Goal: Transaction & Acquisition: Obtain resource

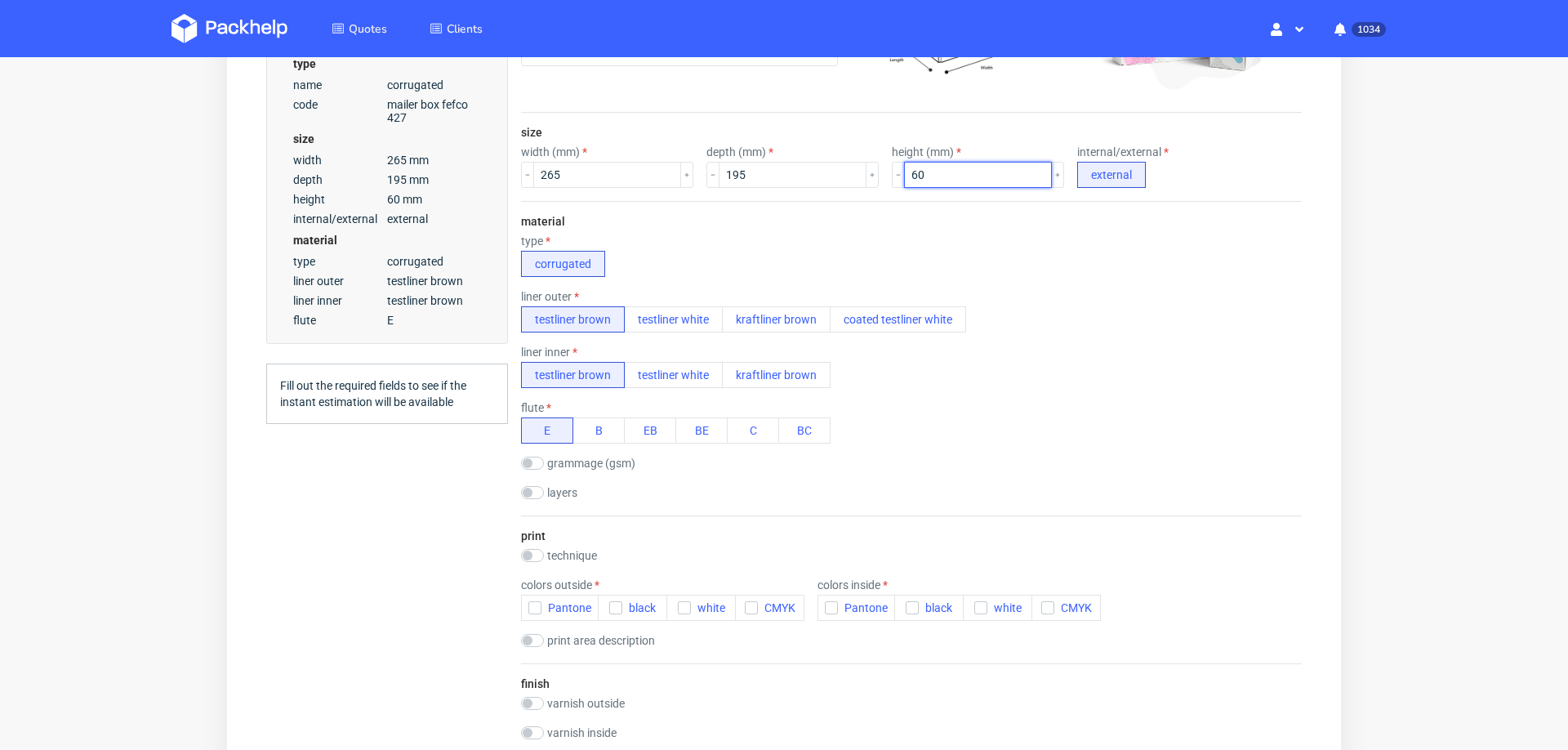
scroll to position [504, 0]
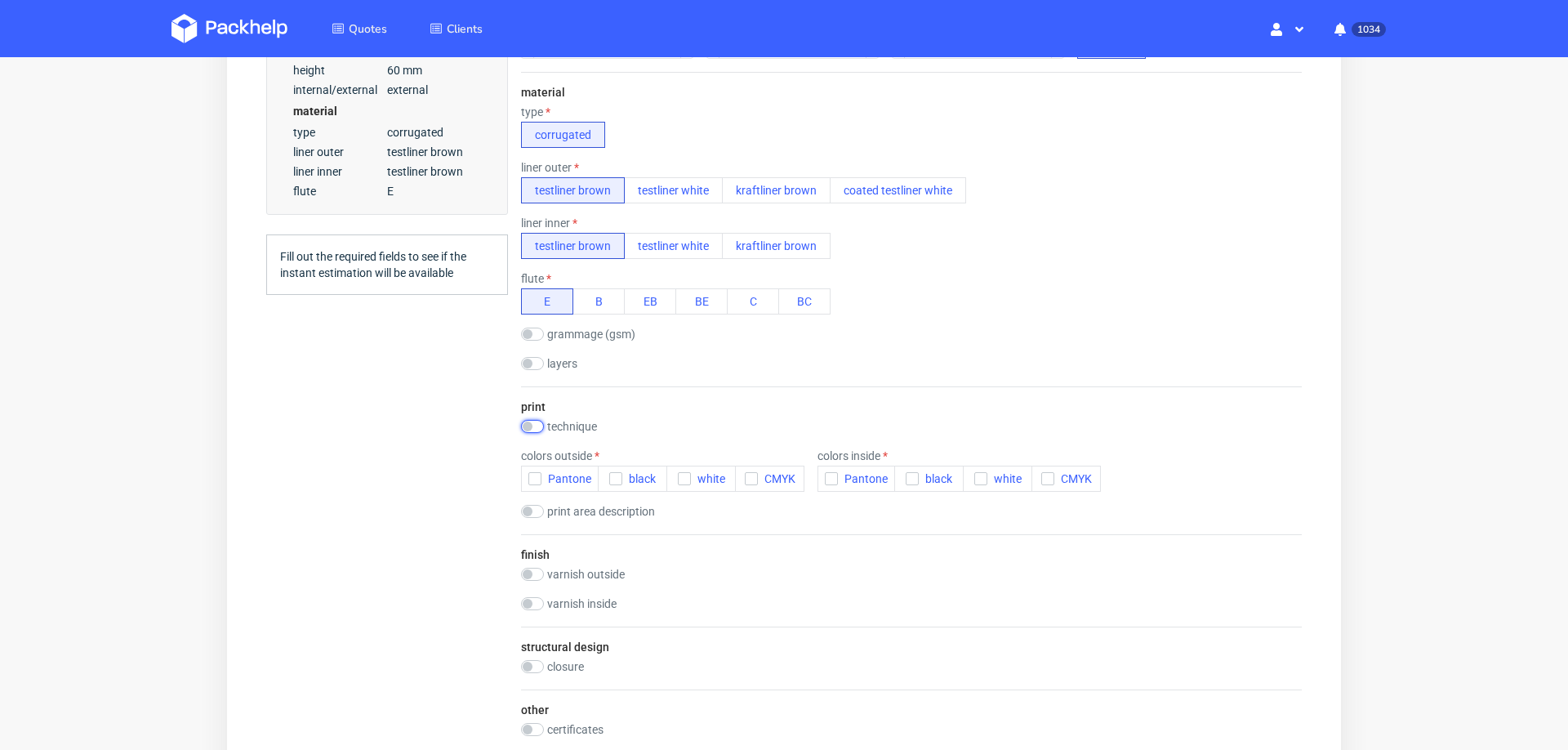
click at [531, 420] on input "checkbox" at bounding box center [532, 426] width 23 height 13
checkbox input "true"
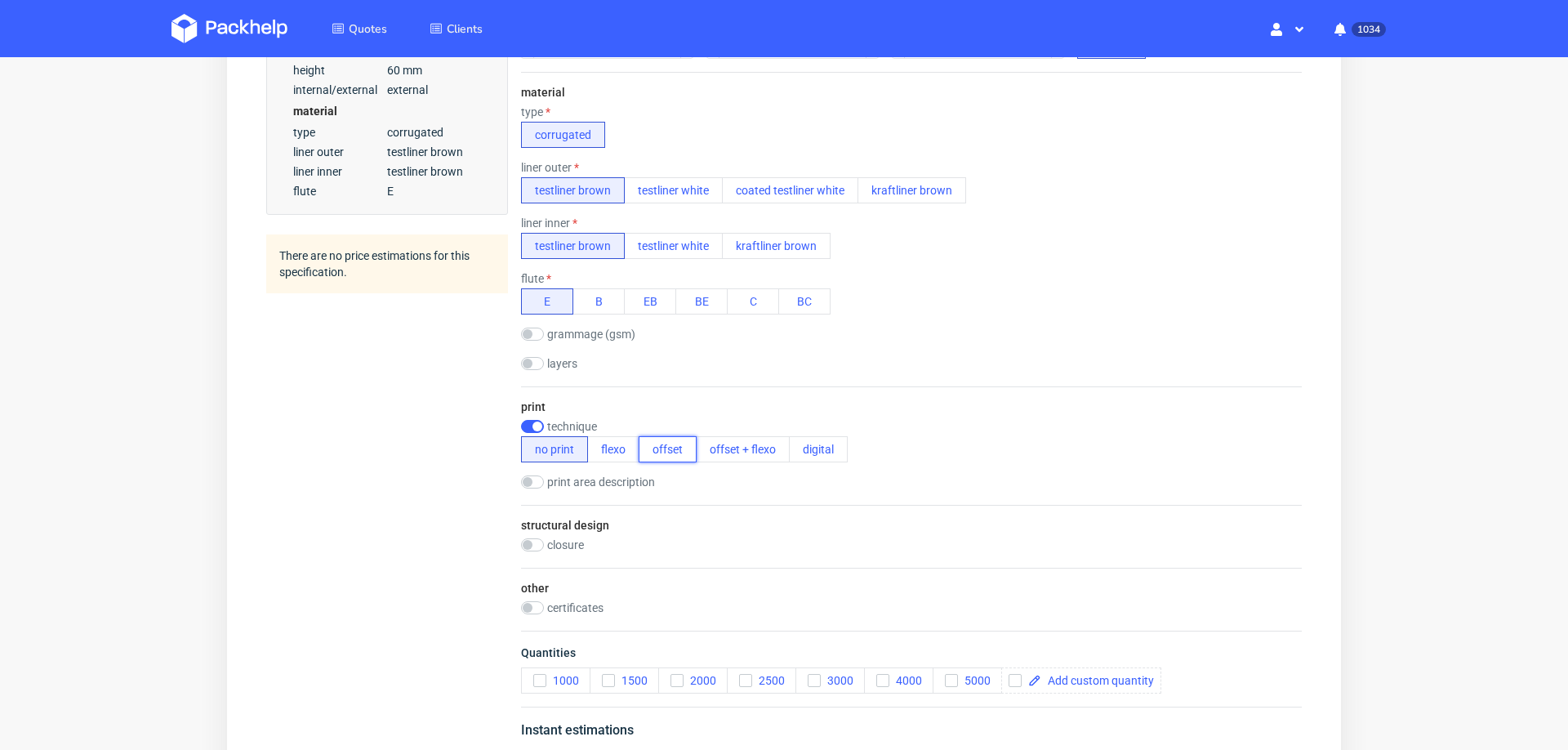
click at [662, 448] on button "offset" at bounding box center [667, 449] width 58 height 26
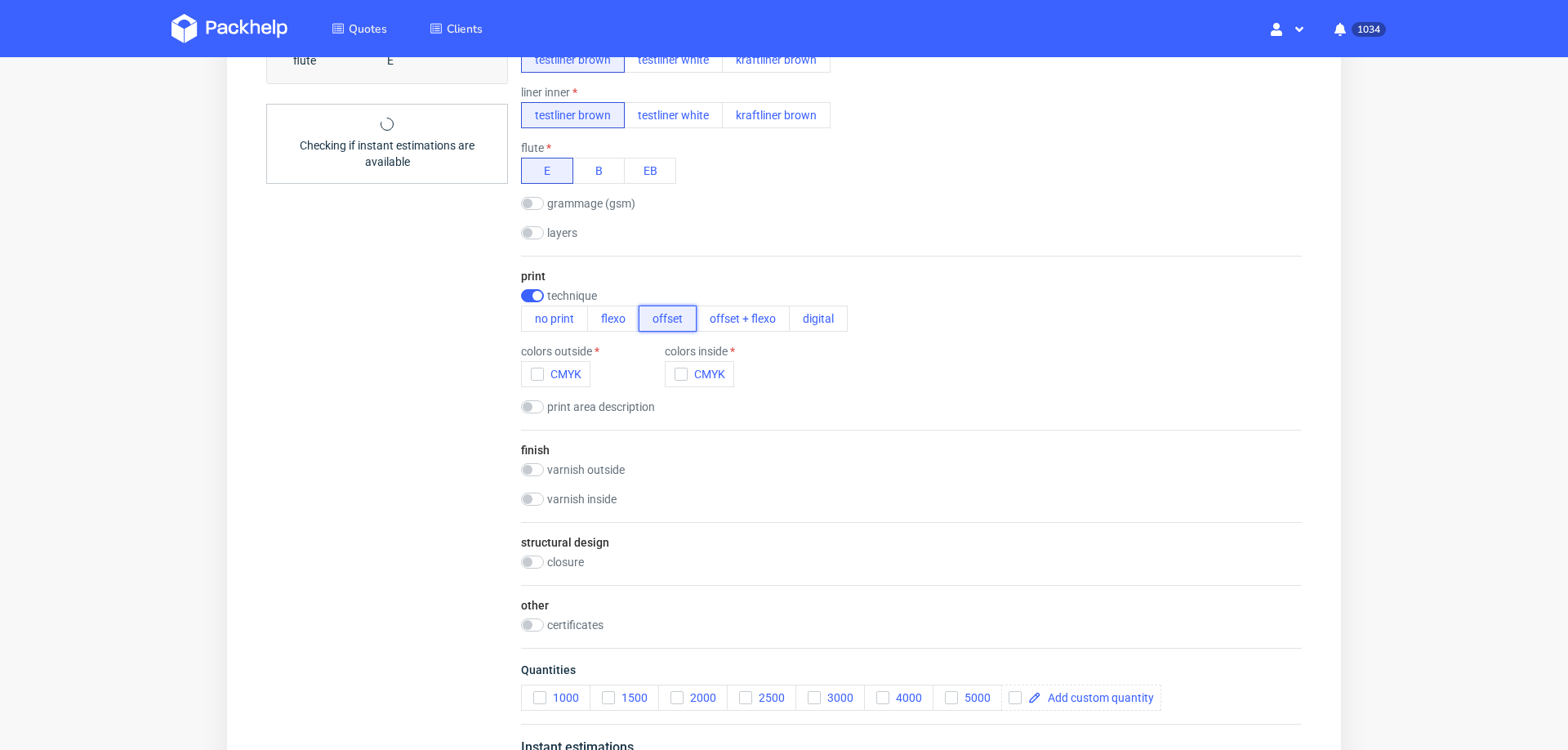
scroll to position [638, 0]
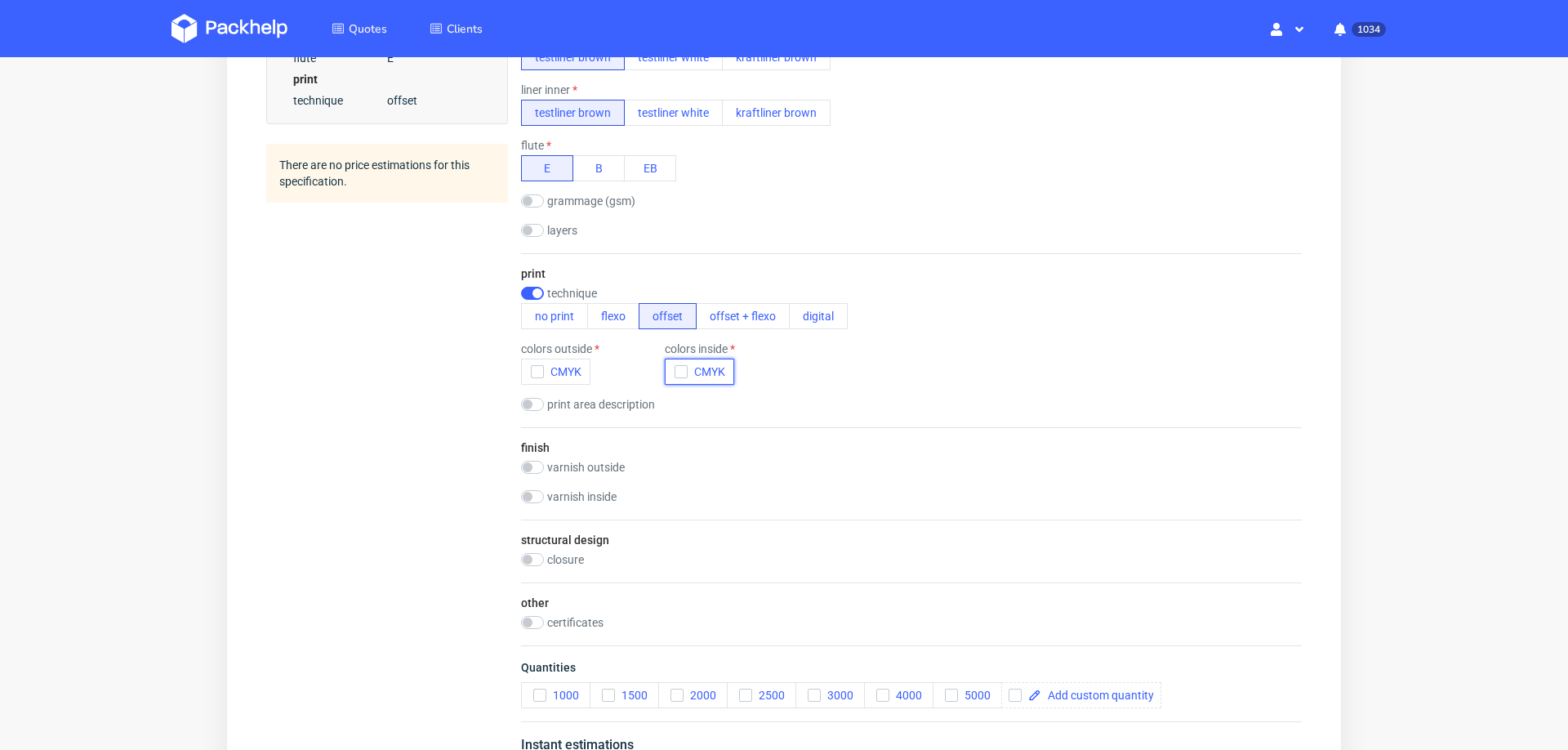
click at [669, 363] on button "CMYK" at bounding box center [700, 372] width 69 height 26
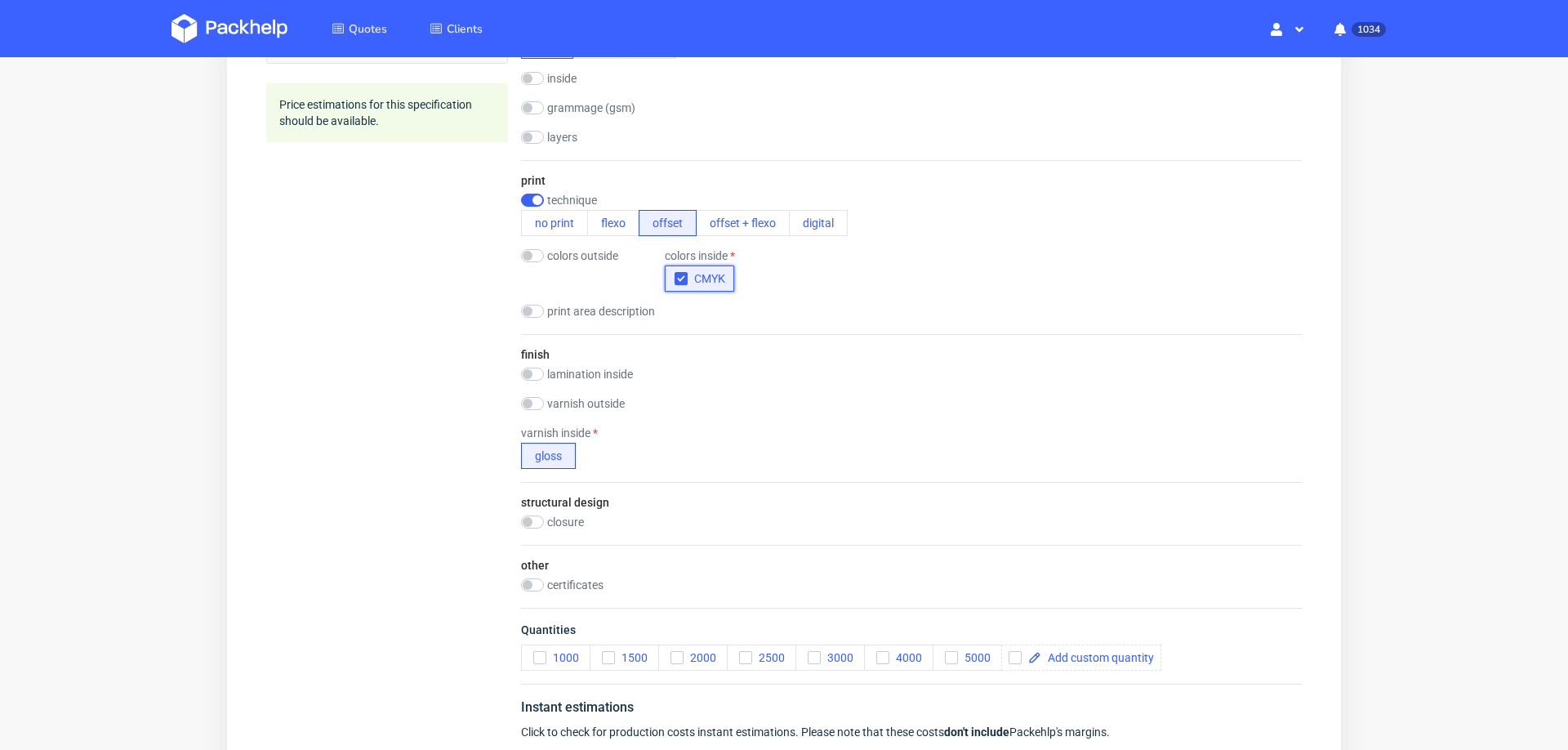
scroll to position [799, 0]
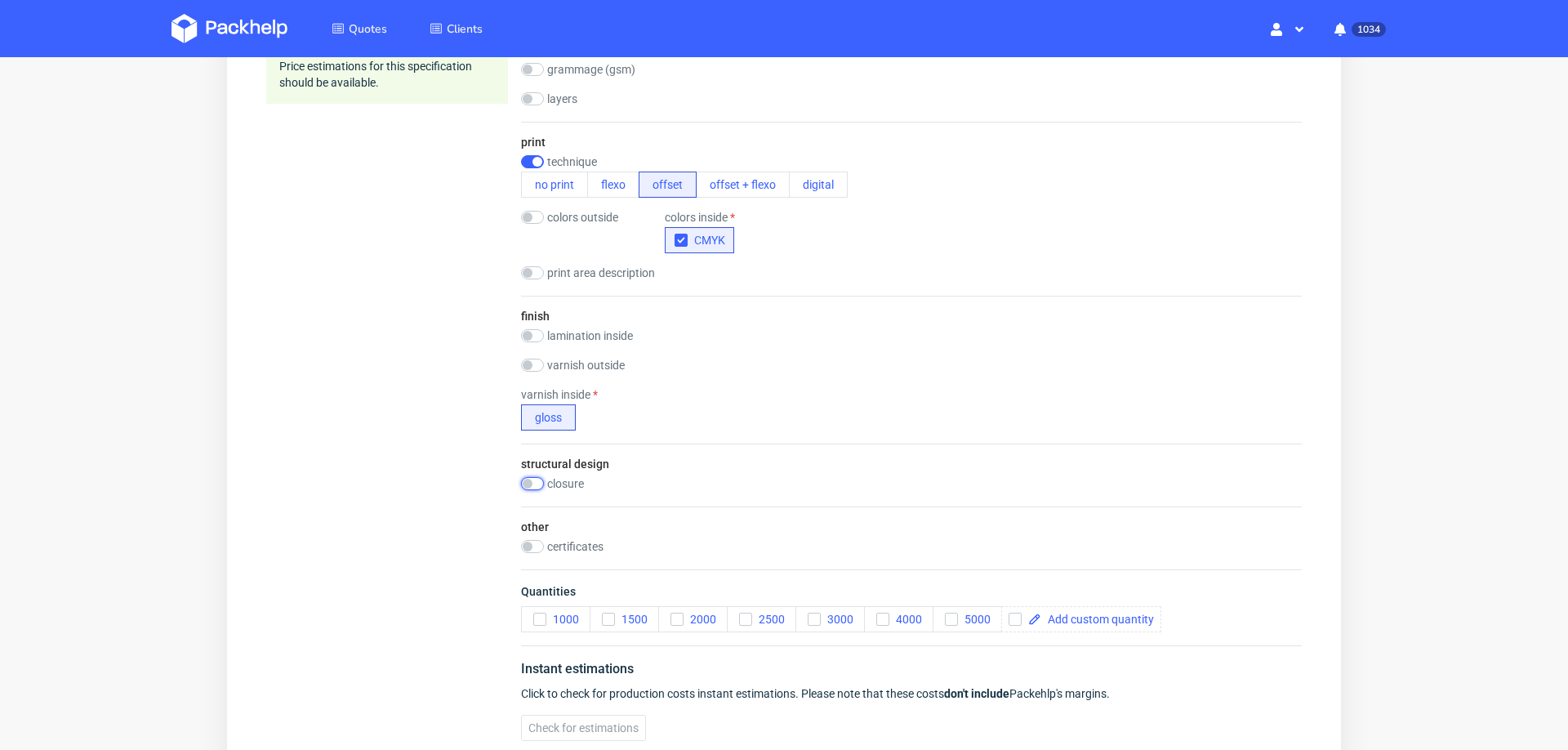
click at [537, 477] on input "checkbox" at bounding box center [532, 484] width 23 height 13
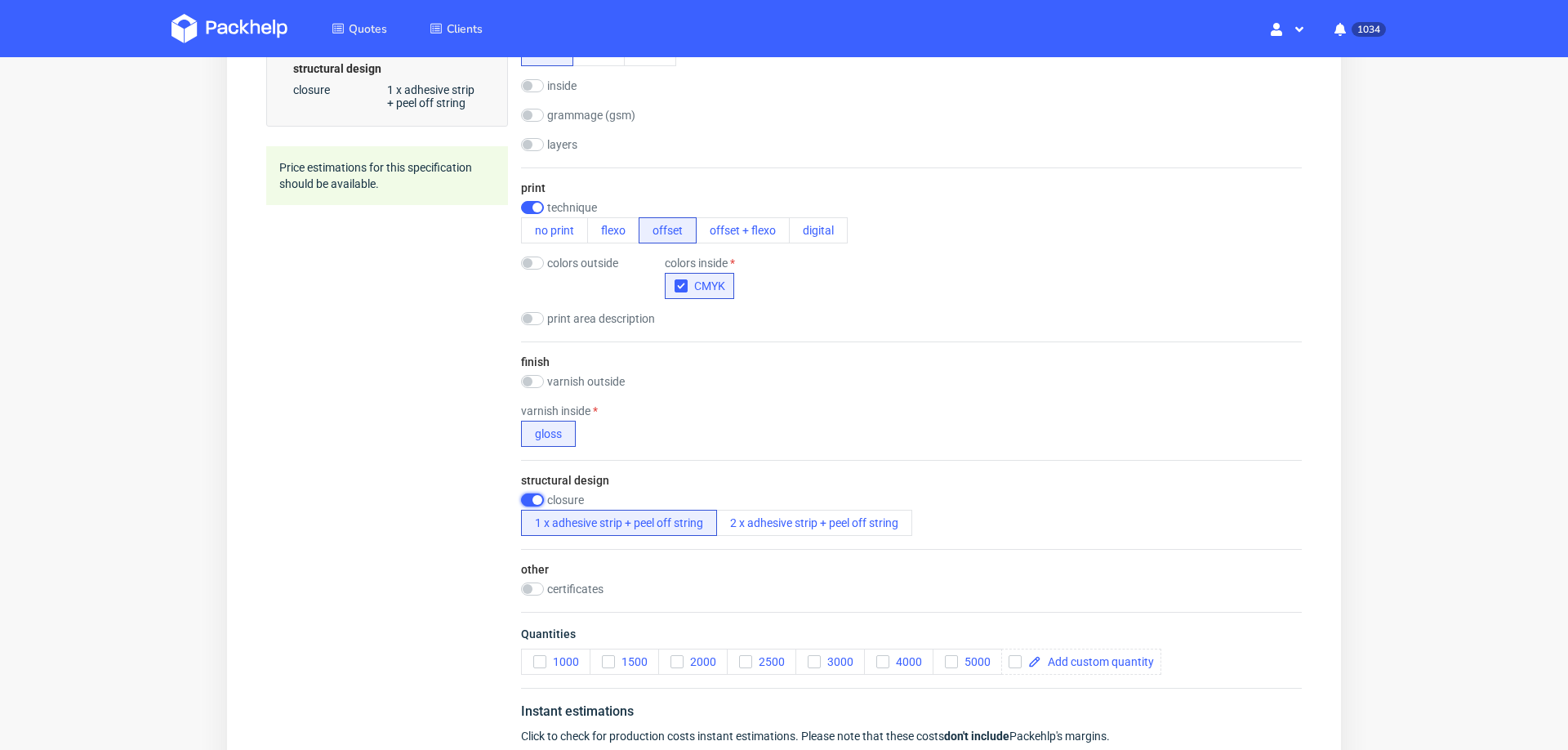
scroll to position [6, 0]
click at [531, 649] on button "1000" at bounding box center [555, 662] width 69 height 26
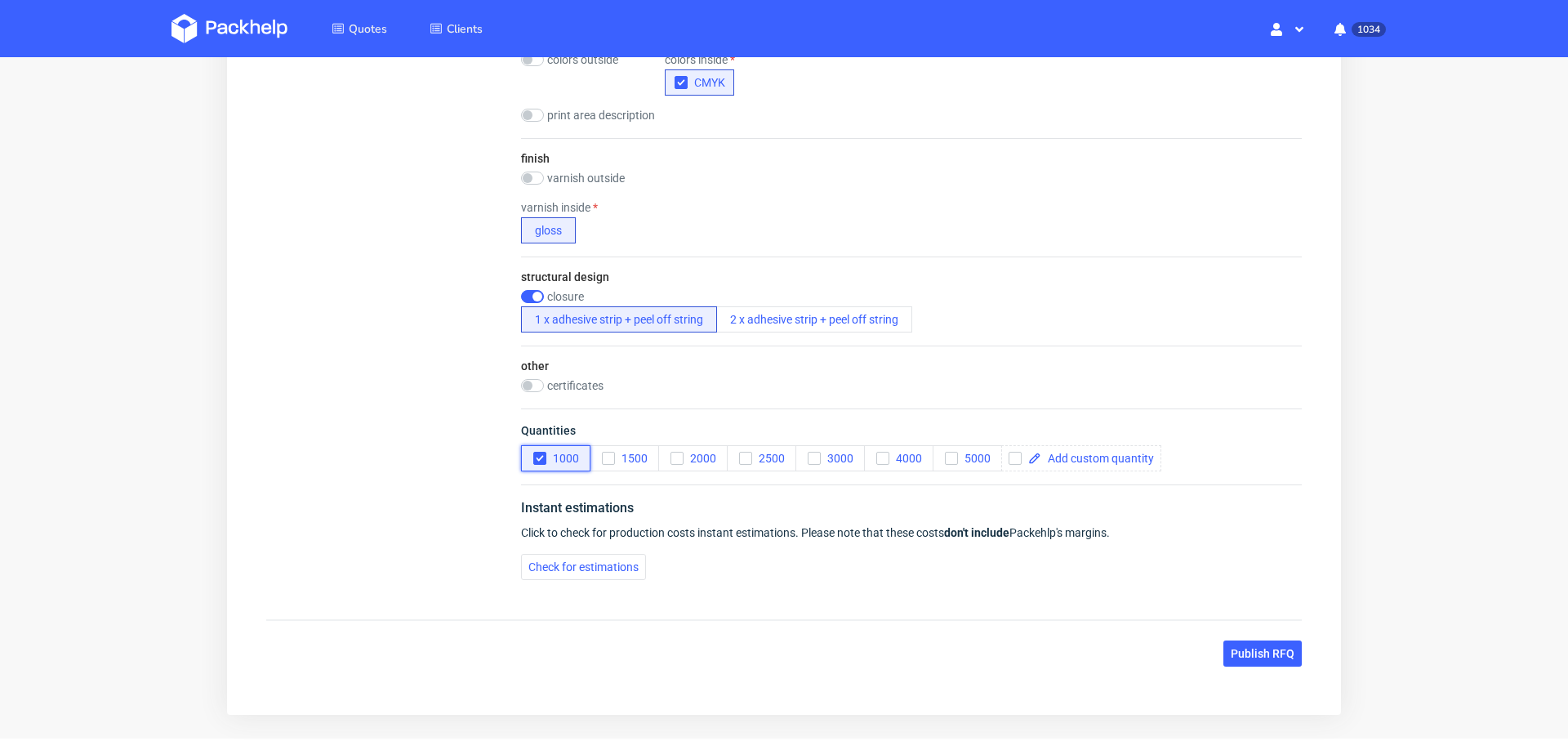
scroll to position [976, 0]
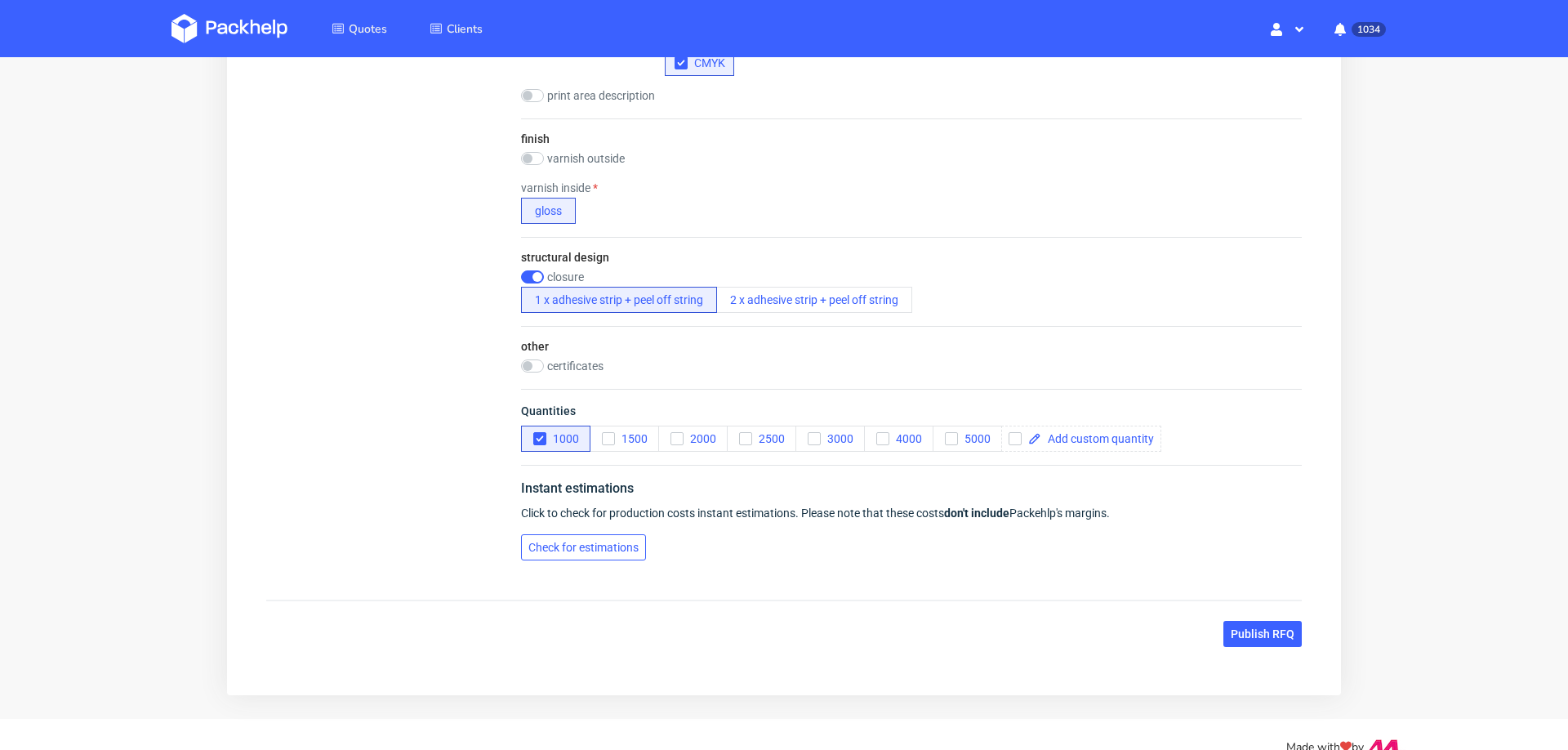
click at [583, 547] on button "Check for estimations" at bounding box center [583, 547] width 125 height 26
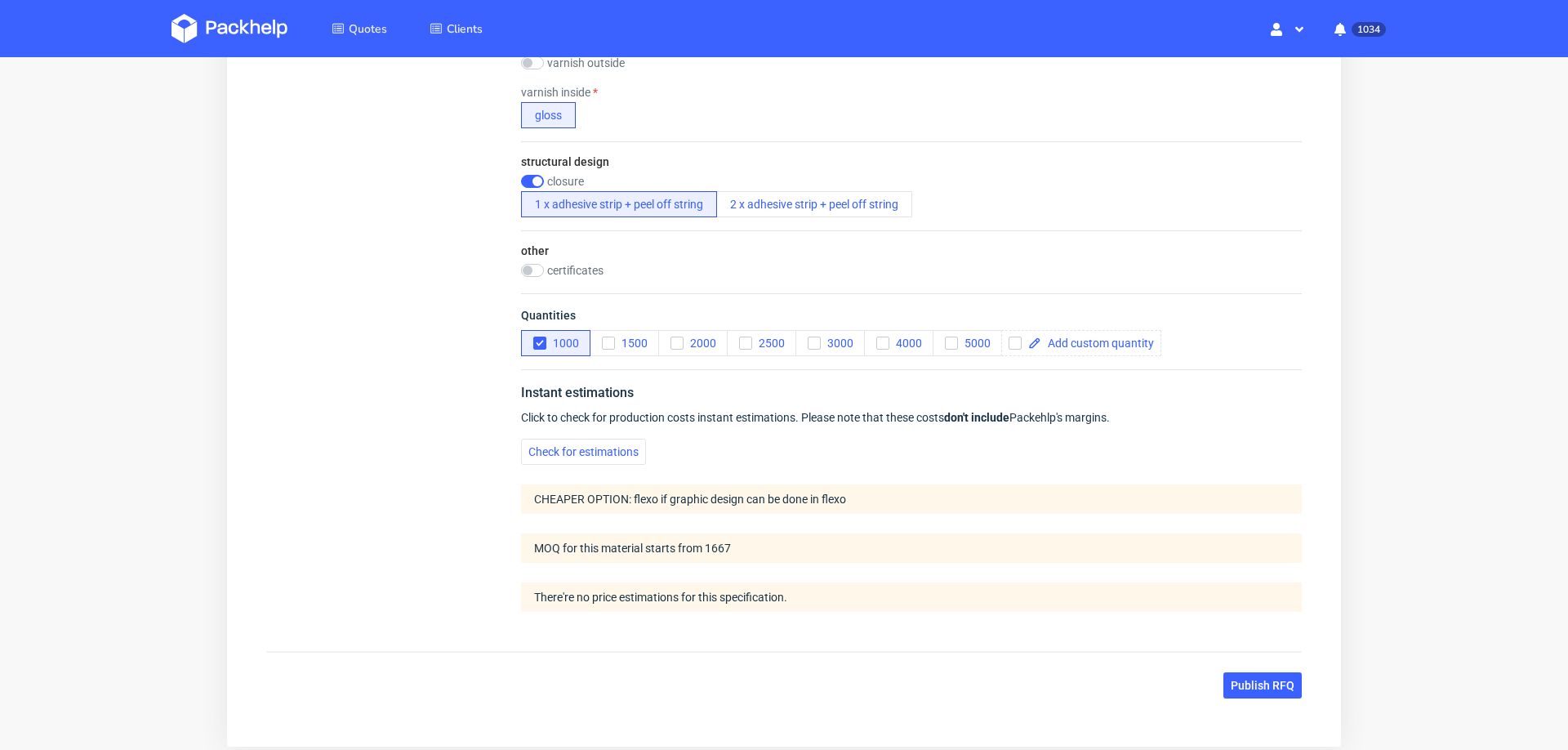
scroll to position [1048, 0]
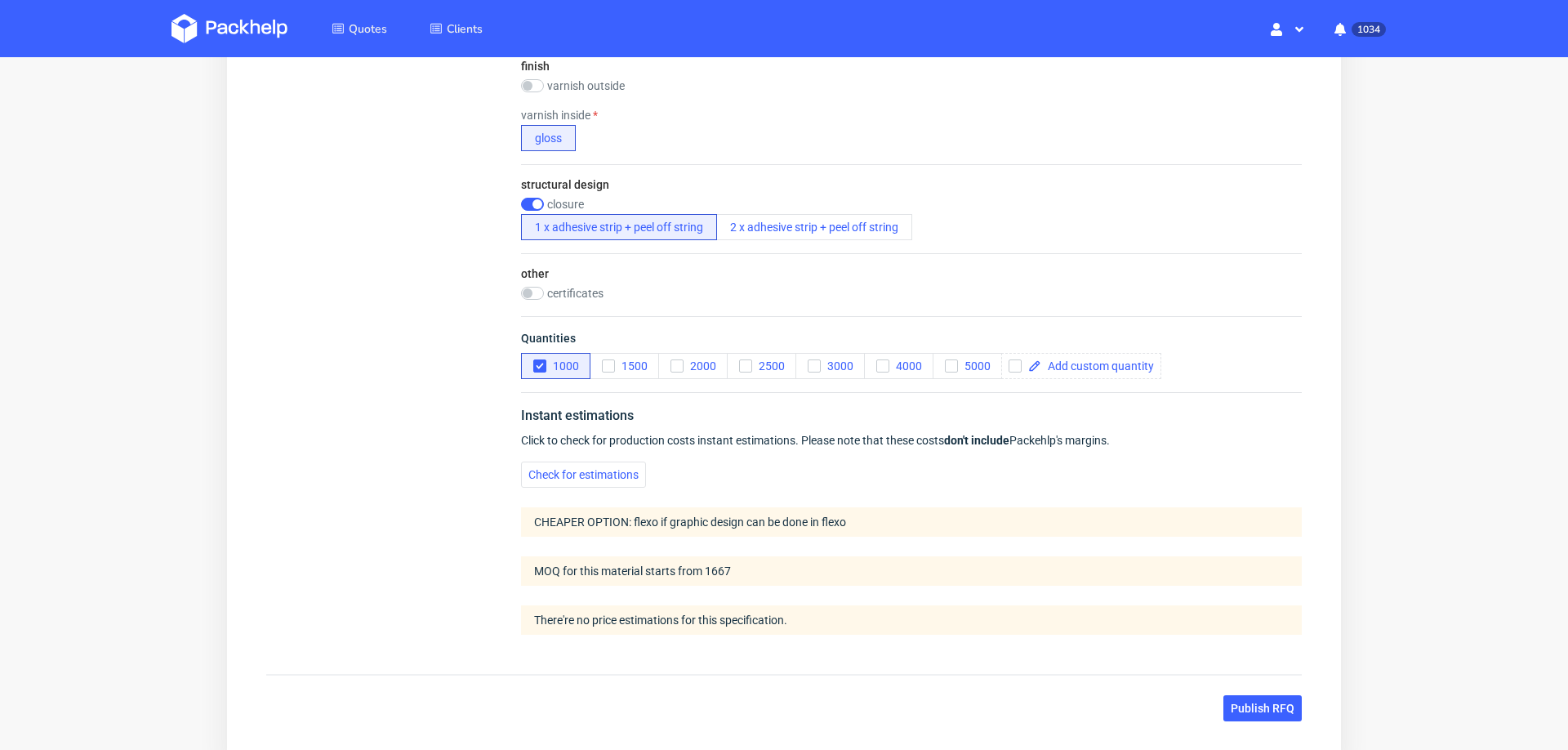
click at [528, 199] on input "checkbox" at bounding box center [532, 204] width 23 height 13
checkbox input "false"
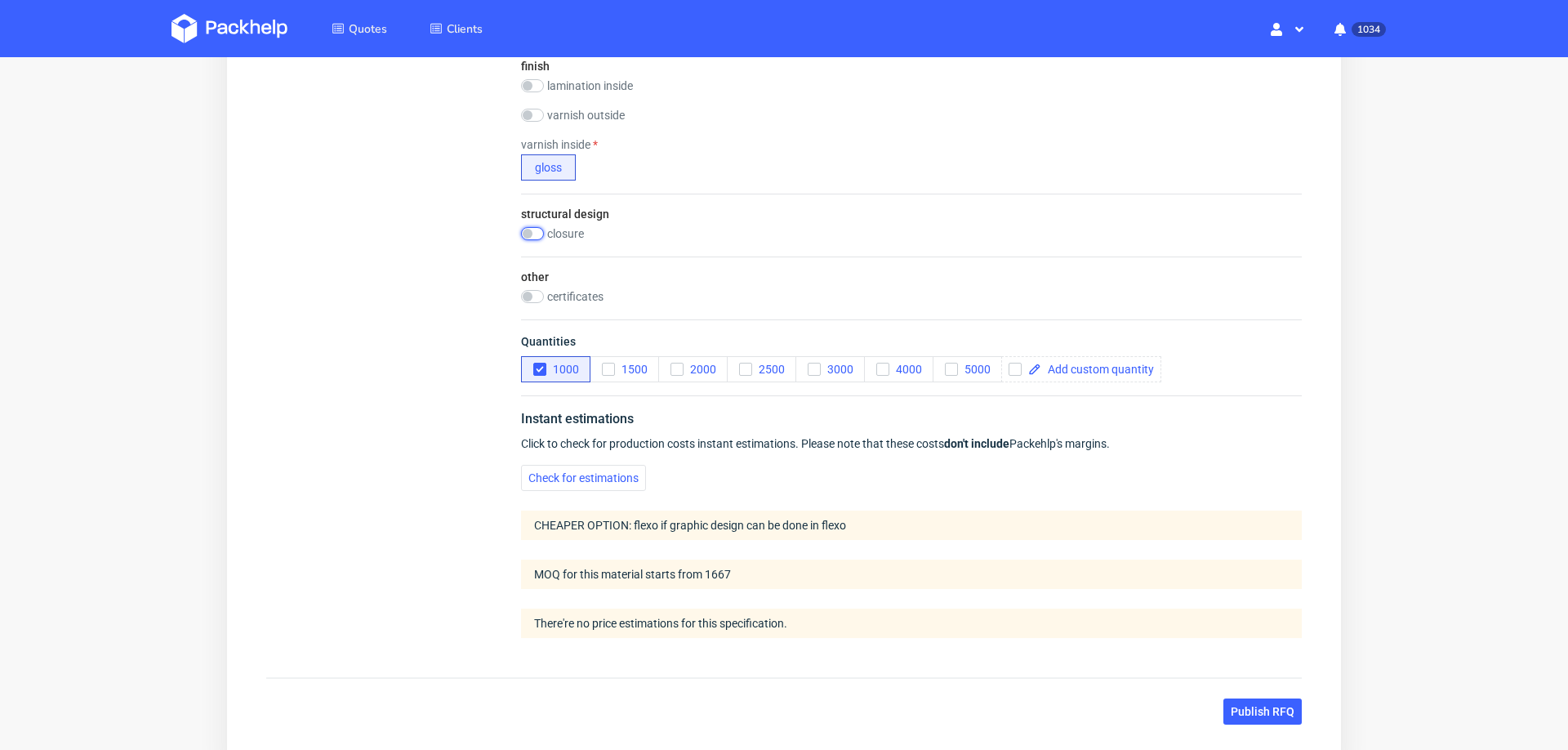
scroll to position [1005, 0]
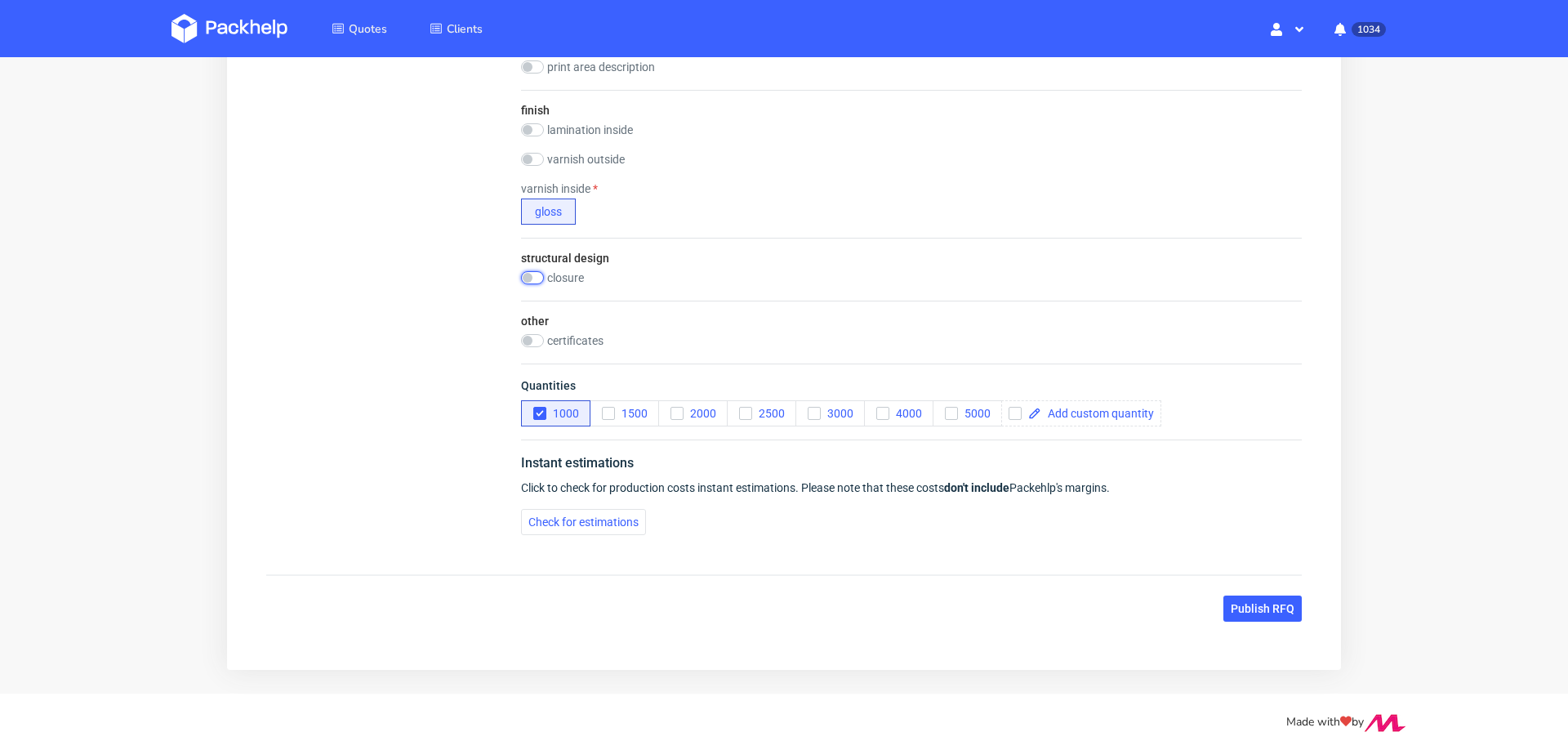
click at [603, 466] on span "Instant estimations" at bounding box center [577, 462] width 113 height 16
click at [594, 527] on button "Check for estimations" at bounding box center [583, 522] width 125 height 26
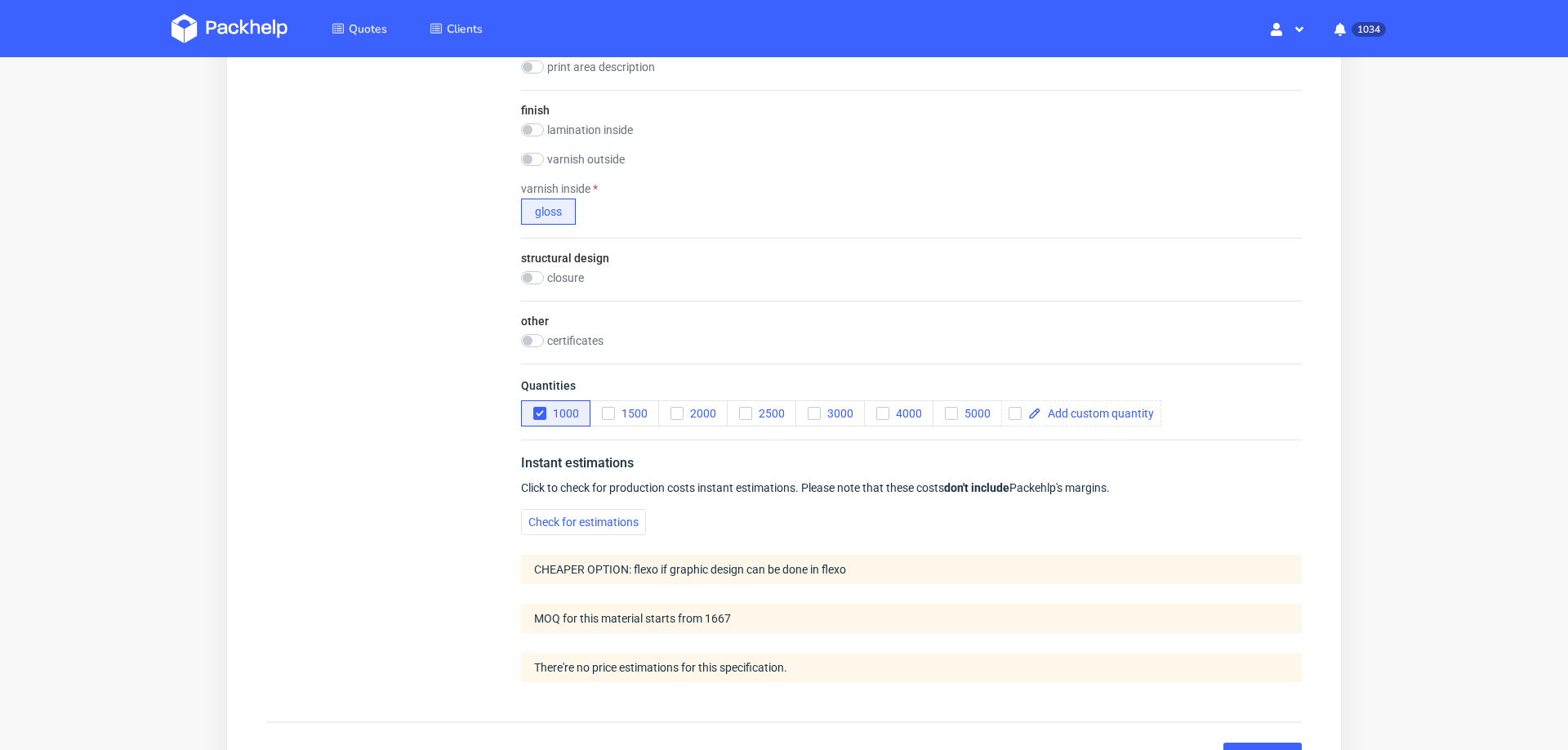
scroll to position [7, 0]
click at [1073, 408] on span at bounding box center [1098, 414] width 113 height 12
checkbox input "true"
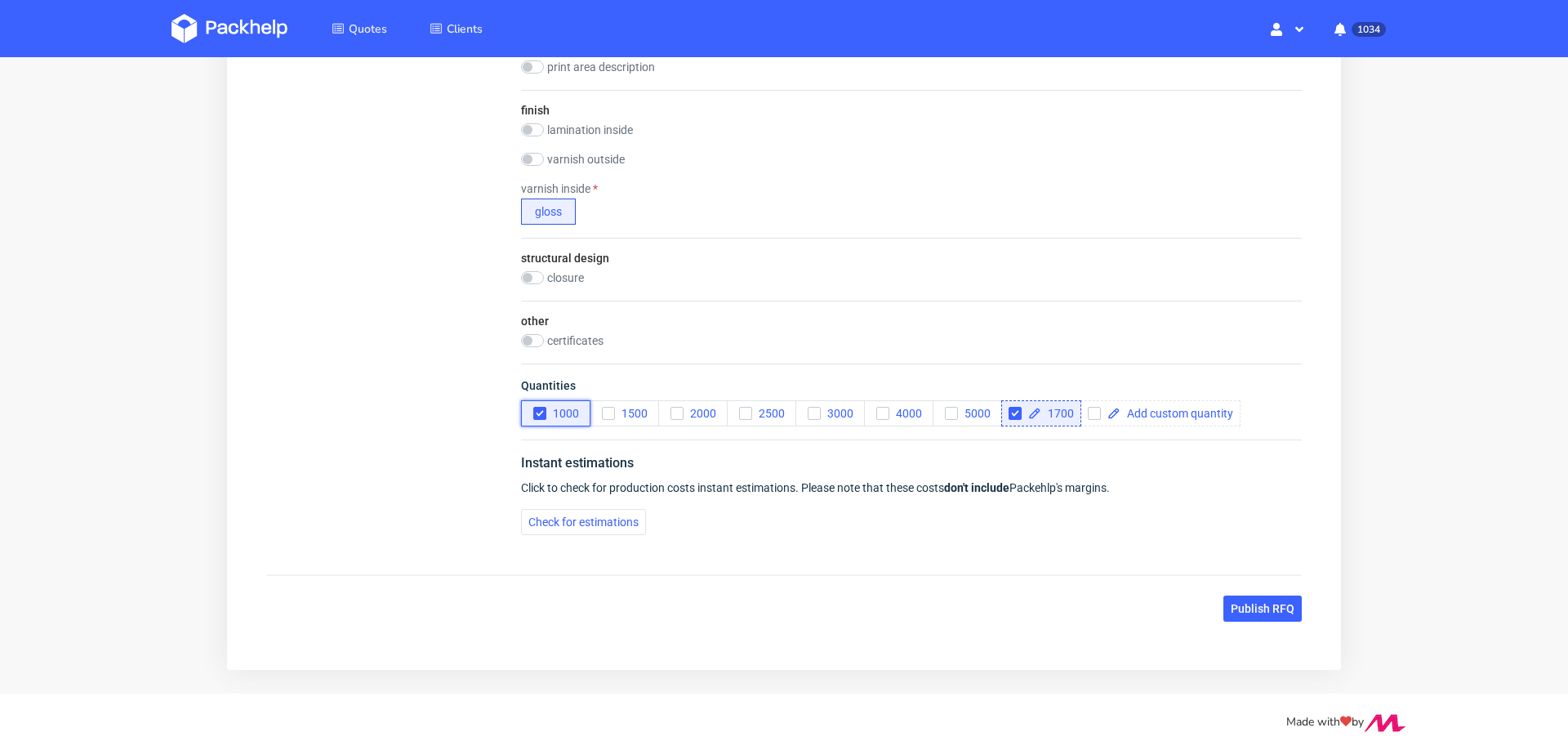
click at [534, 409] on icon "button" at bounding box center [540, 414] width 12 height 12
click at [559, 524] on span "Check for estimations" at bounding box center [583, 522] width 110 height 12
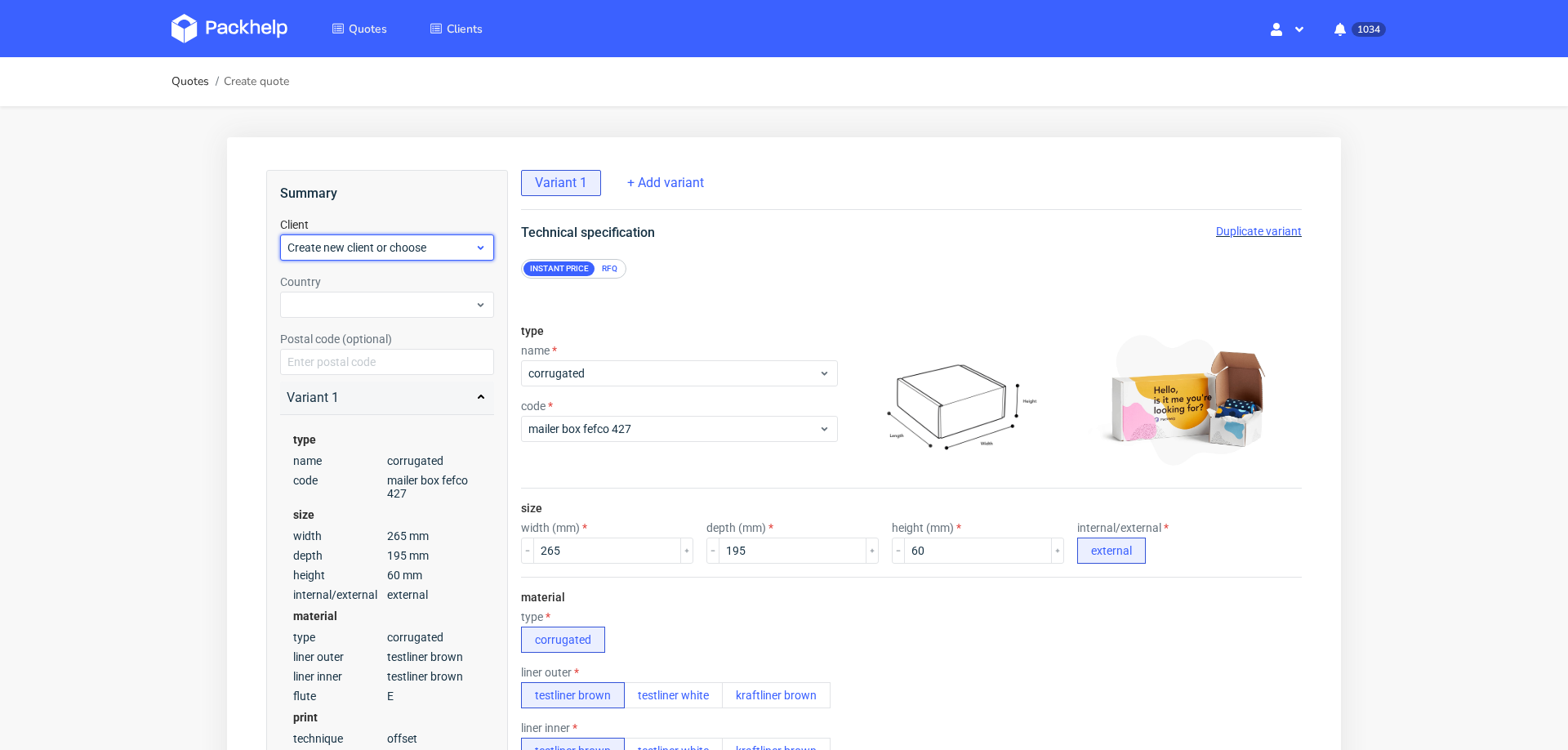
click at [391, 255] on div "Create new client or choose" at bounding box center [387, 247] width 214 height 26
click at [386, 290] on div "Add new client" at bounding box center [387, 285] width 202 height 30
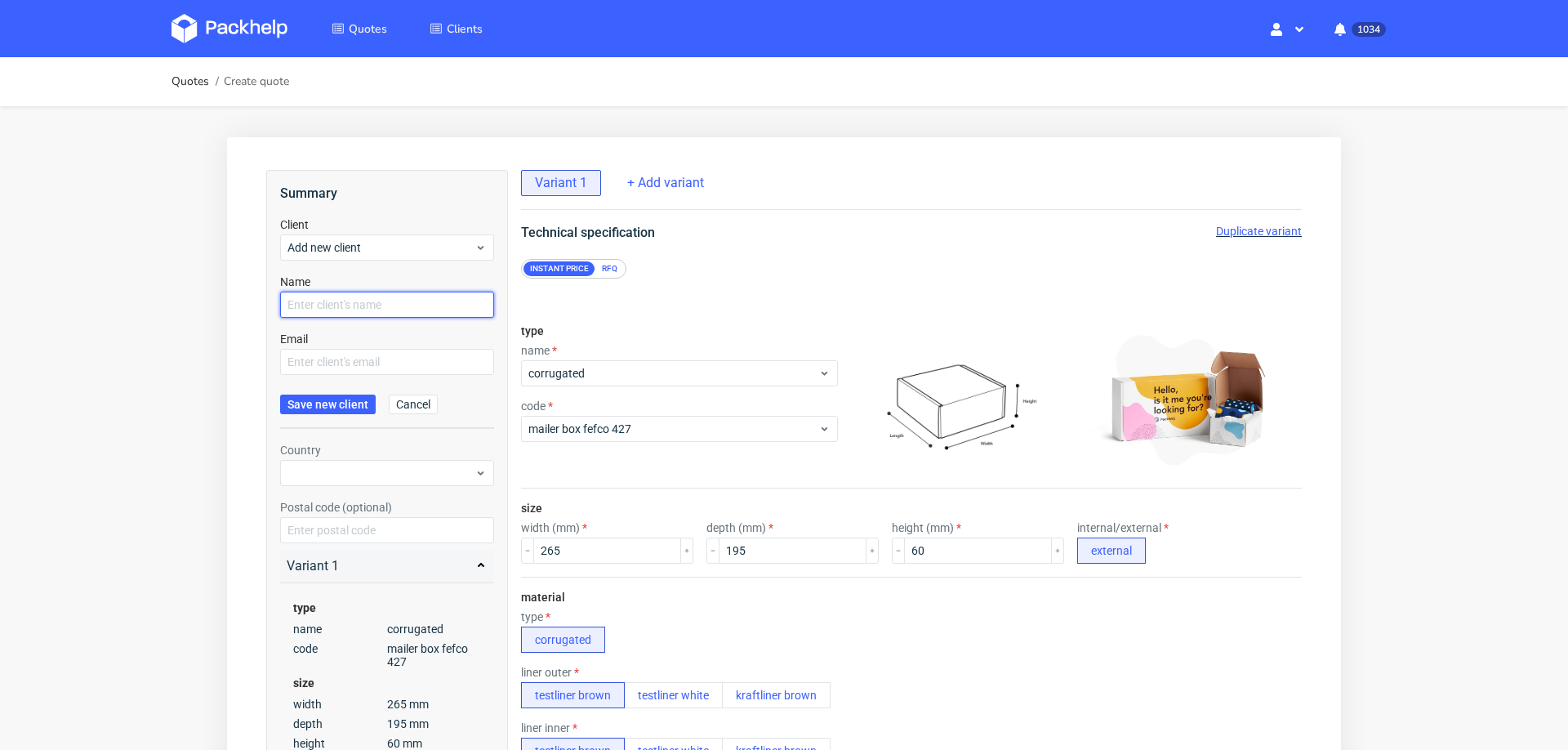
click at [369, 307] on input "text" at bounding box center [387, 305] width 214 height 26
paste input "jamootradingltd@gmail.com"
type input "jamootradingltd@gmail.com"
click at [356, 361] on input "text" at bounding box center [387, 362] width 214 height 26
paste input "jamootradingltd@gmail.com"
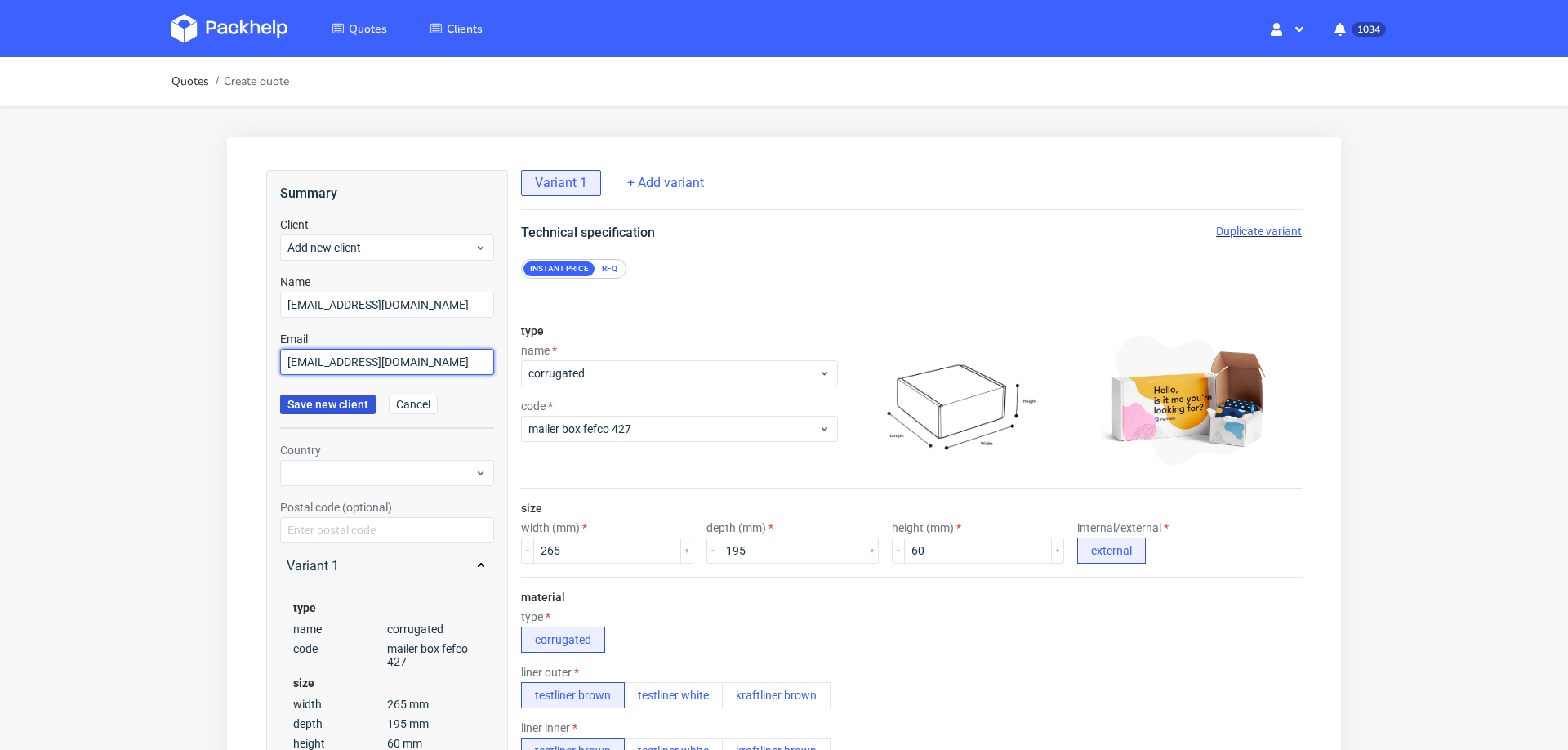
type input "jamootradingltd@gmail.com"
click at [344, 403] on span "Save new client" at bounding box center [328, 405] width 81 height 12
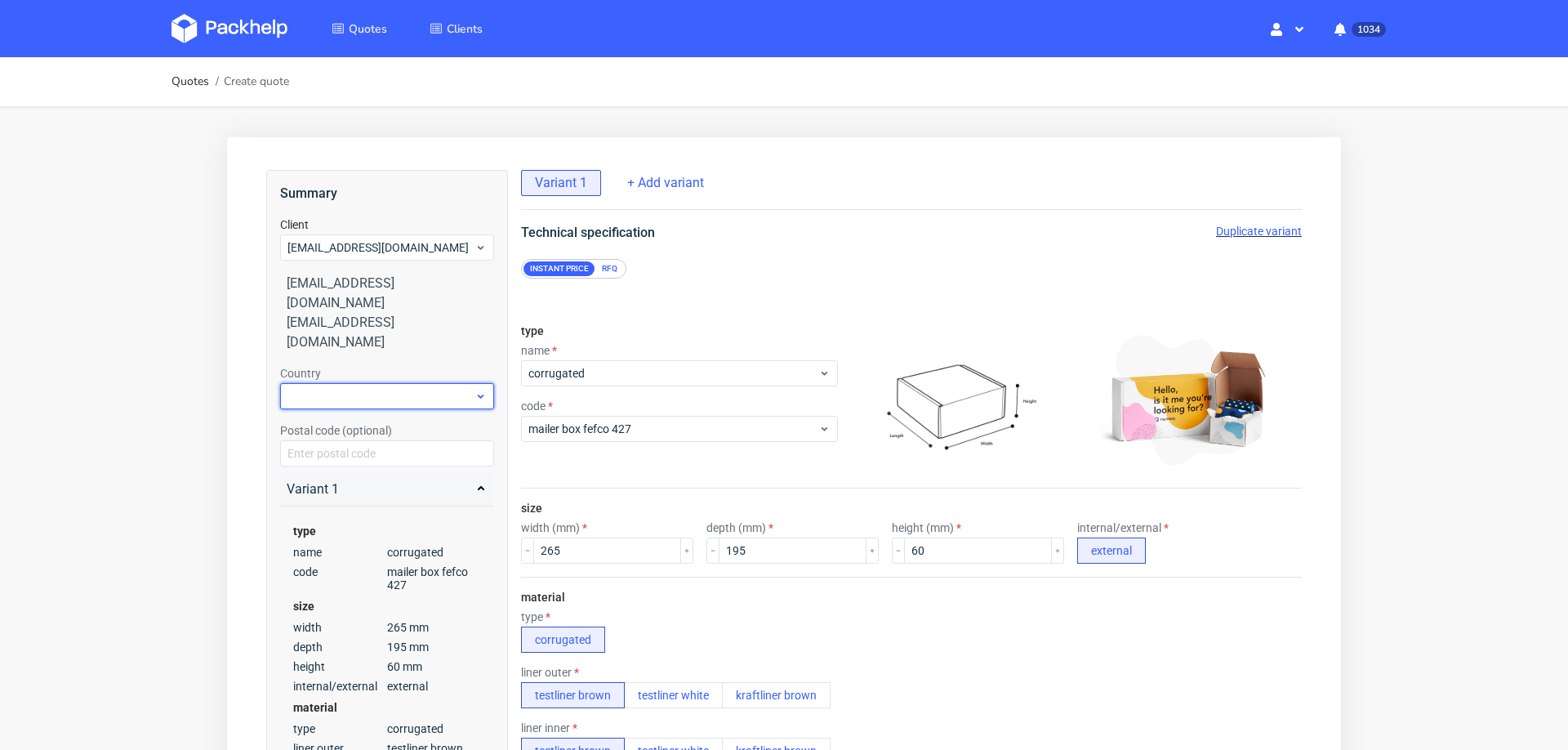
click at [335, 383] on div at bounding box center [387, 396] width 214 height 26
type input "united king"
click at [348, 405] on div "United Kingdom of Great Britain and Northern Ireland" at bounding box center [387, 411] width 202 height 62
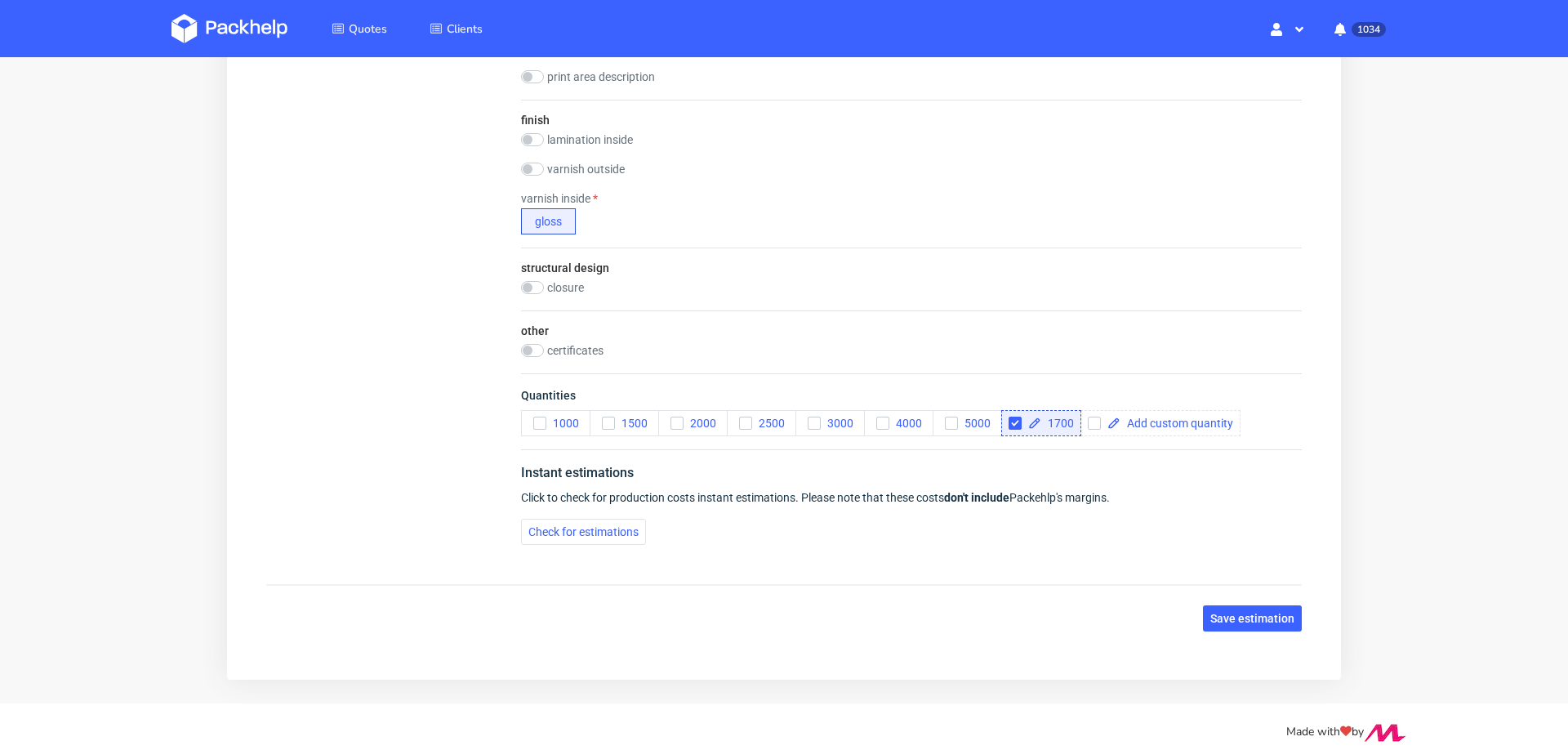
scroll to position [1005, 0]
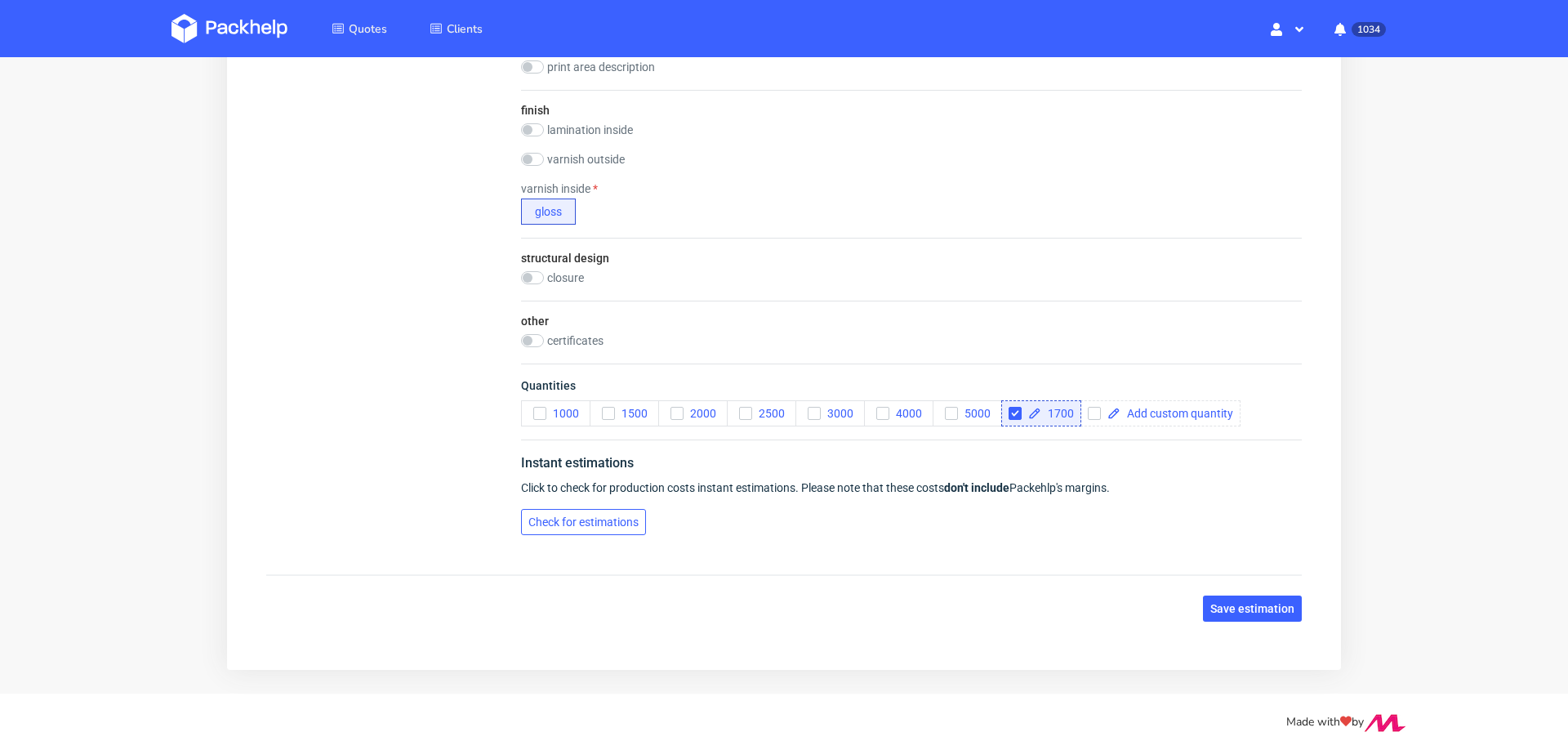
click at [551, 516] on span "Check for estimations" at bounding box center [583, 522] width 110 height 12
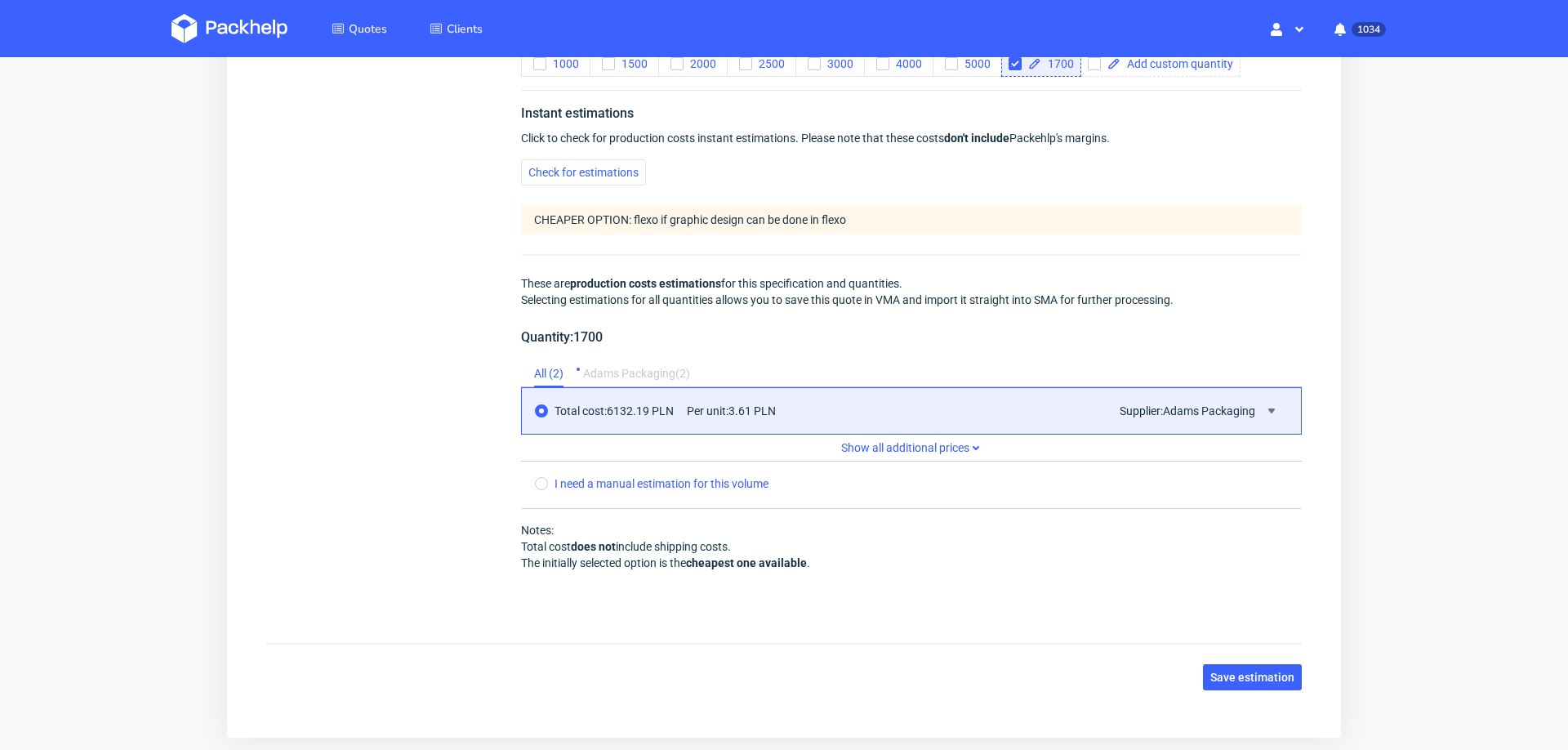
scroll to position [1362, 0]
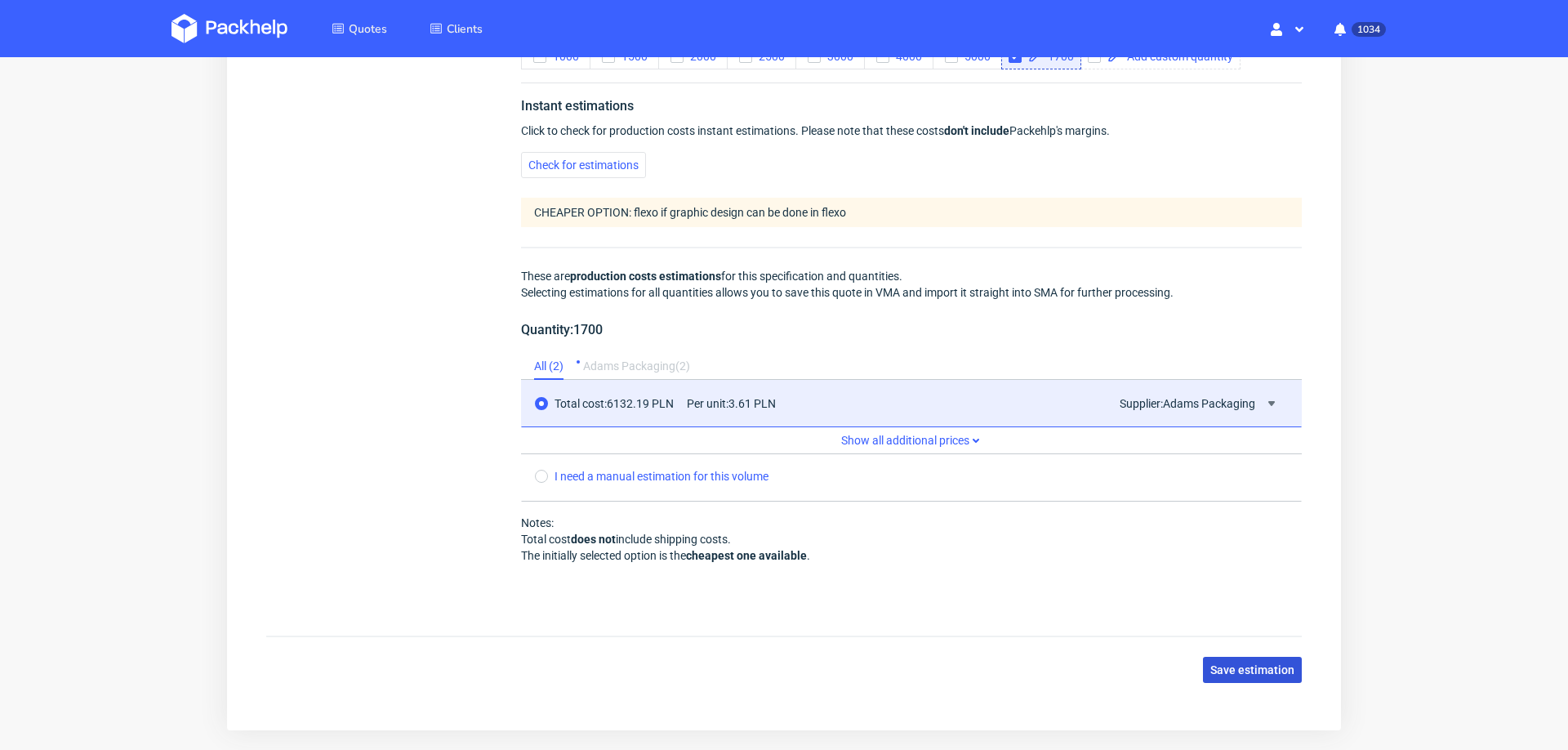
click at [1203, 672] on button "Save estimation" at bounding box center [1252, 670] width 99 height 26
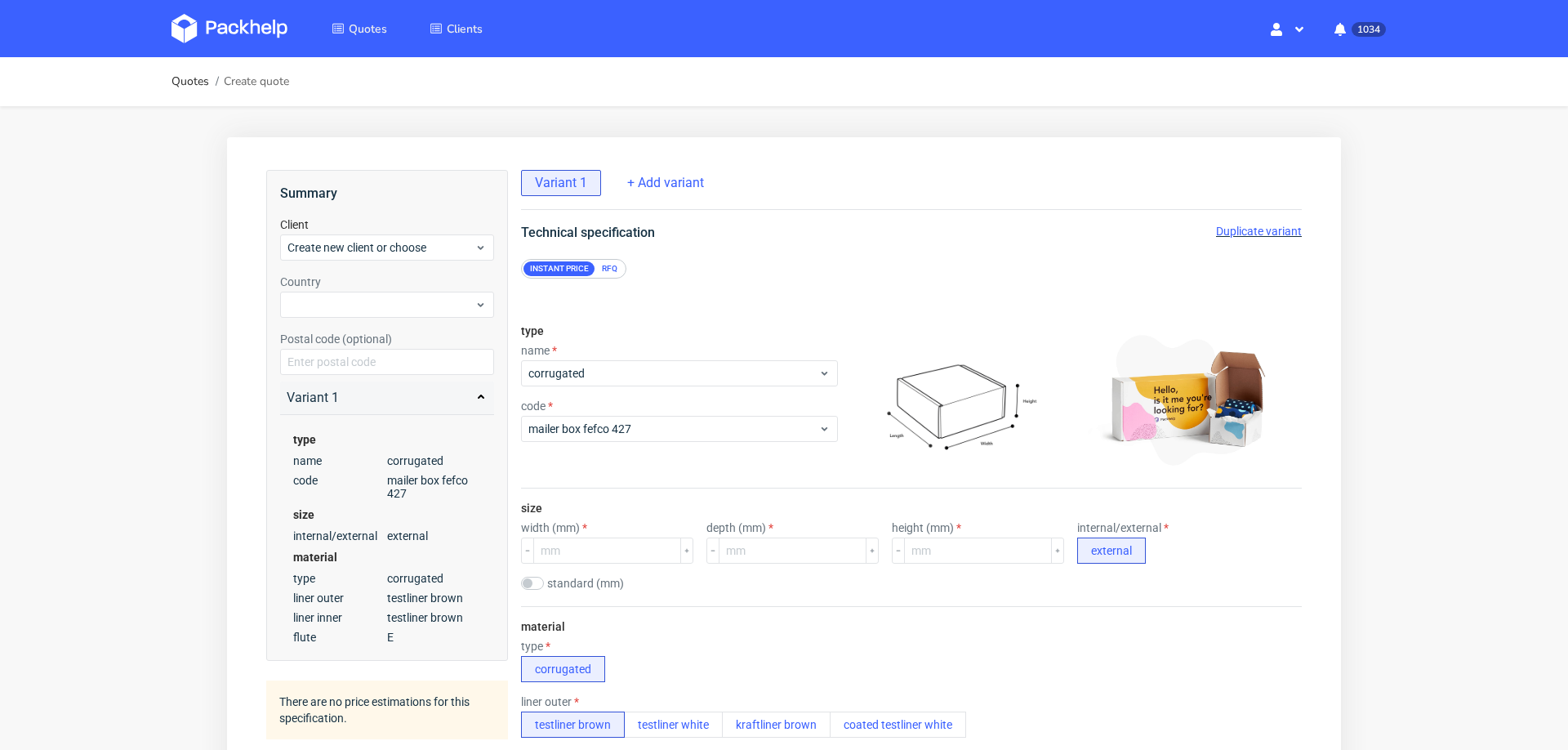
scroll to position [137, 0]
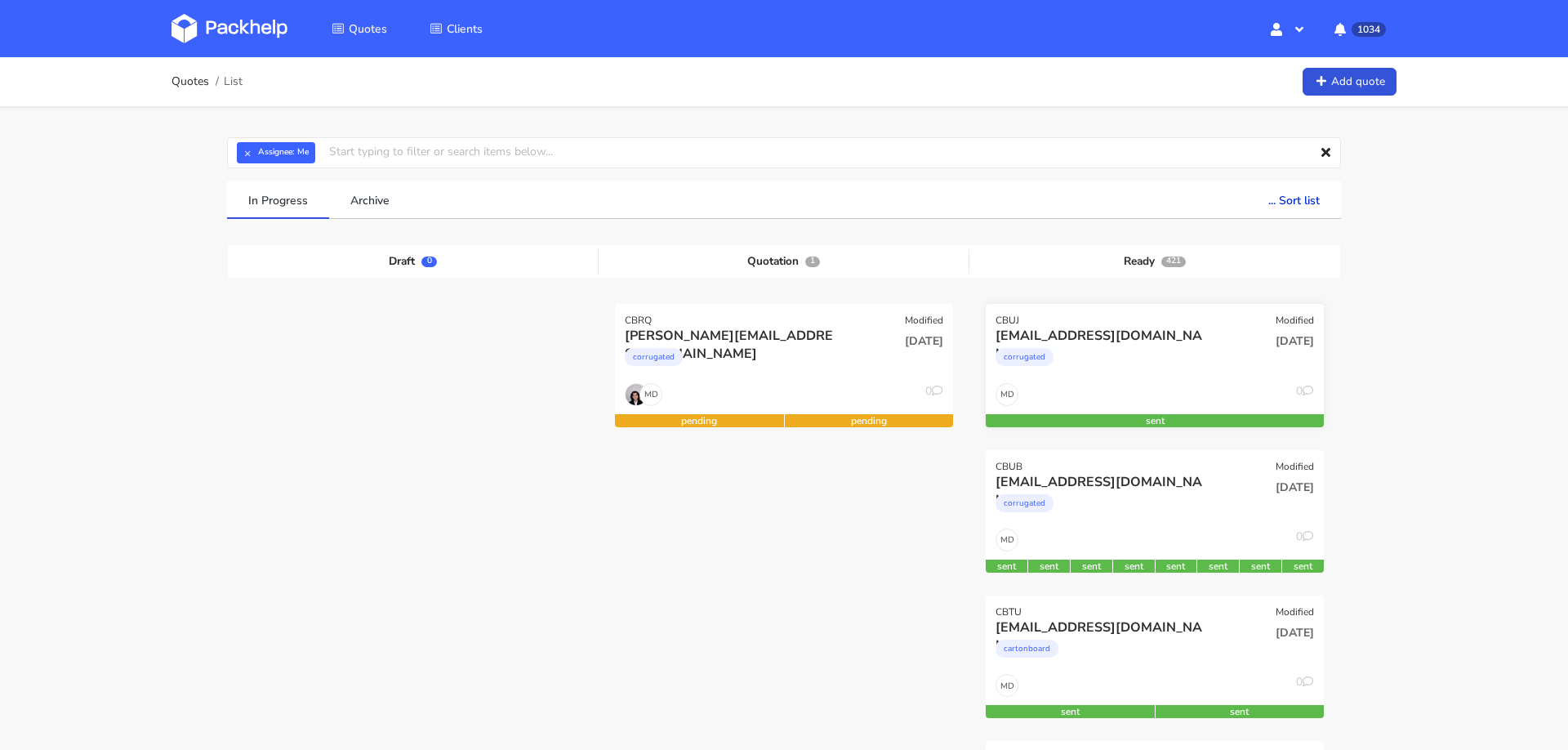
click at [1136, 330] on div "[EMAIL_ADDRESS][DOMAIN_NAME]" at bounding box center [1103, 335] width 217 height 18
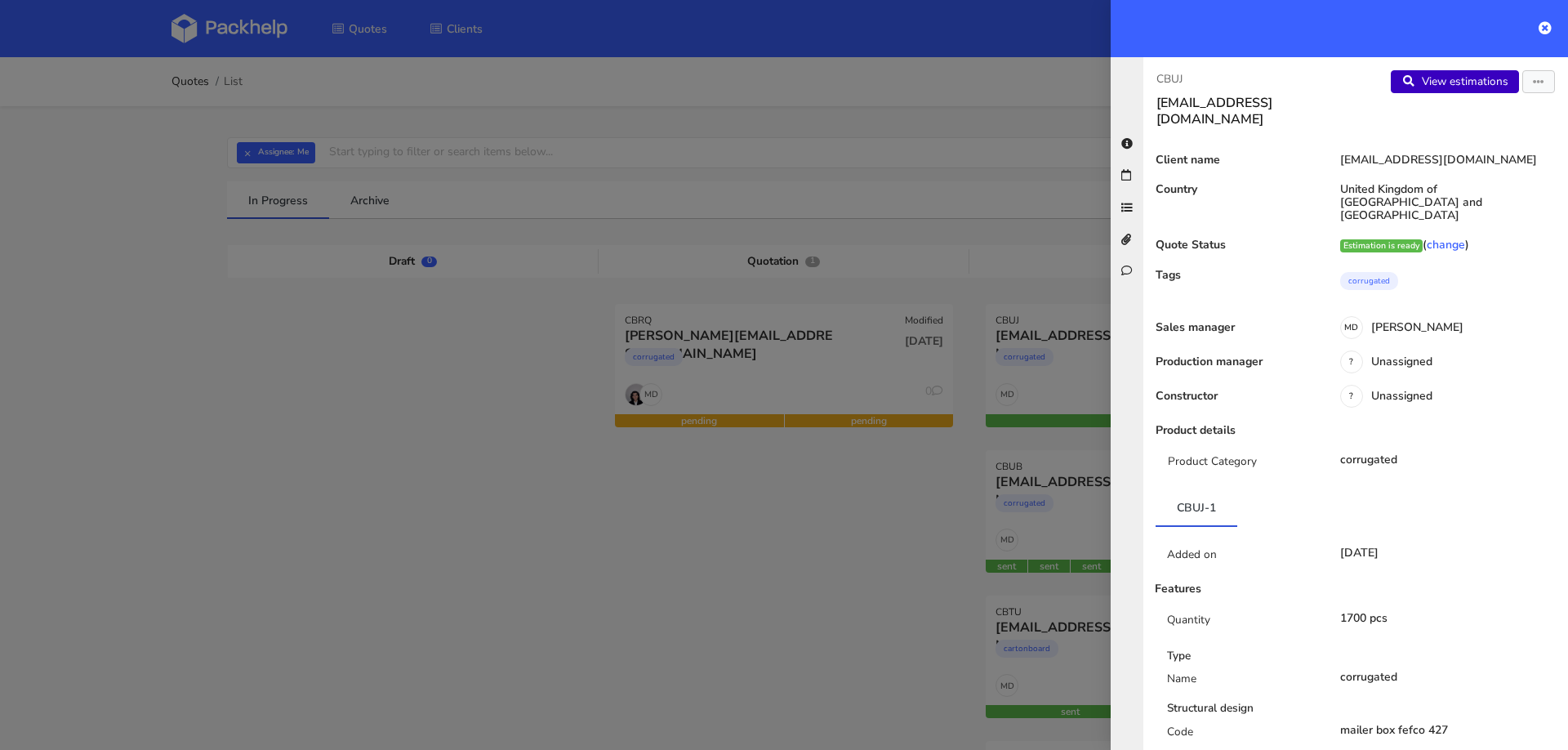
click at [1458, 76] on link "View estimations" at bounding box center [1455, 82] width 129 height 23
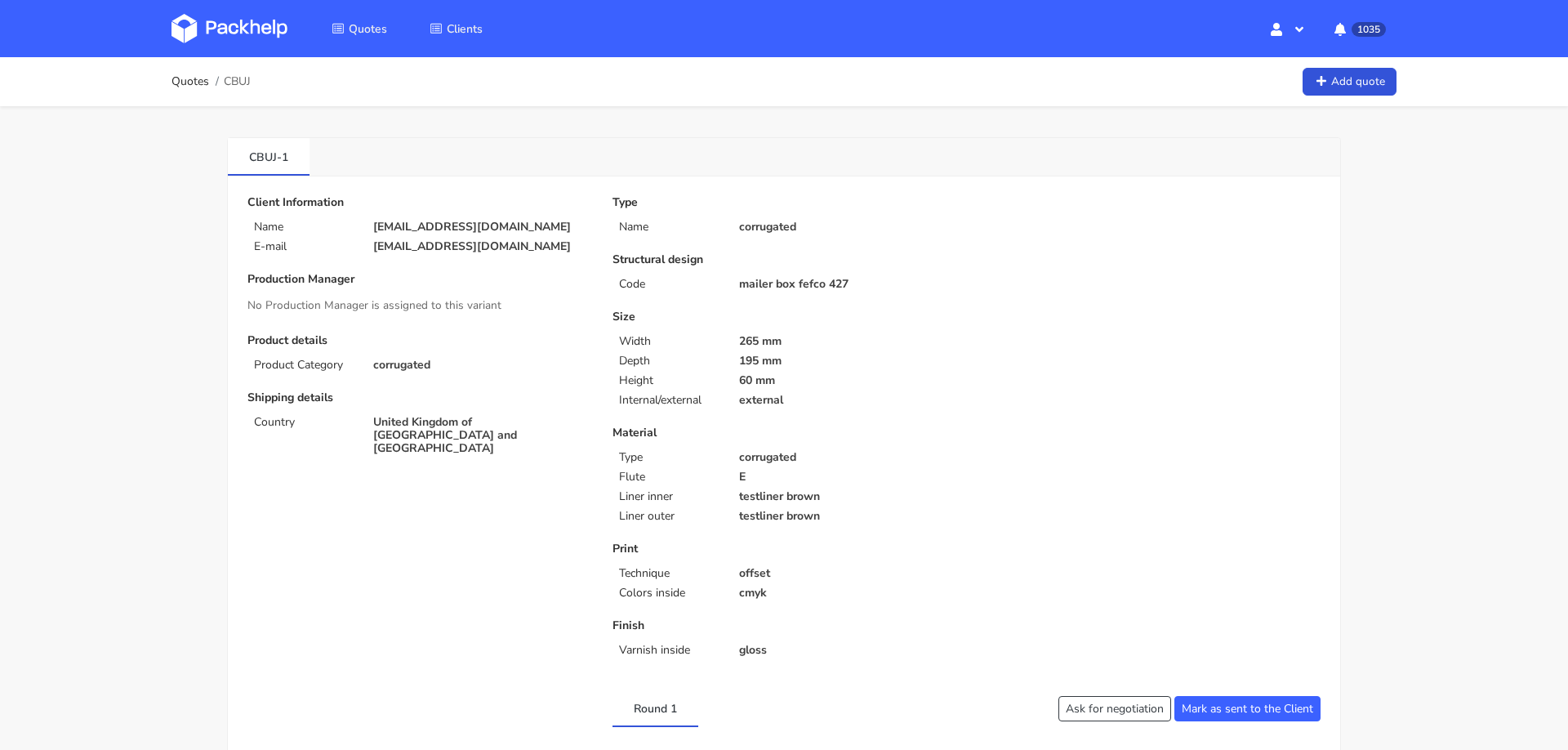
scroll to position [79, 0]
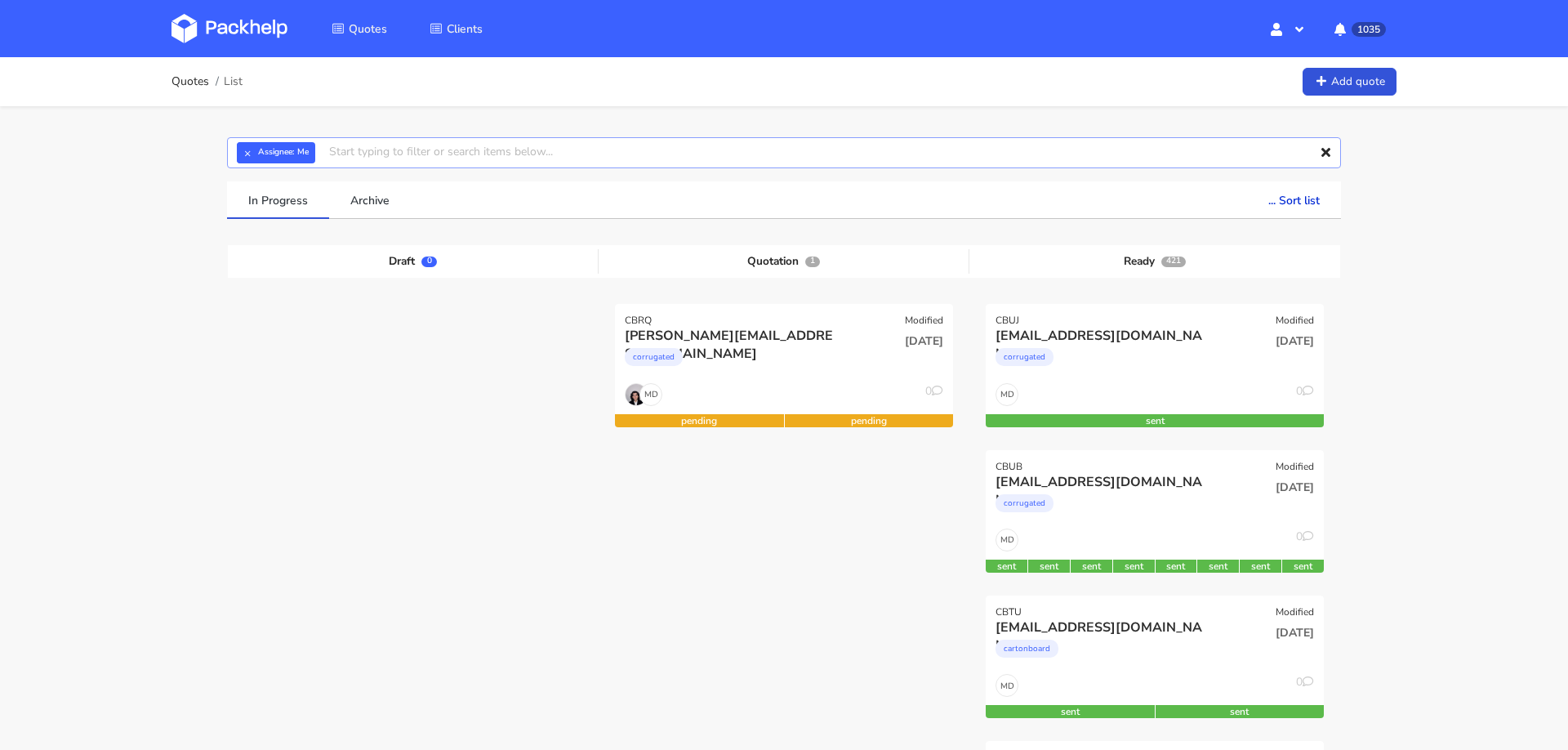
click at [454, 153] on input "text" at bounding box center [784, 152] width 1114 height 31
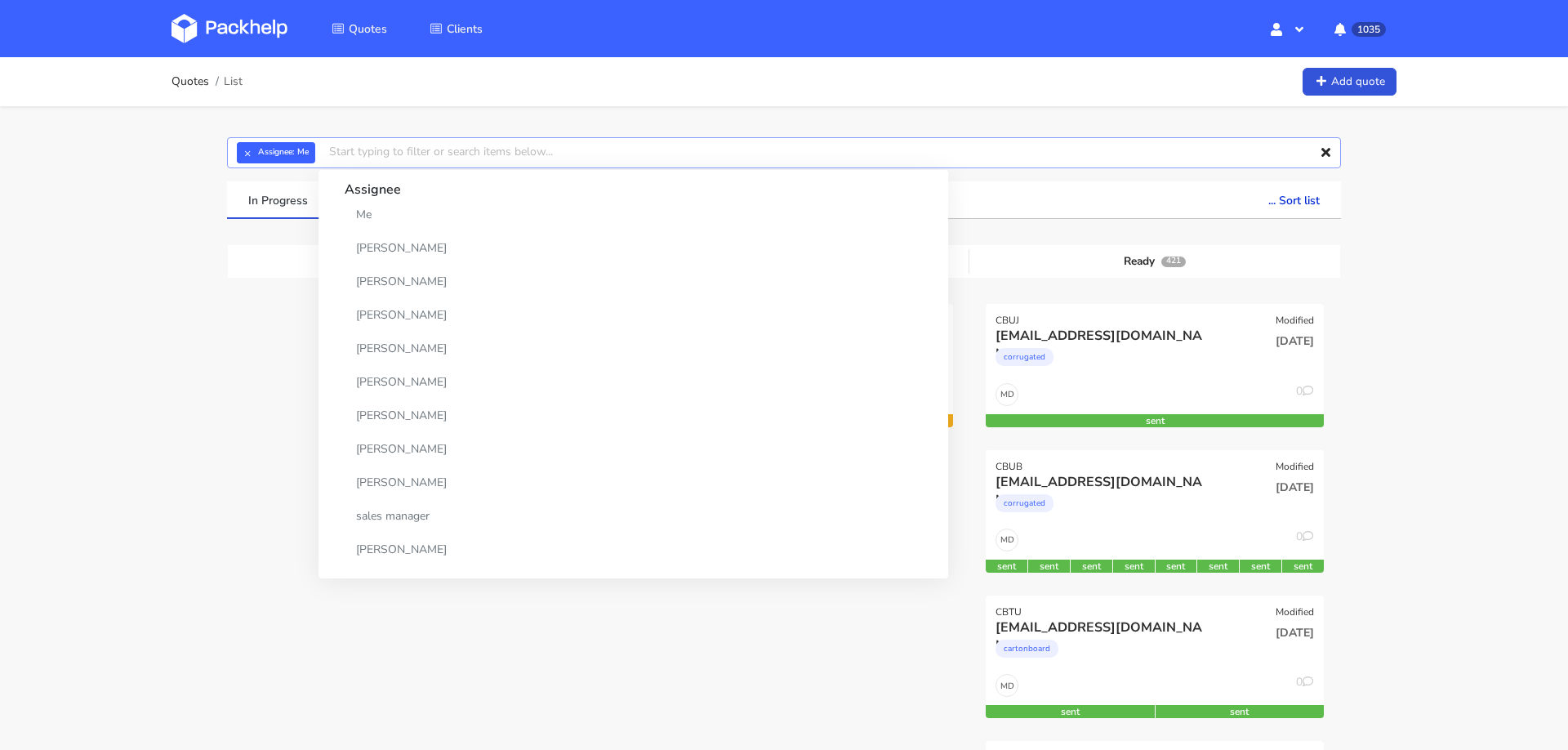
paste input "CBSH"
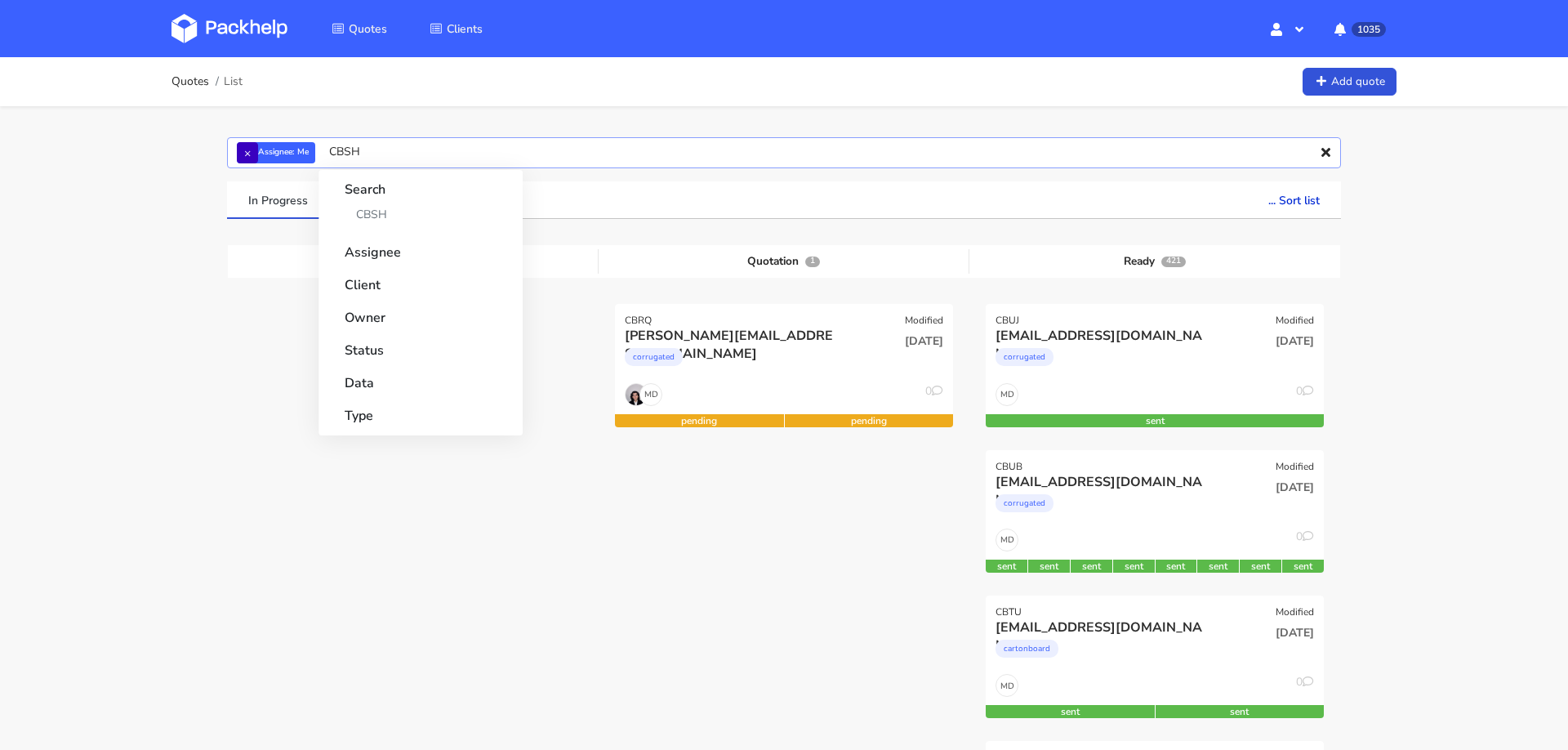
type input "CBSH"
click at [245, 159] on button "×" at bounding box center [247, 152] width 21 height 21
click at [301, 152] on input "CBSH" at bounding box center [784, 152] width 1114 height 31
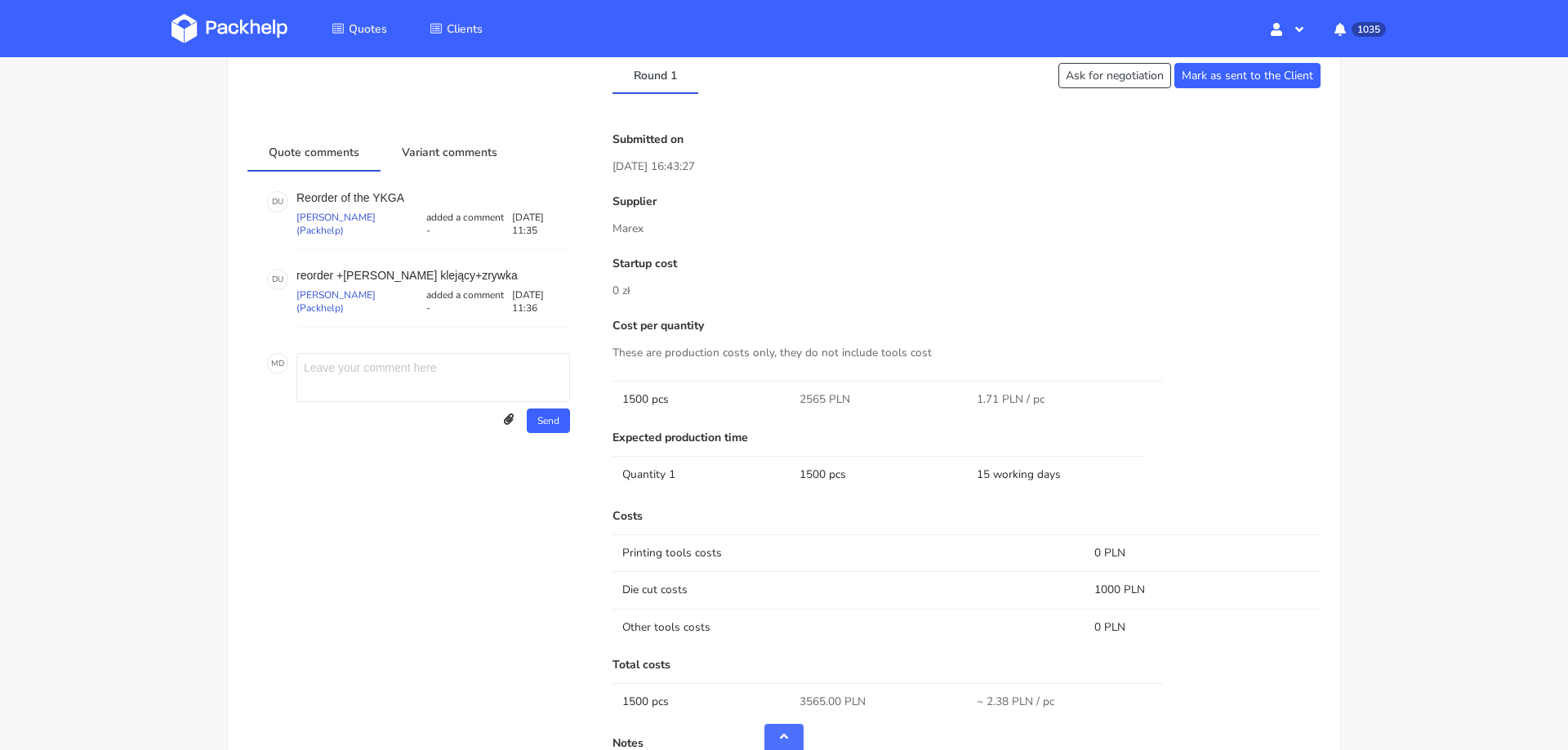
scroll to position [795, 0]
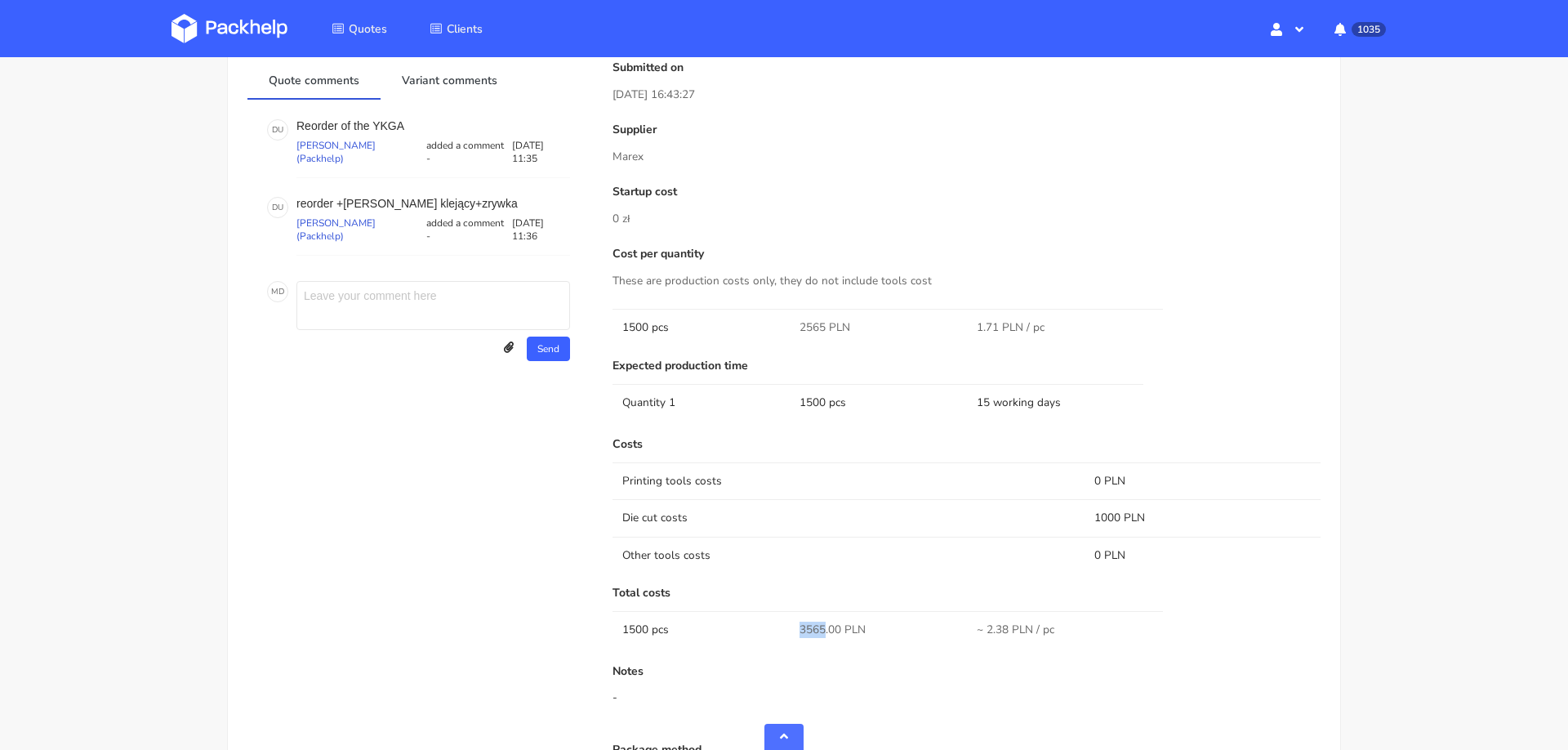
drag, startPoint x: 797, startPoint y: 630, endPoint x: 826, endPoint y: 630, distance: 29.0
click at [826, 630] on td "3565.00 PLN" at bounding box center [878, 629] width 177 height 37
copy span "3565"
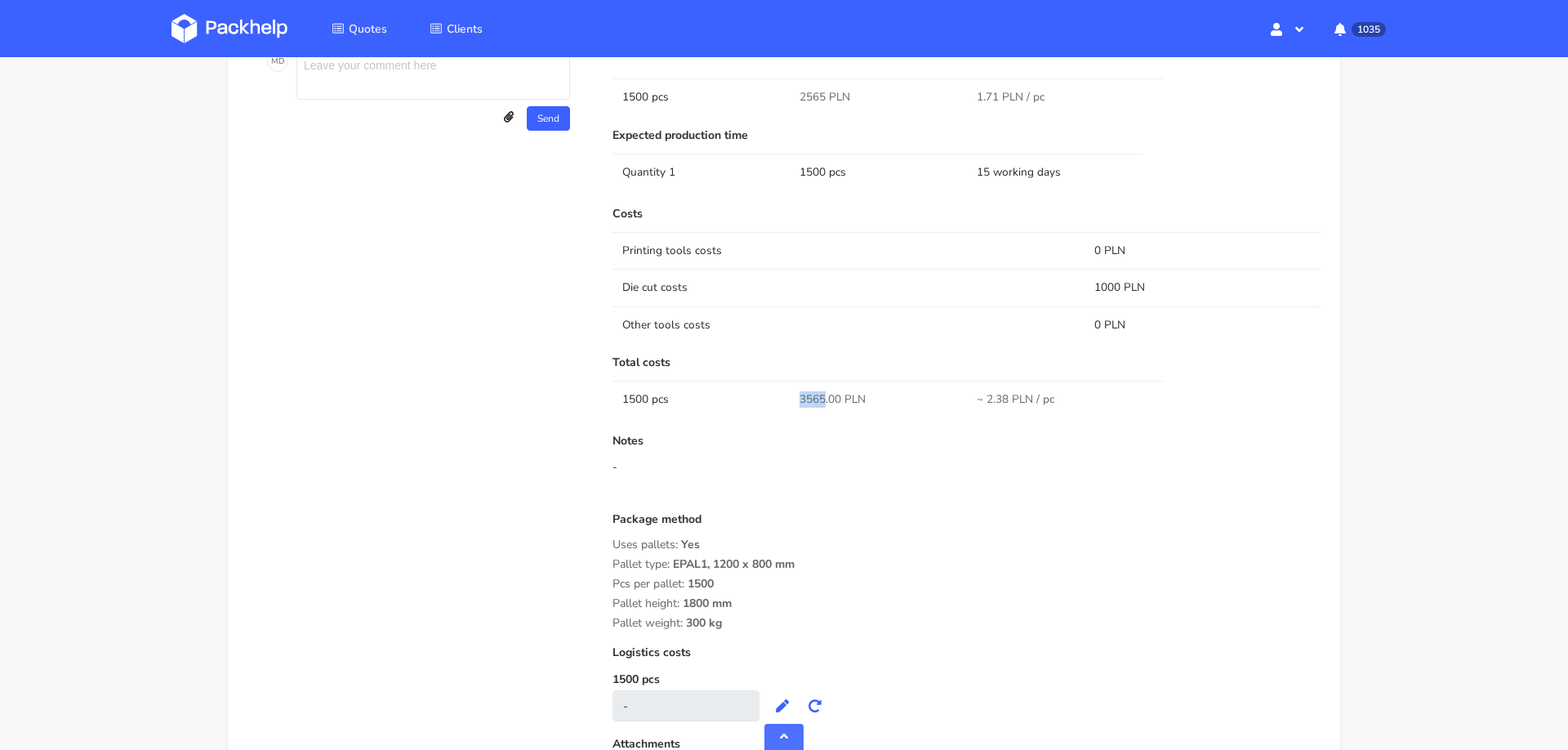
scroll to position [1001, 0]
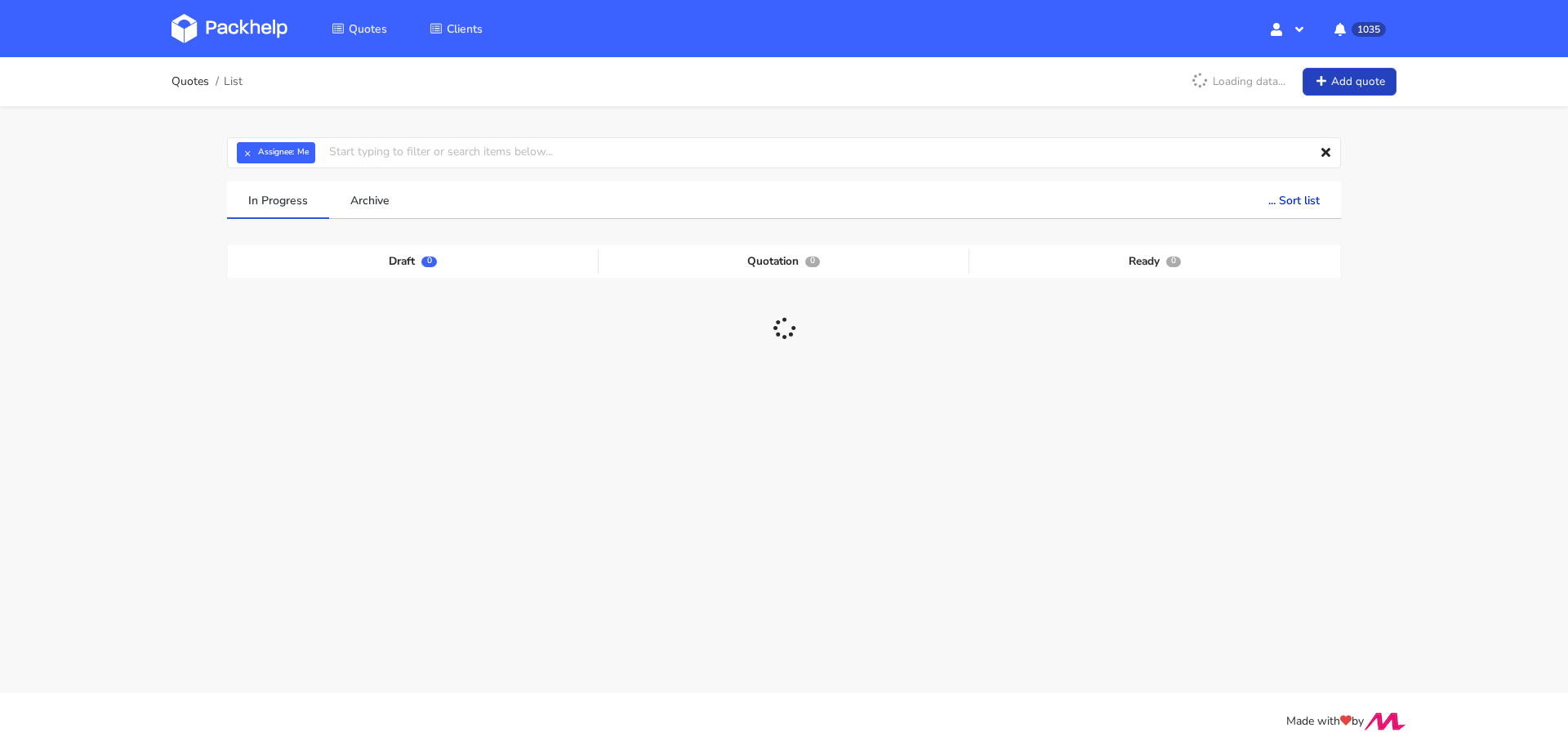
click at [1357, 82] on link "Add quote" at bounding box center [1350, 82] width 94 height 29
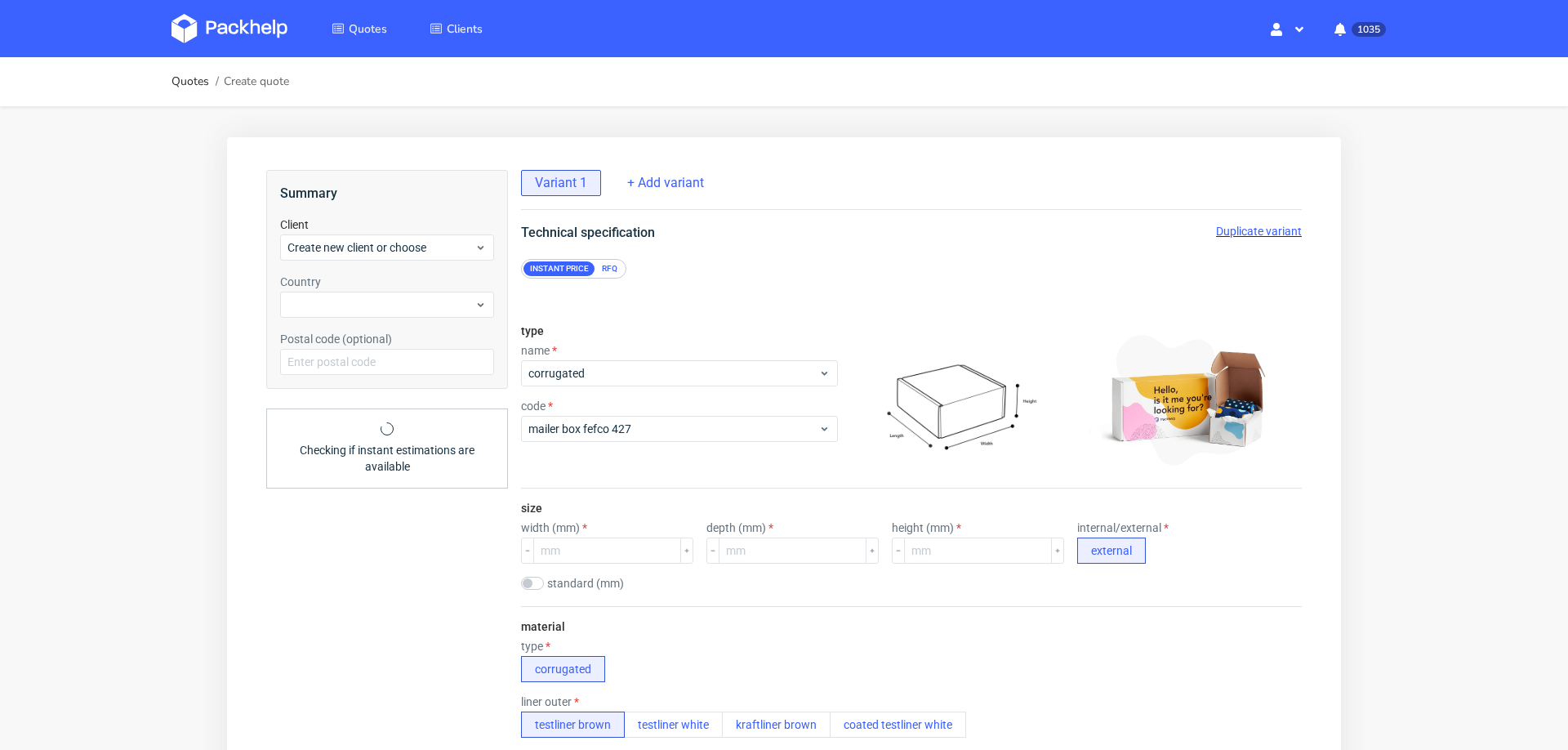
scroll to position [6, 0]
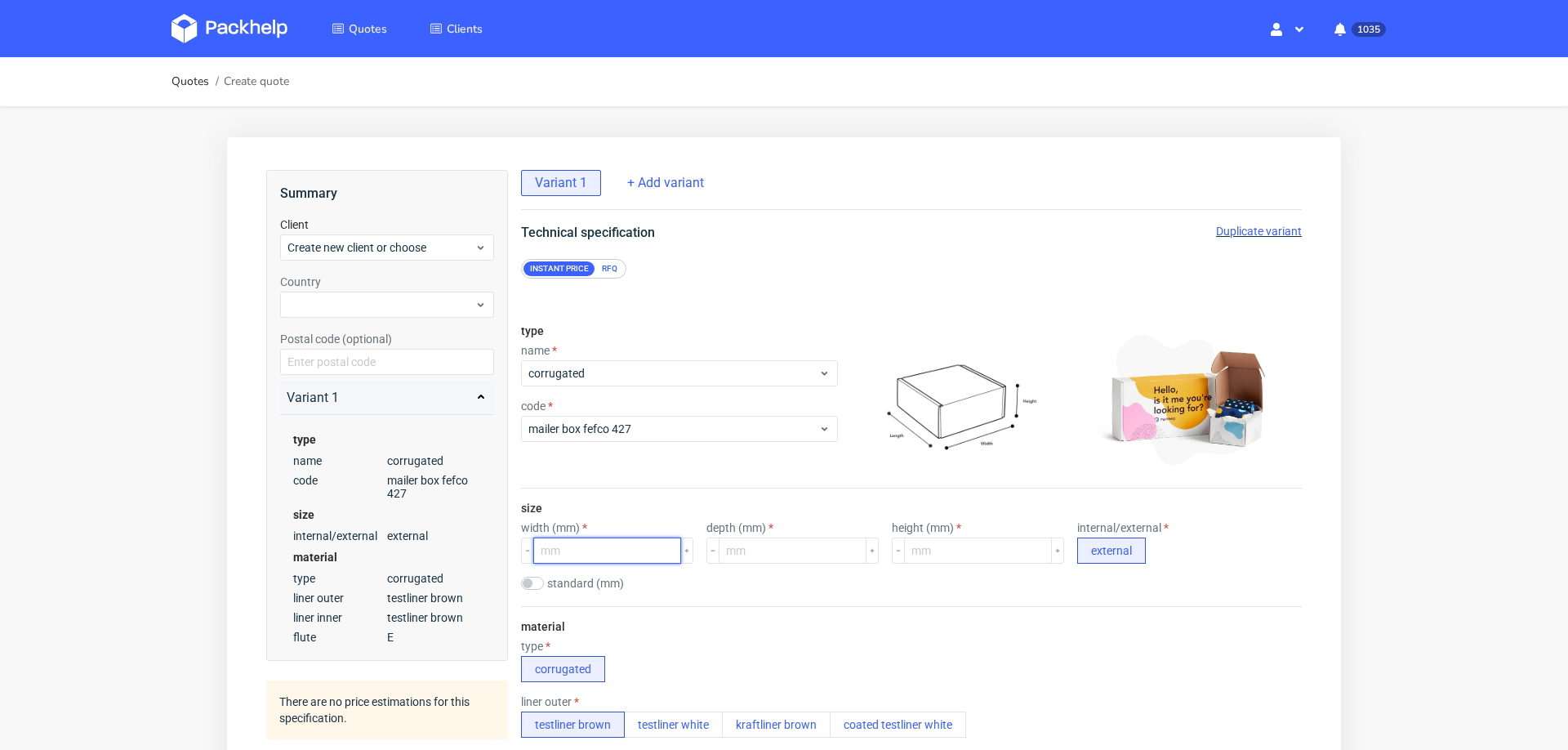
click at [615, 537] on input "number" at bounding box center [606, 551] width 147 height 26
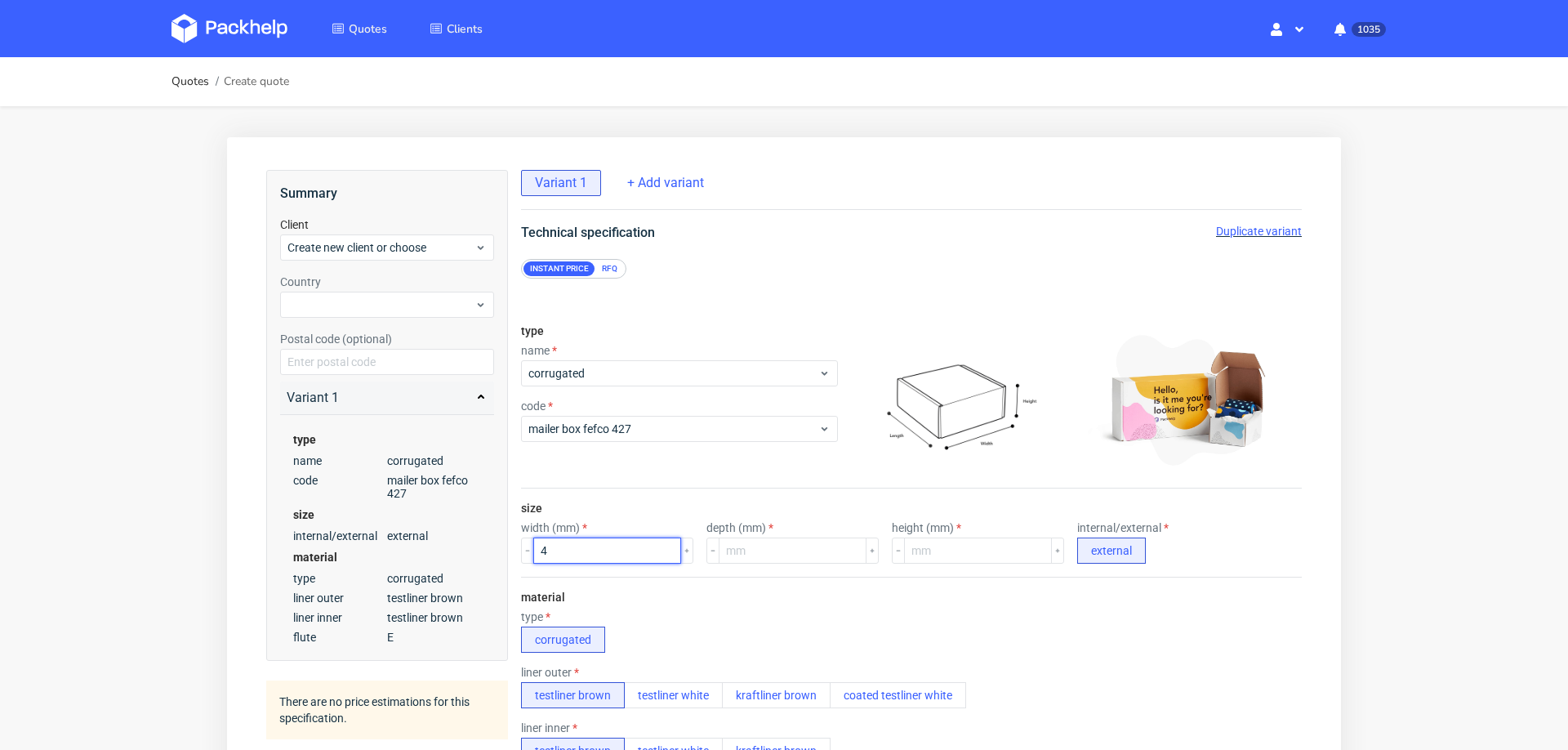
scroll to position [0, 0]
type input "400"
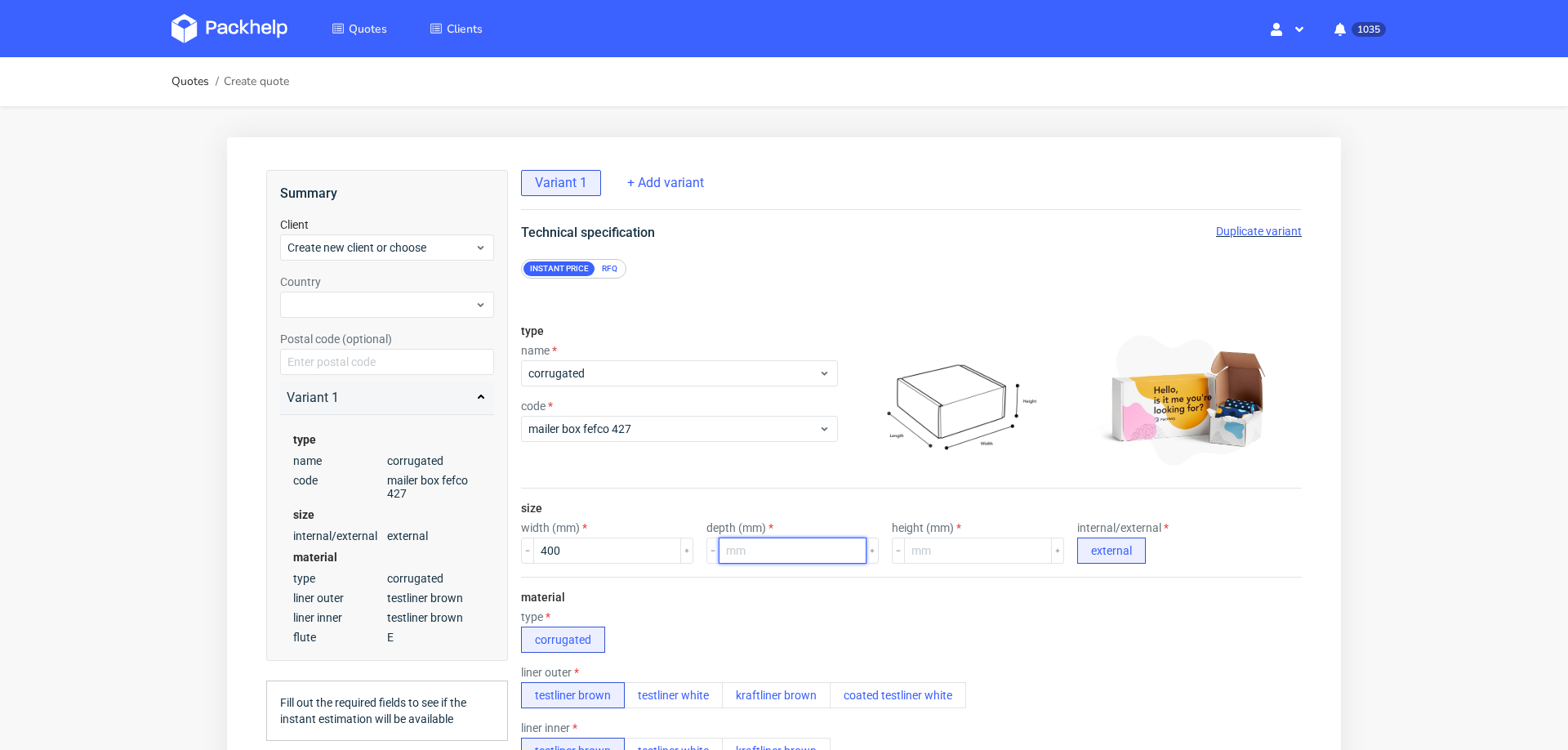
click at [783, 551] on input "number" at bounding box center [792, 551] width 147 height 26
type input "300"
click at [983, 559] on input "number" at bounding box center [977, 551] width 147 height 26
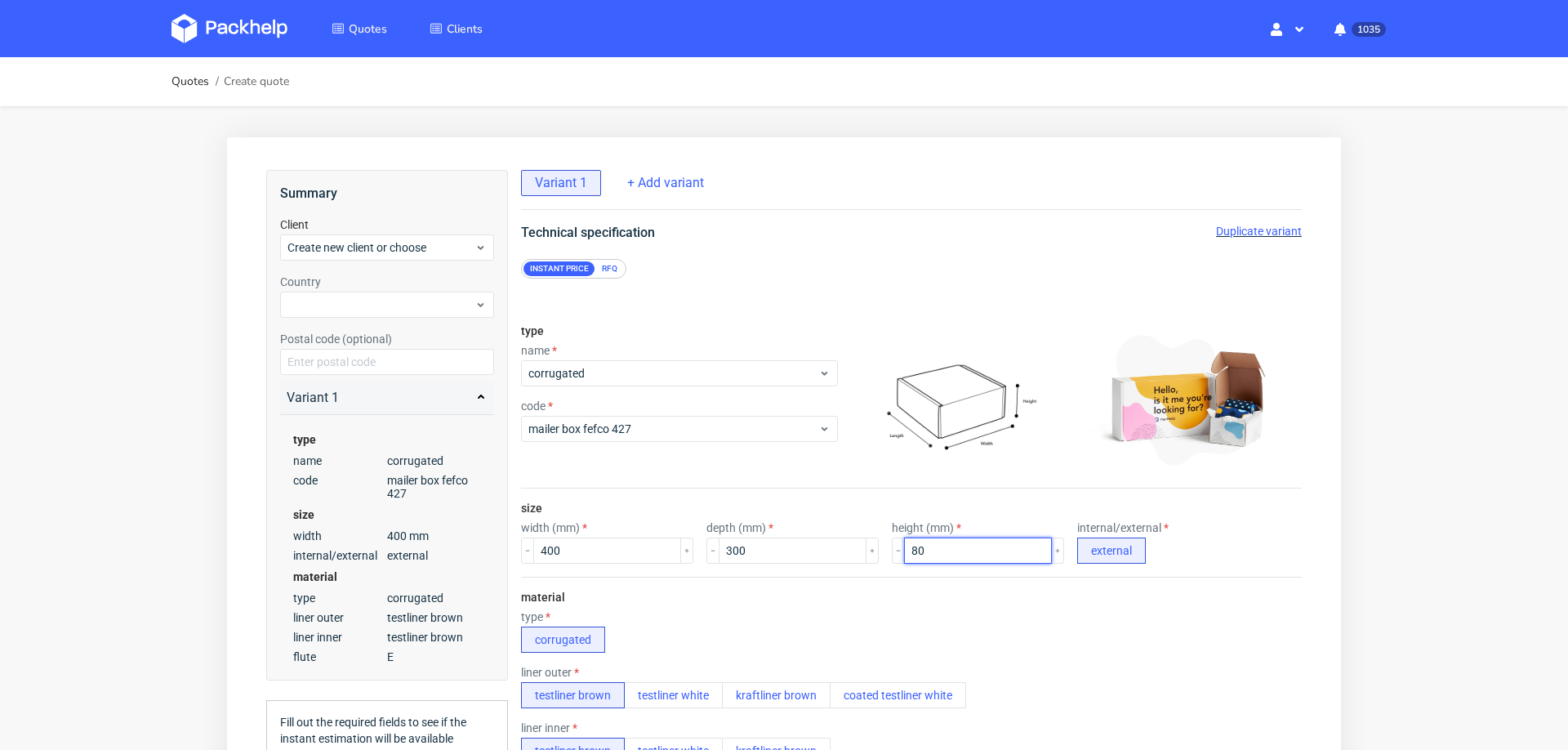
type input "80"
click at [937, 591] on div "material type corrugated liner outer testliner brown testliner white kraftliner…" at bounding box center [910, 734] width 780 height 315
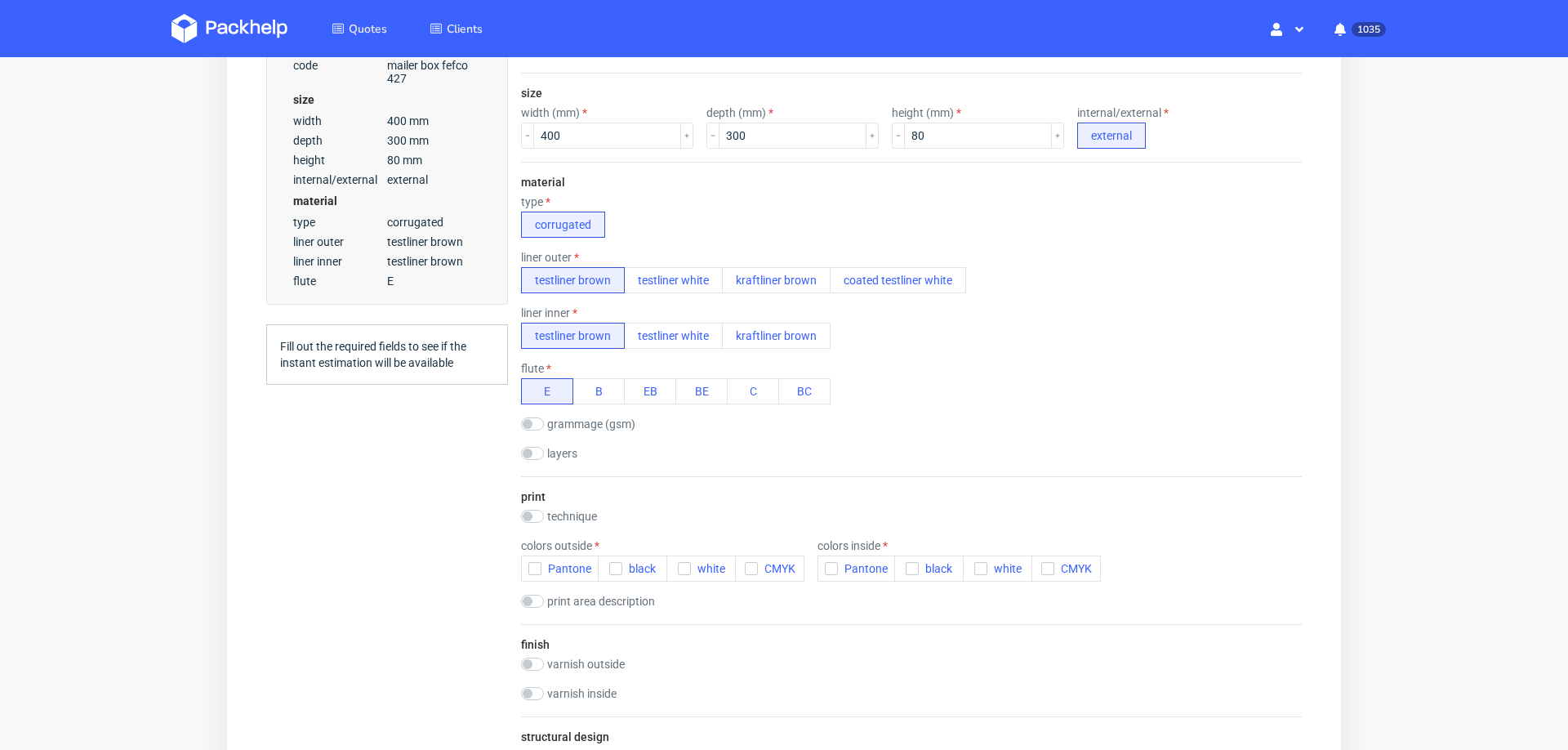
scroll to position [416, 0]
click at [523, 565] on button "Pantone" at bounding box center [559, 567] width 77 height 26
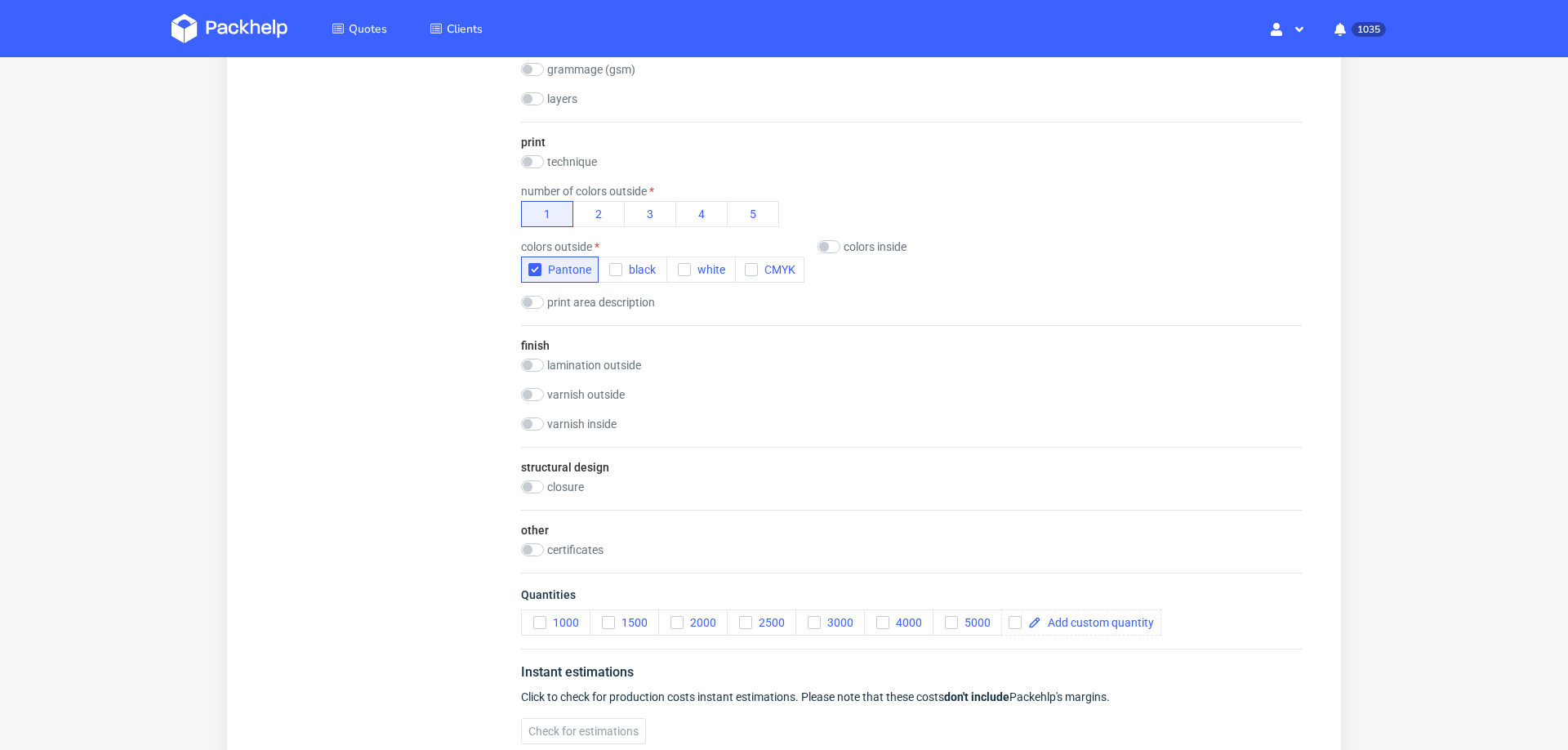
scroll to position [849, 0]
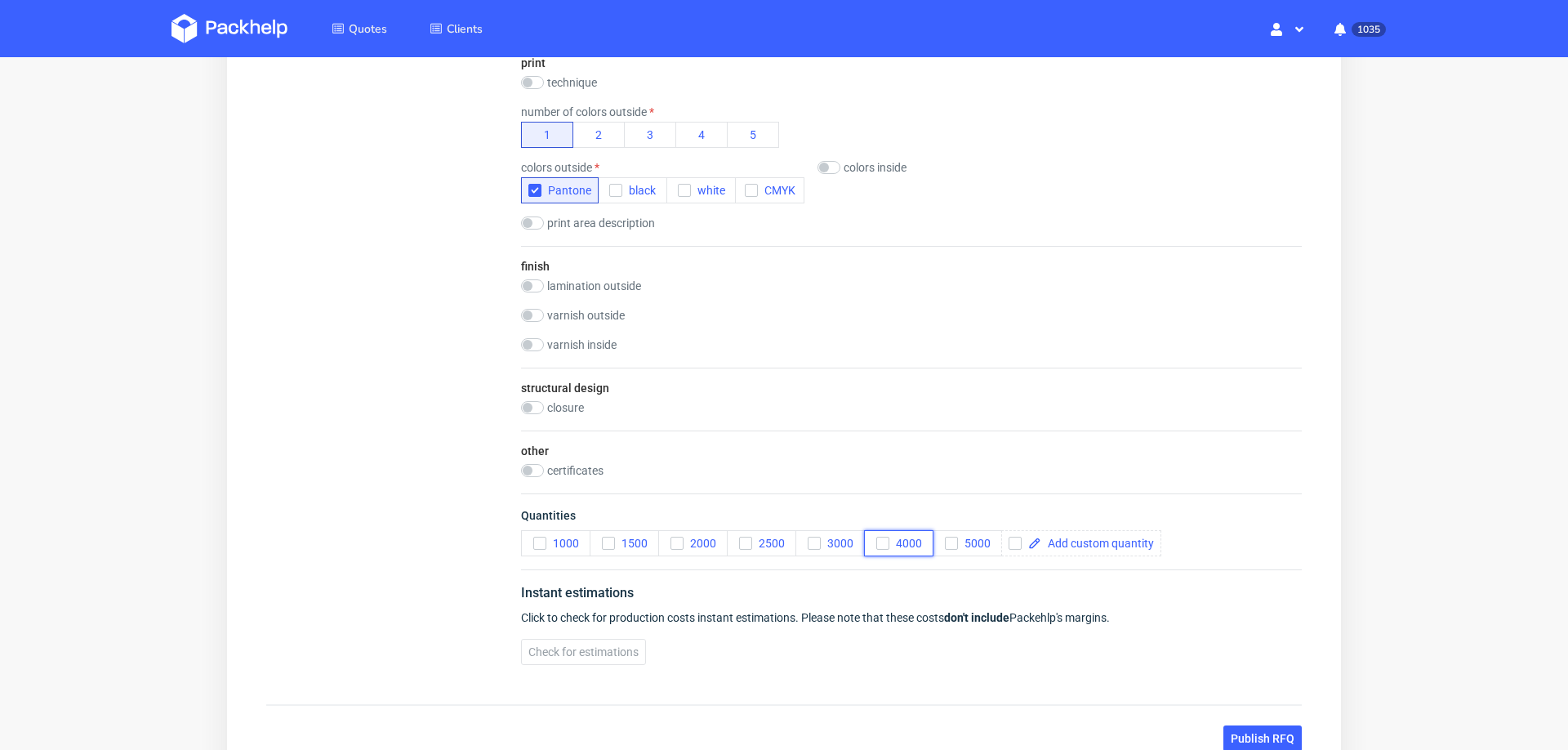
click at [887, 540] on icon "button" at bounding box center [882, 543] width 12 height 12
click at [606, 654] on button "Check for estimations" at bounding box center [583, 652] width 125 height 26
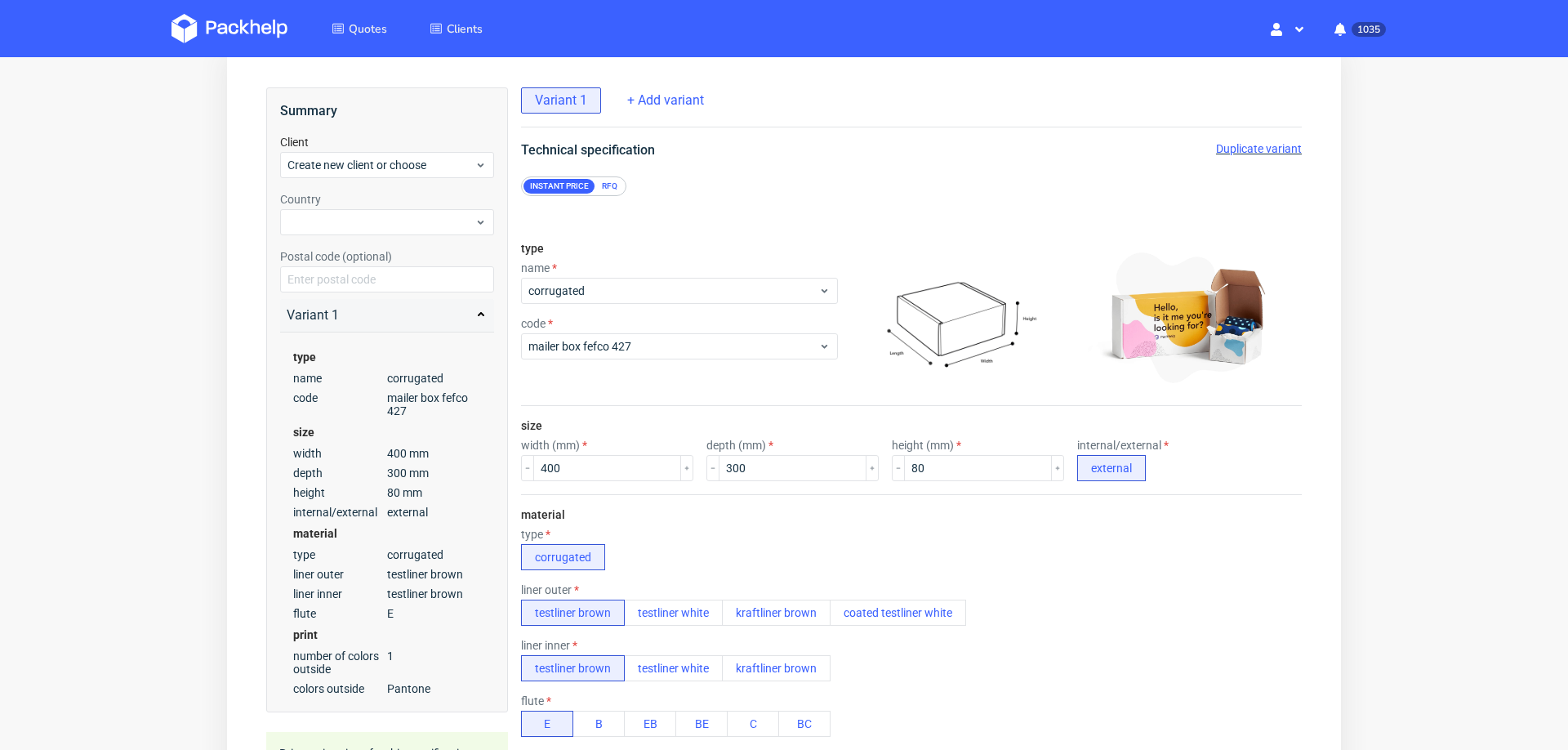
scroll to position [0, 0]
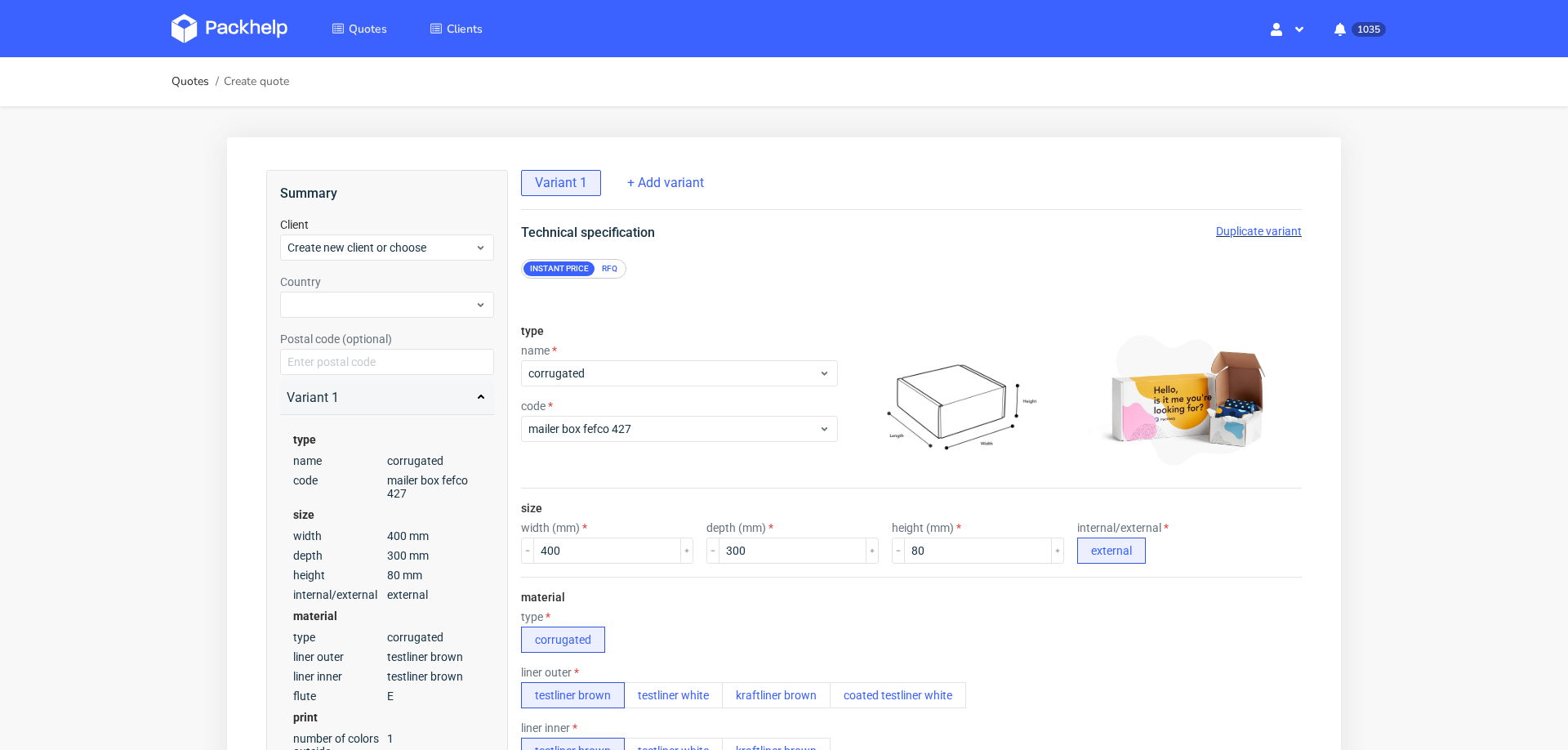
click at [1262, 236] on span "Duplicate variant" at bounding box center [1259, 232] width 86 height 13
click at [620, 558] on input "400" at bounding box center [606, 551] width 147 height 26
type input "500"
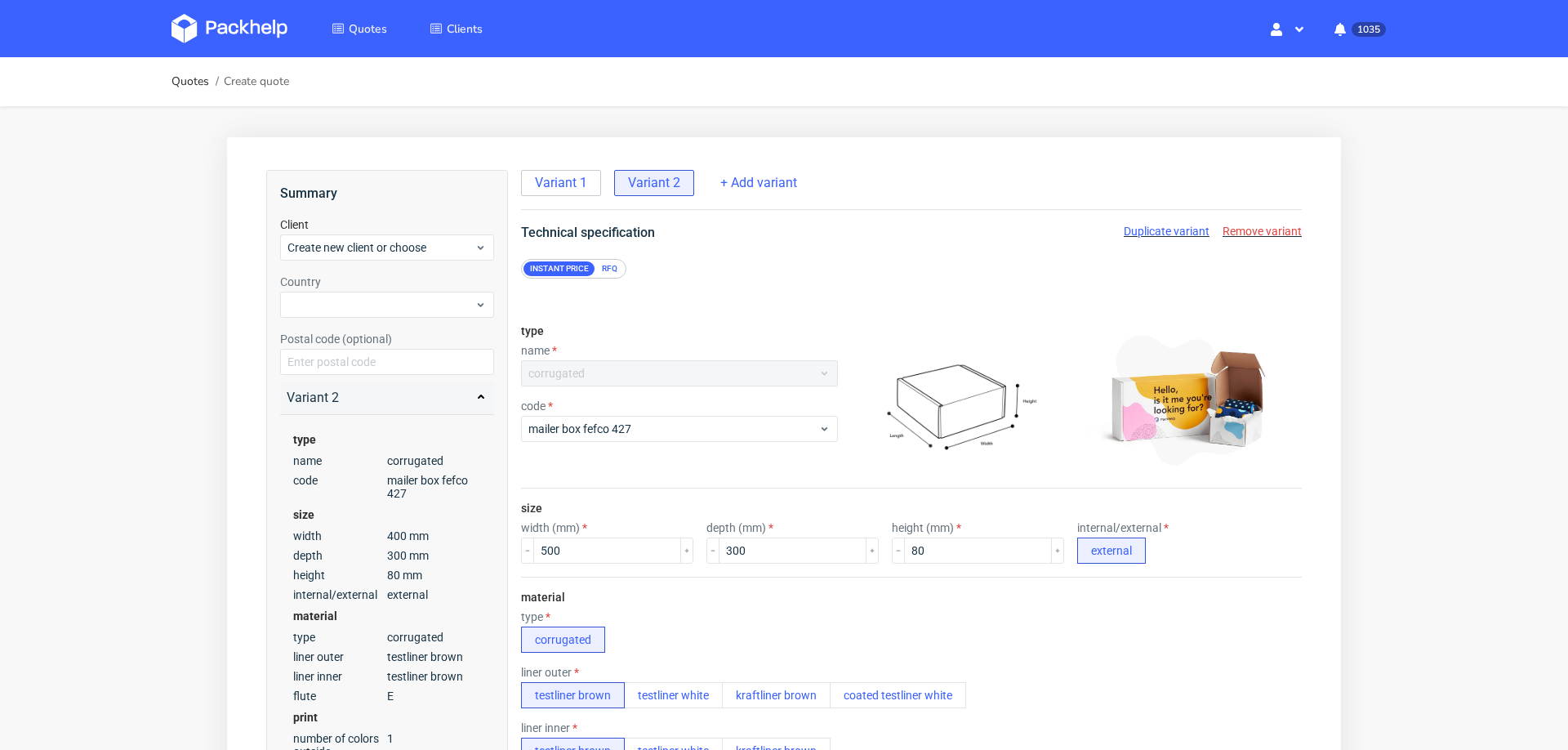
click at [793, 564] on div "size width (mm) 500 depth (mm) 300 height (mm) 80 internal/external external" at bounding box center [910, 532] width 780 height 88
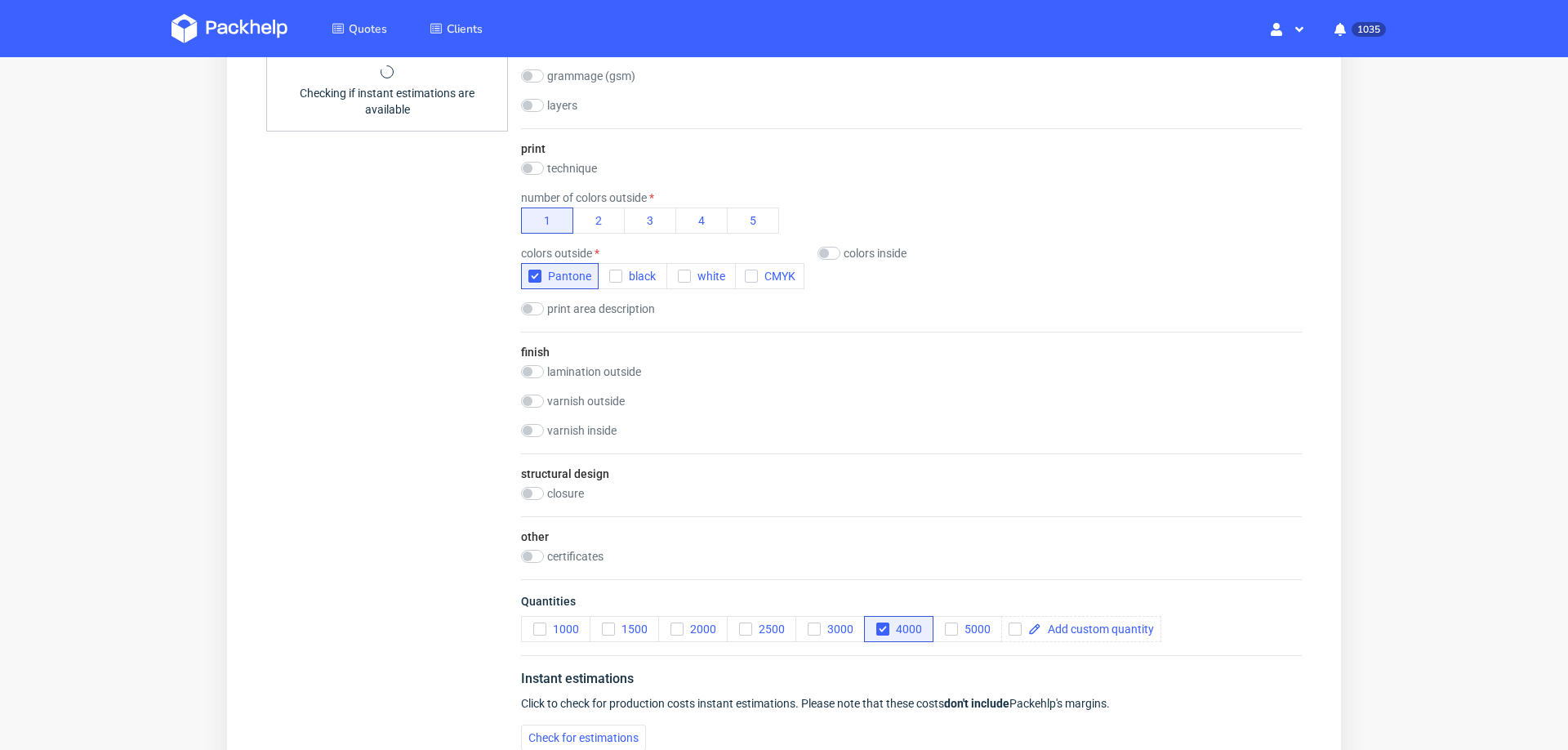
scroll to position [979, 0]
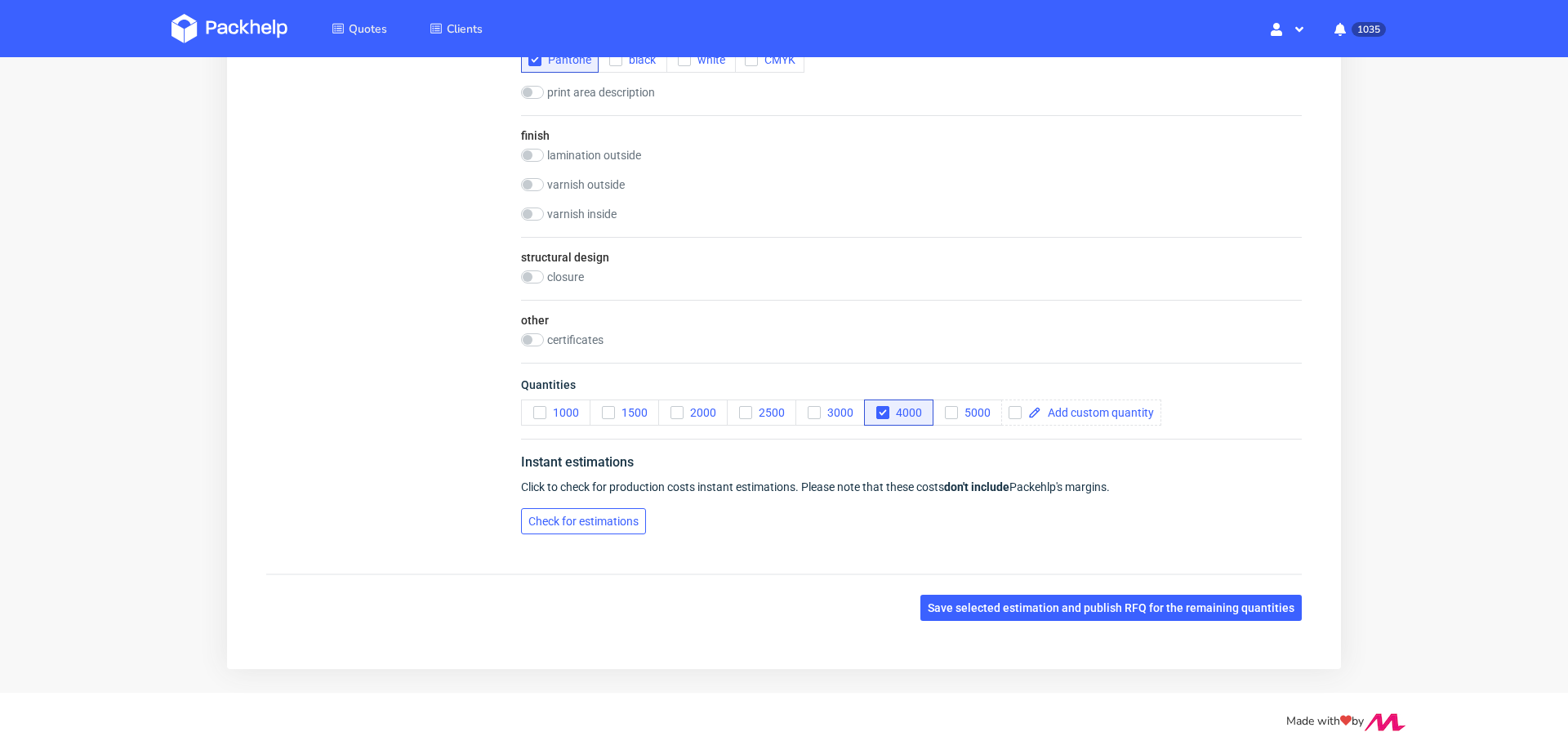
click at [573, 515] on span "Check for estimations" at bounding box center [583, 521] width 110 height 12
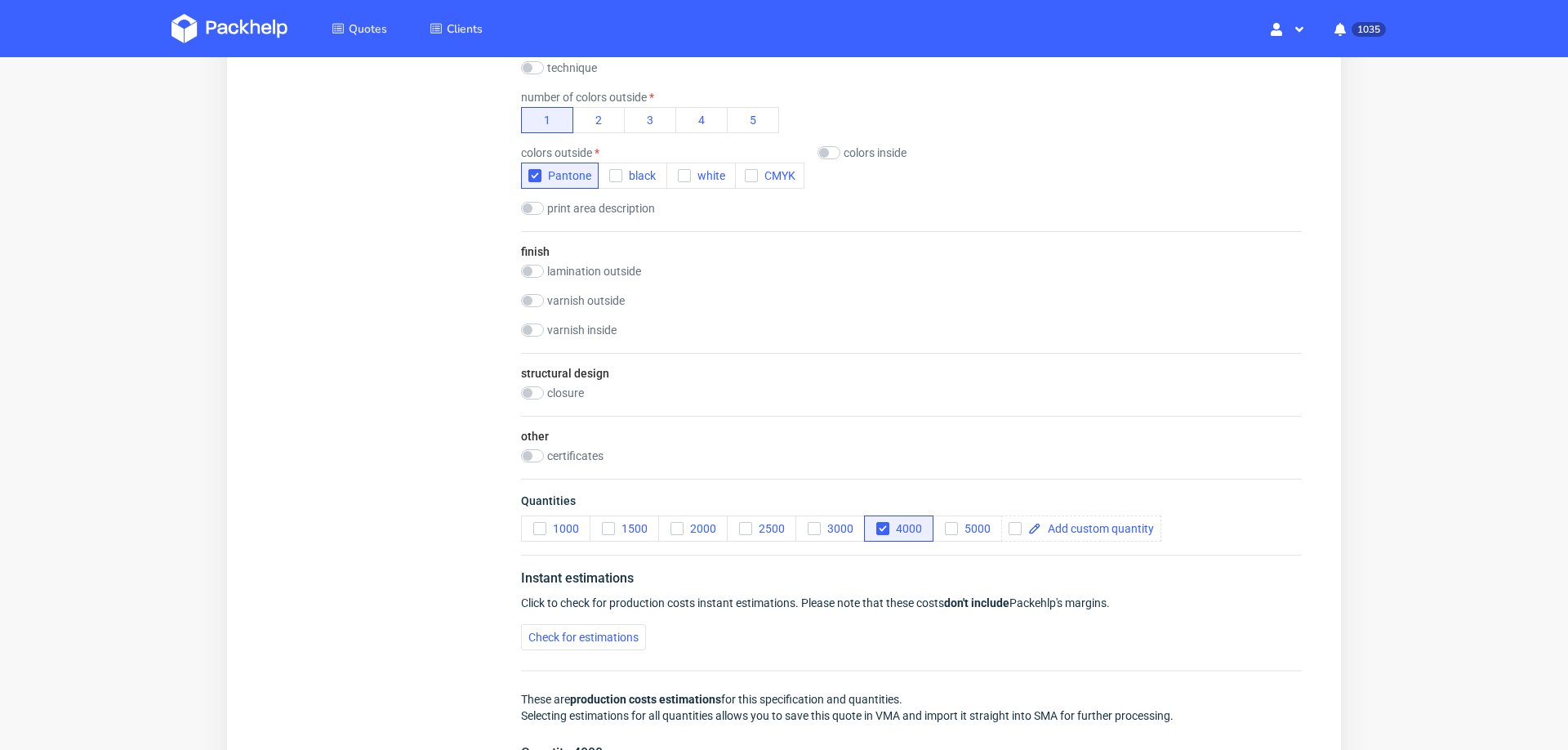
scroll to position [873, 0]
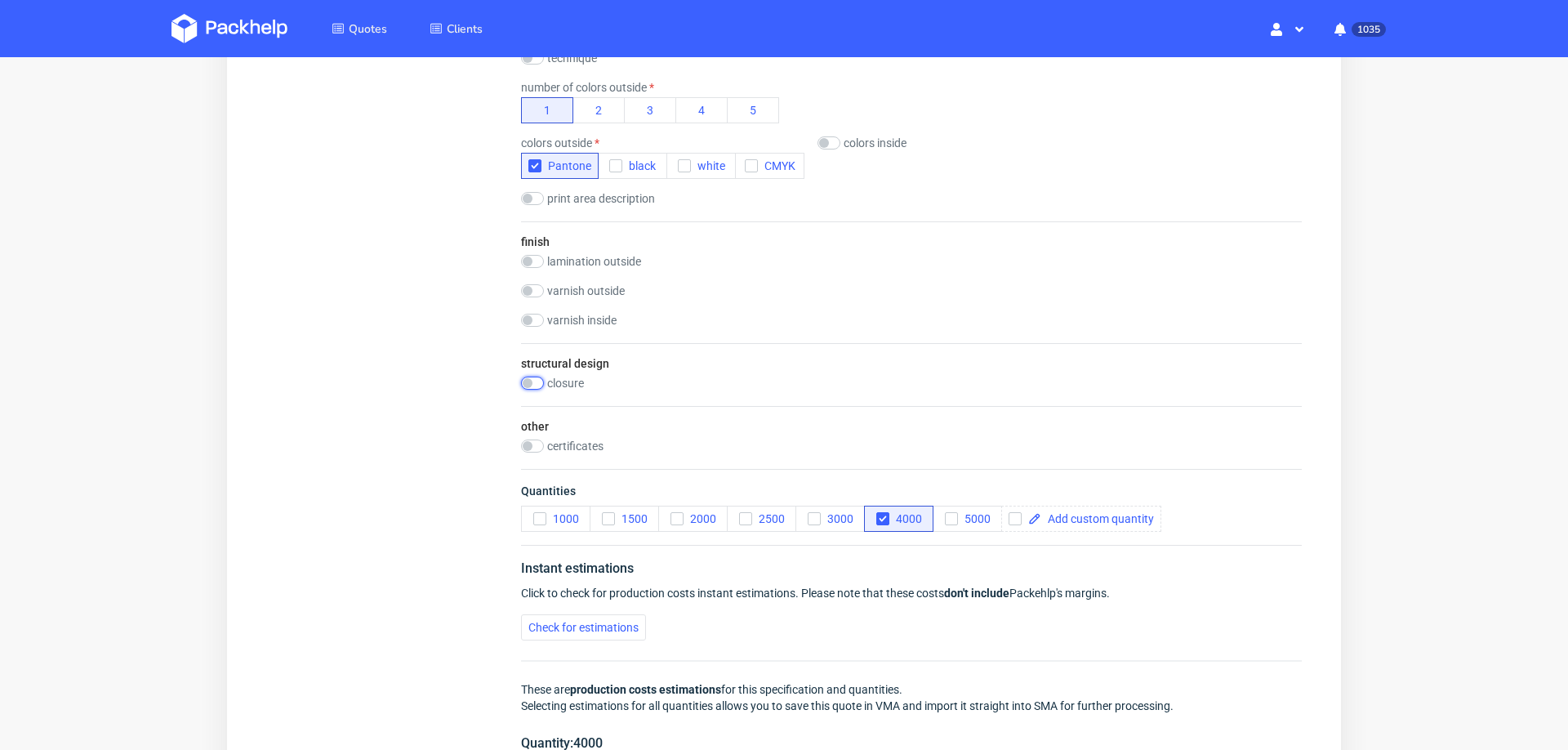
click at [531, 377] on input "checkbox" at bounding box center [532, 383] width 23 height 13
checkbox input "true"
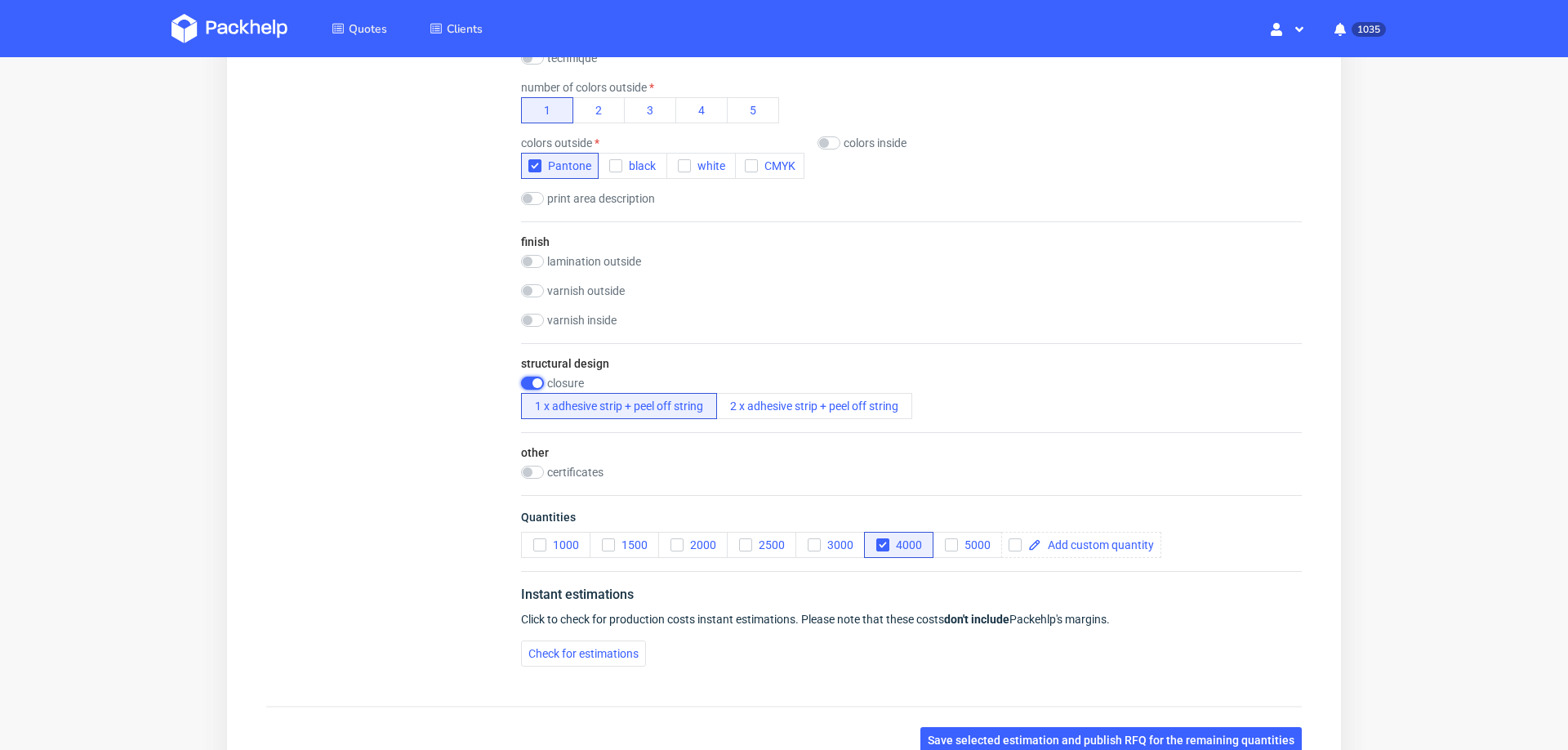
scroll to position [7, 0]
click at [597, 648] on span "Check for estimations" at bounding box center [583, 654] width 110 height 12
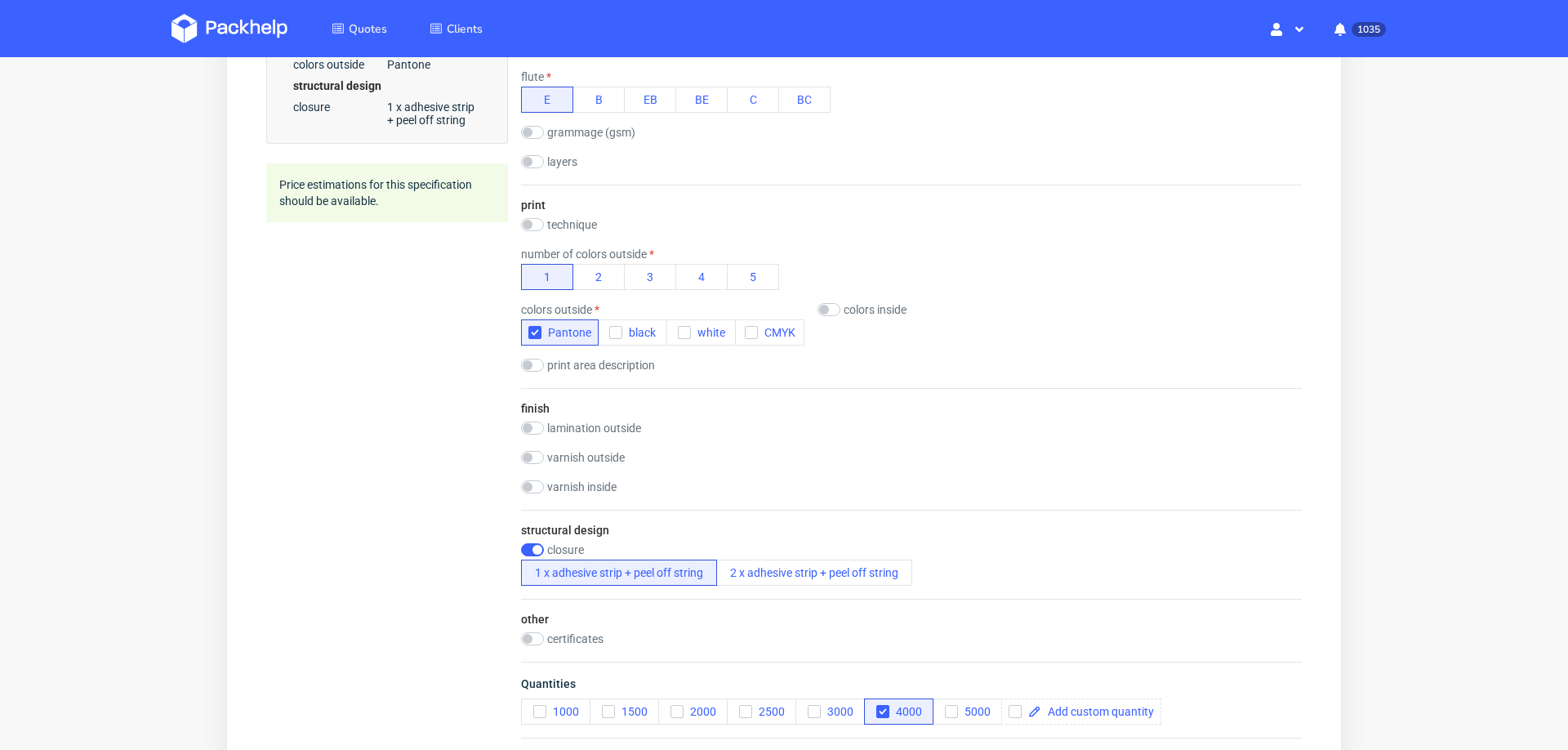
scroll to position [0, 0]
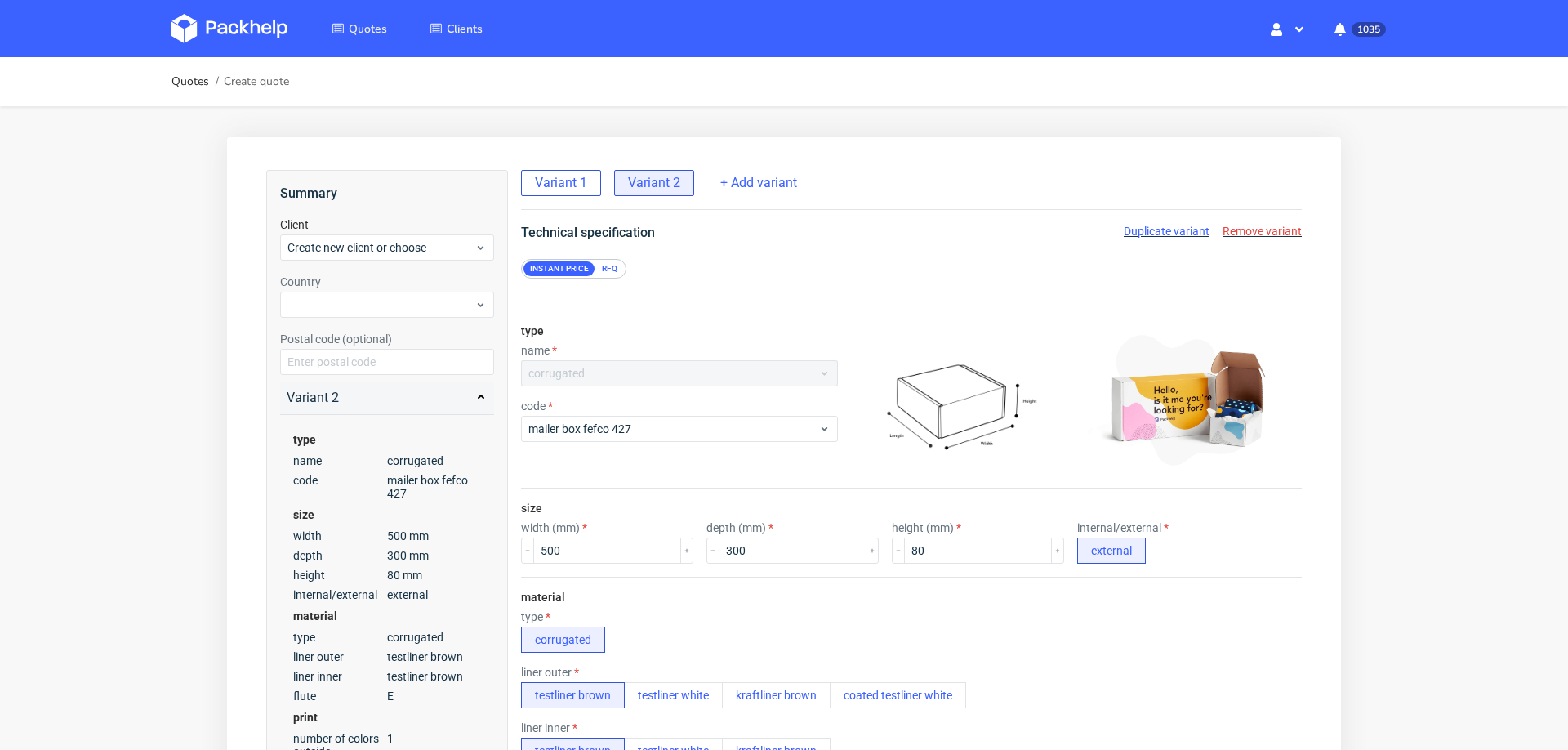
click at [562, 178] on span "Variant 1" at bounding box center [560, 183] width 52 height 18
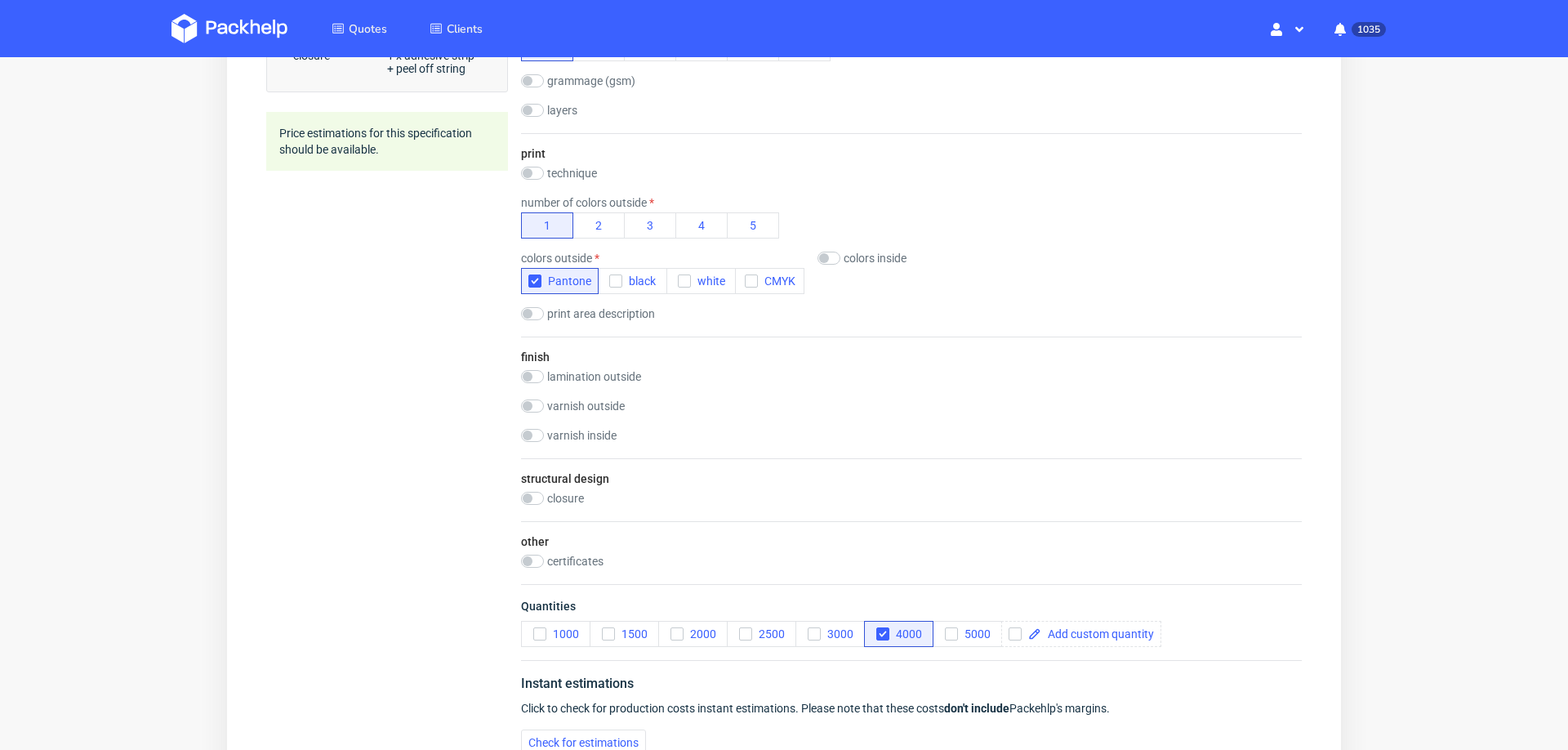
radio input "false"
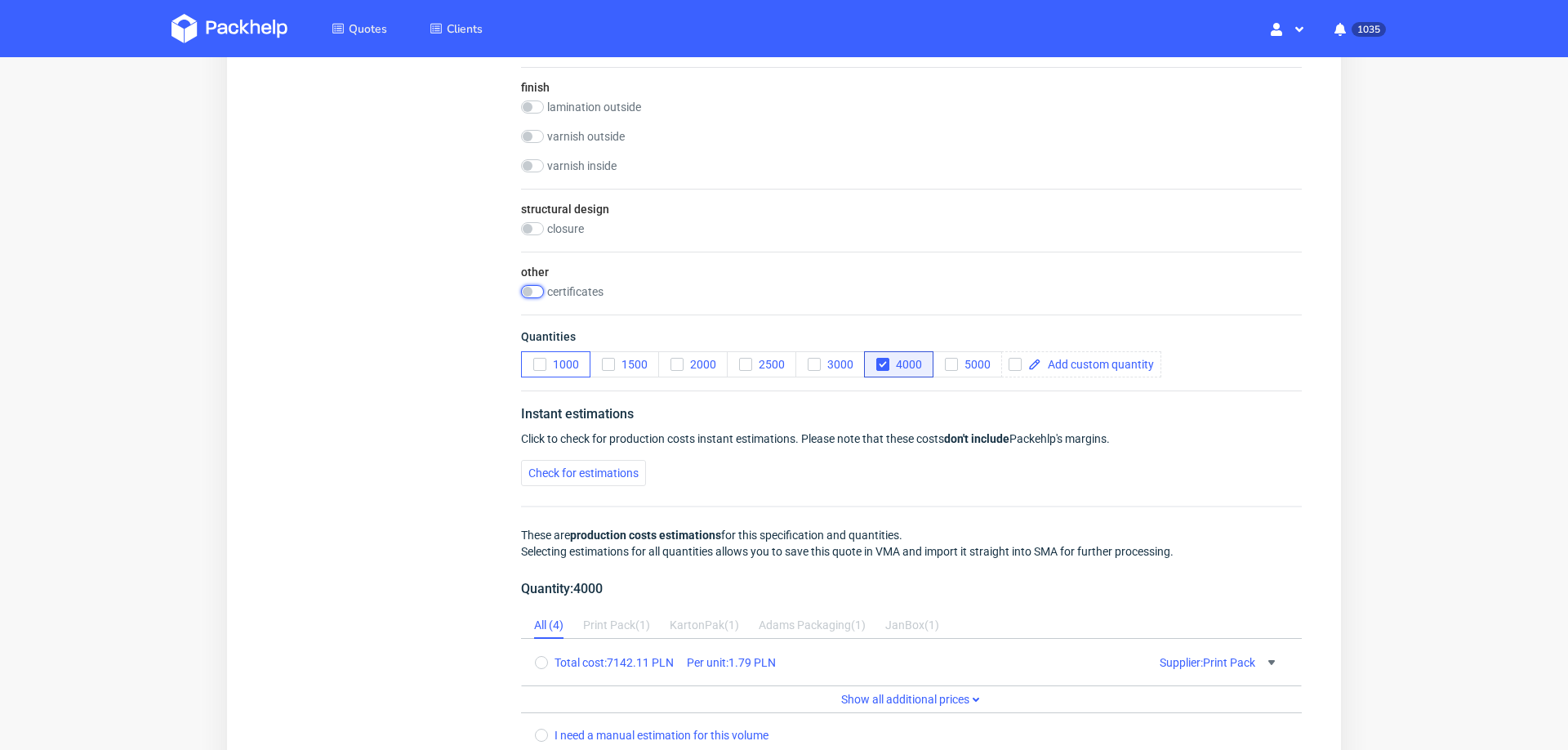
drag, startPoint x: 534, startPoint y: 285, endPoint x: 554, endPoint y: 360, distance: 77.6
click at [554, 360] on div "Technical specification Duplicate variant Remove variant Instant price RFQ type…" at bounding box center [911, 32] width 846 height 1673
click at [530, 231] on input "checkbox" at bounding box center [532, 229] width 23 height 13
checkbox input "true"
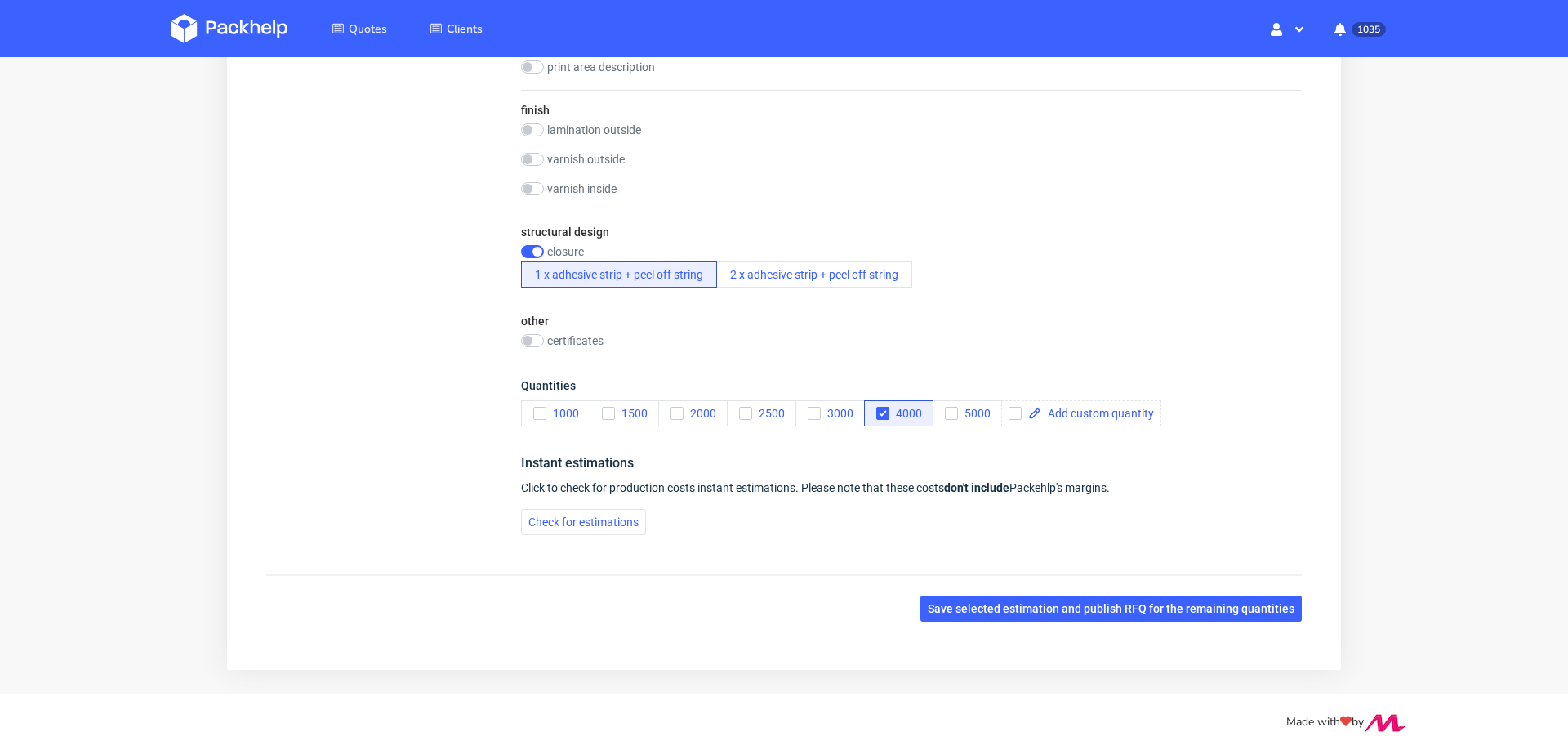
click at [555, 500] on div "Instant estimations Click to check for production costs instant estimations. Pl…" at bounding box center [910, 494] width 780 height 109
click at [555, 525] on span "Check for estimations" at bounding box center [583, 522] width 110 height 12
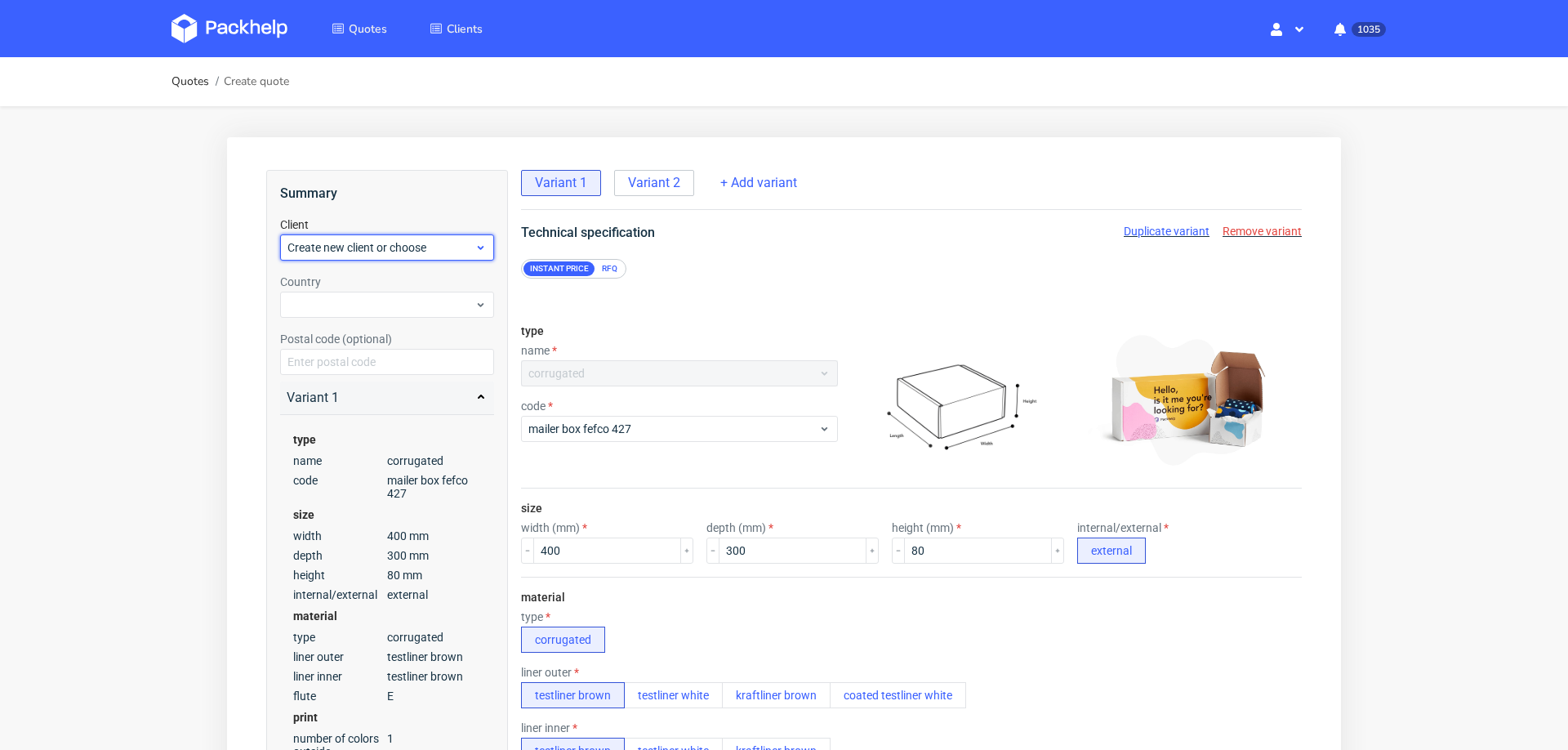
click at [419, 250] on span "Create new client or choose" at bounding box center [381, 247] width 187 height 16
paste input "[PERSON_NAME][EMAIL_ADDRESS][DOMAIN_NAME]"
type input "[PERSON_NAME][EMAIL_ADDRESS][DOMAIN_NAME]"
click at [395, 285] on div "Add new client" at bounding box center [387, 285] width 202 height 30
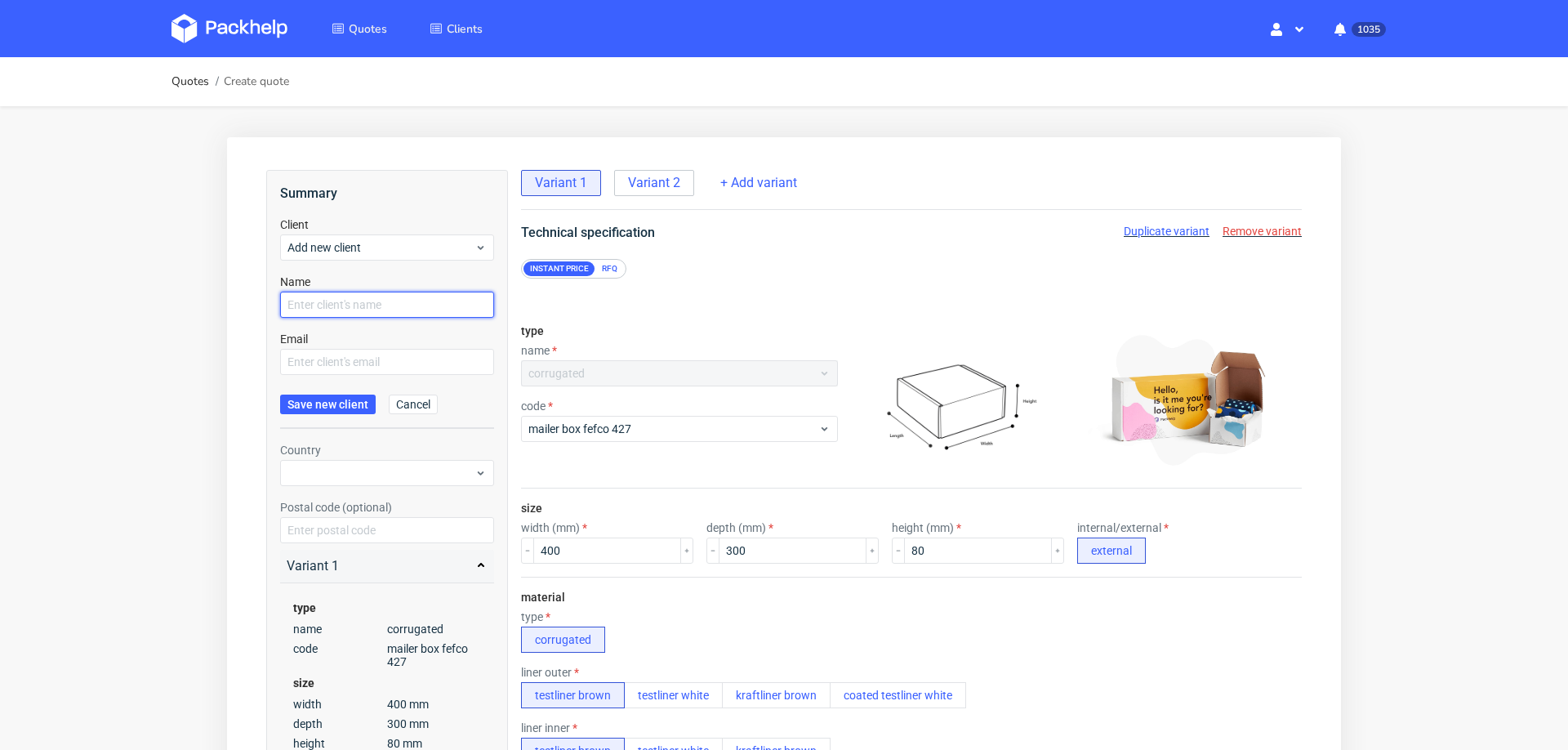
click at [388, 302] on input "text" at bounding box center [387, 305] width 214 height 26
paste input "[PERSON_NAME][EMAIL_ADDRESS][DOMAIN_NAME]"
type input "[PERSON_NAME][EMAIL_ADDRESS][DOMAIN_NAME]"
click at [367, 365] on input "text" at bounding box center [387, 362] width 214 height 26
paste input "[PERSON_NAME][EMAIL_ADDRESS][DOMAIN_NAME]"
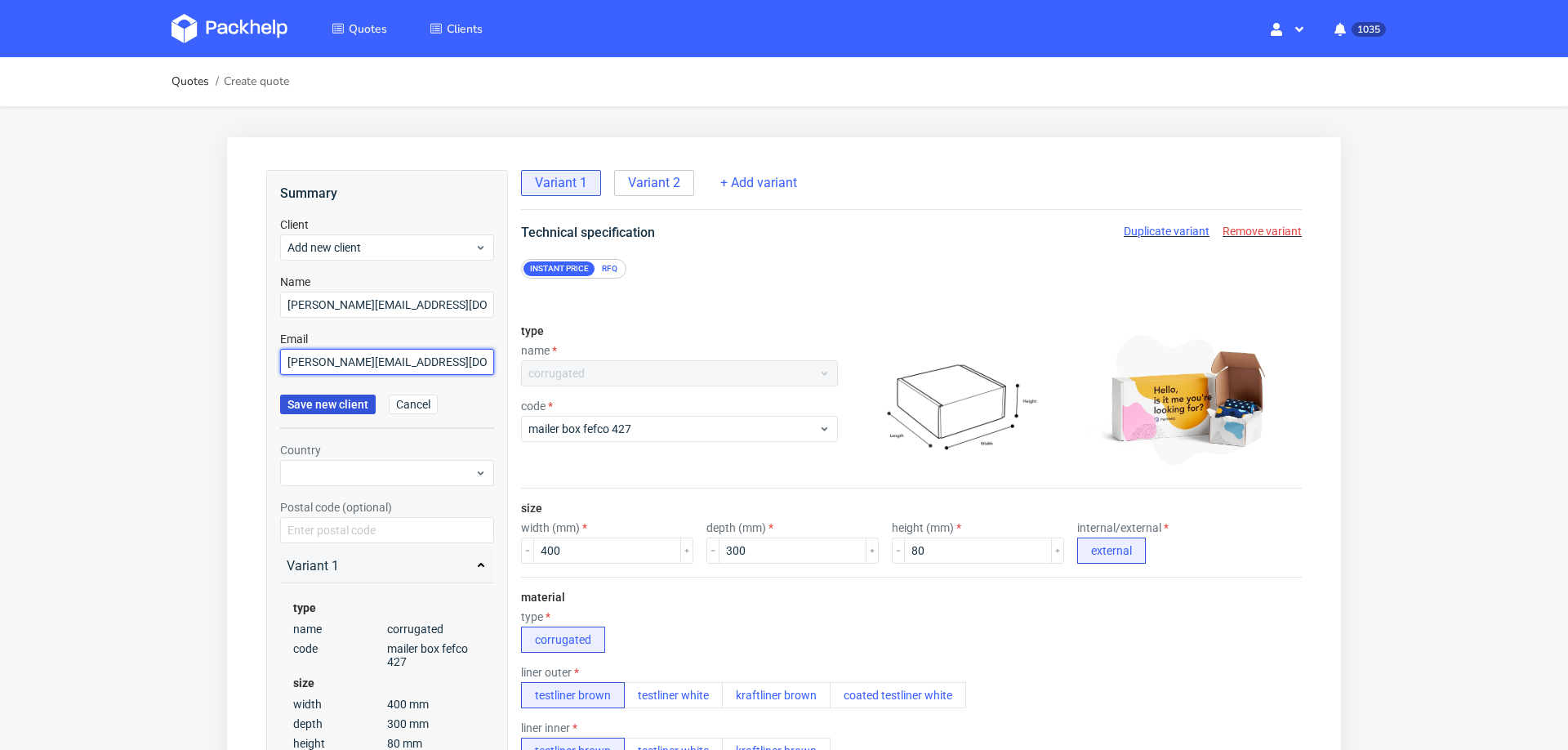
type input "[PERSON_NAME][EMAIL_ADDRESS][DOMAIN_NAME]"
click at [349, 410] on span "Save new client" at bounding box center [328, 405] width 81 height 12
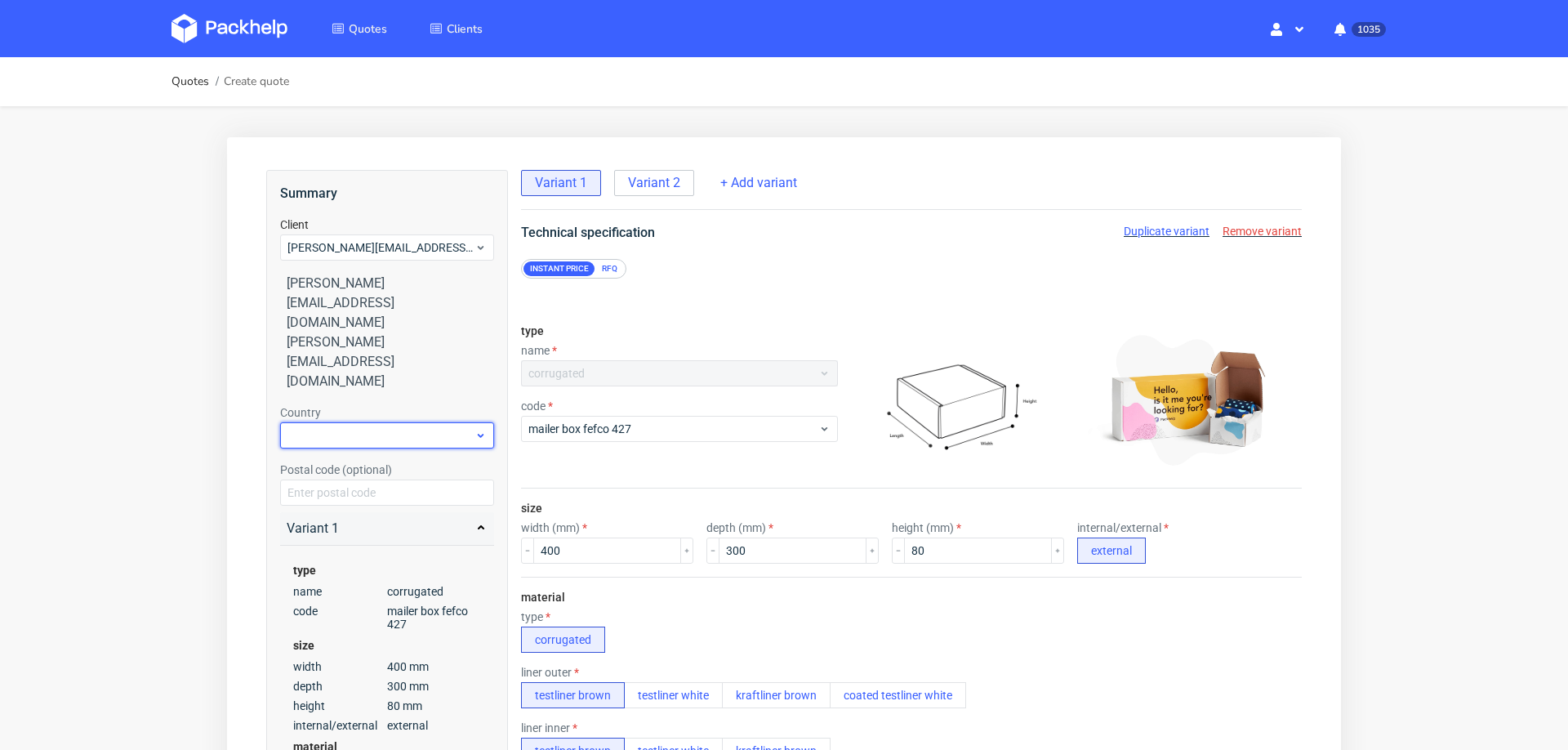
click at [373, 422] on div at bounding box center [387, 435] width 214 height 26
type input "pol"
click at [363, 424] on div "Poland" at bounding box center [387, 424] width 202 height 30
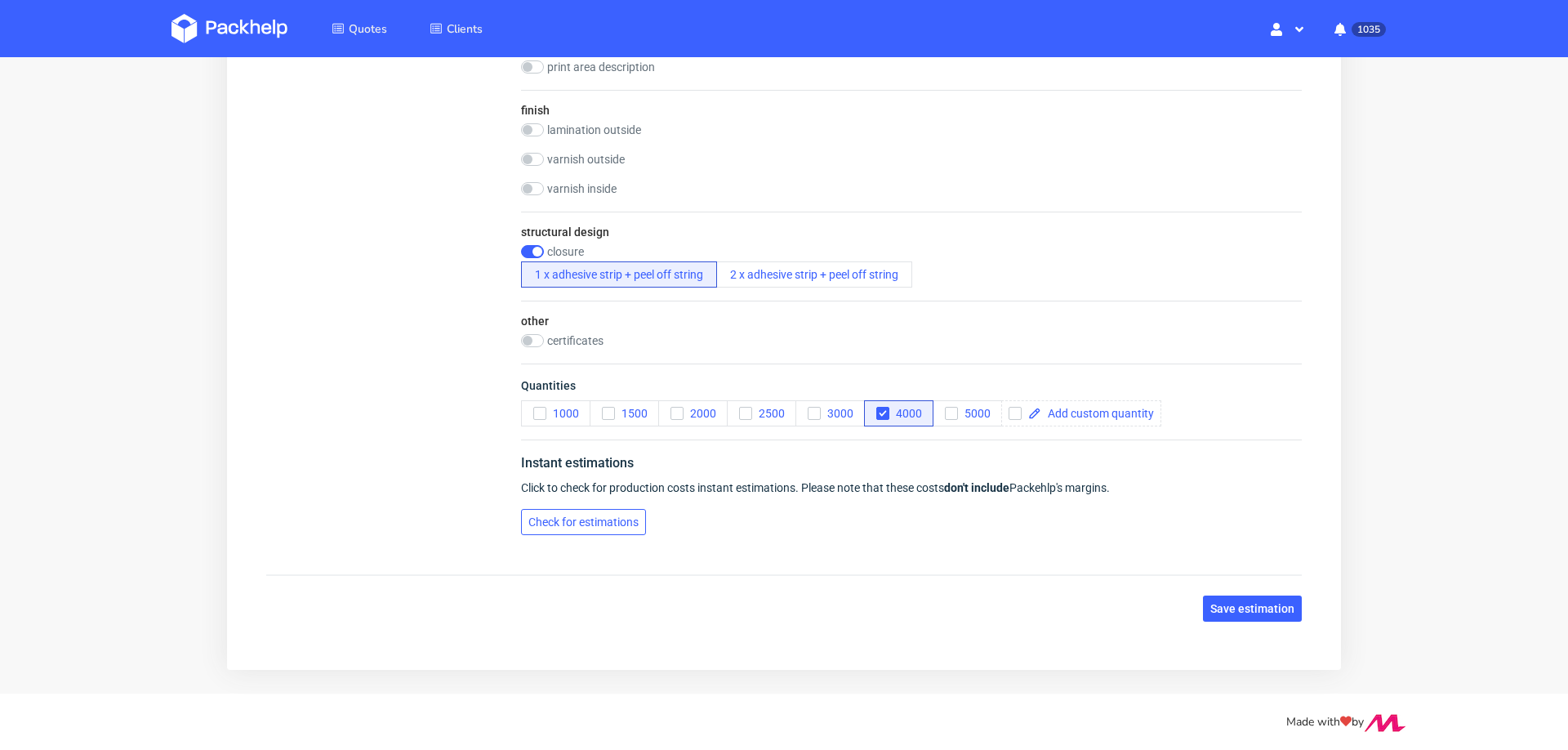
click at [600, 509] on button "Check for estimations" at bounding box center [583, 522] width 125 height 26
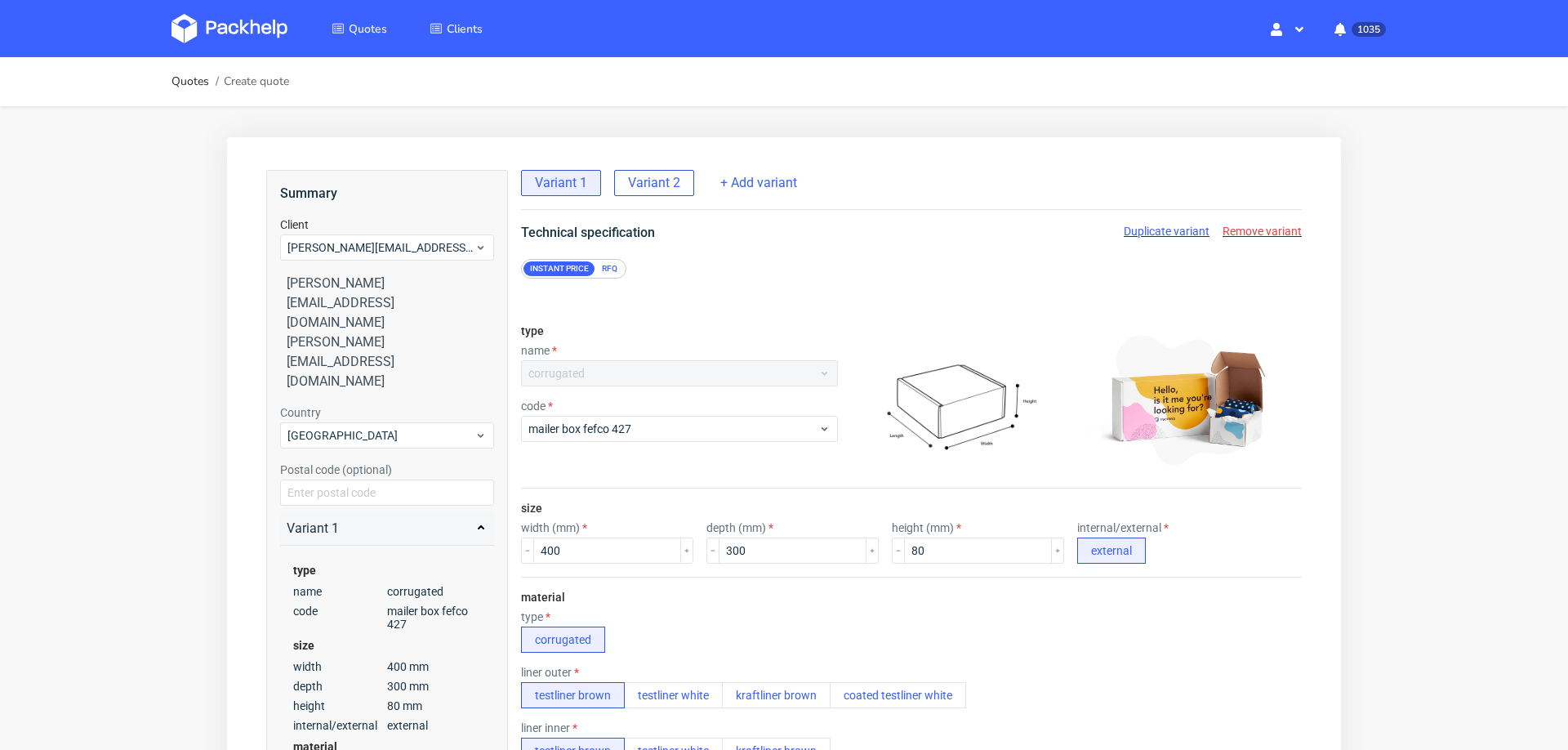
click at [658, 184] on span "Variant 2" at bounding box center [653, 183] width 52 height 18
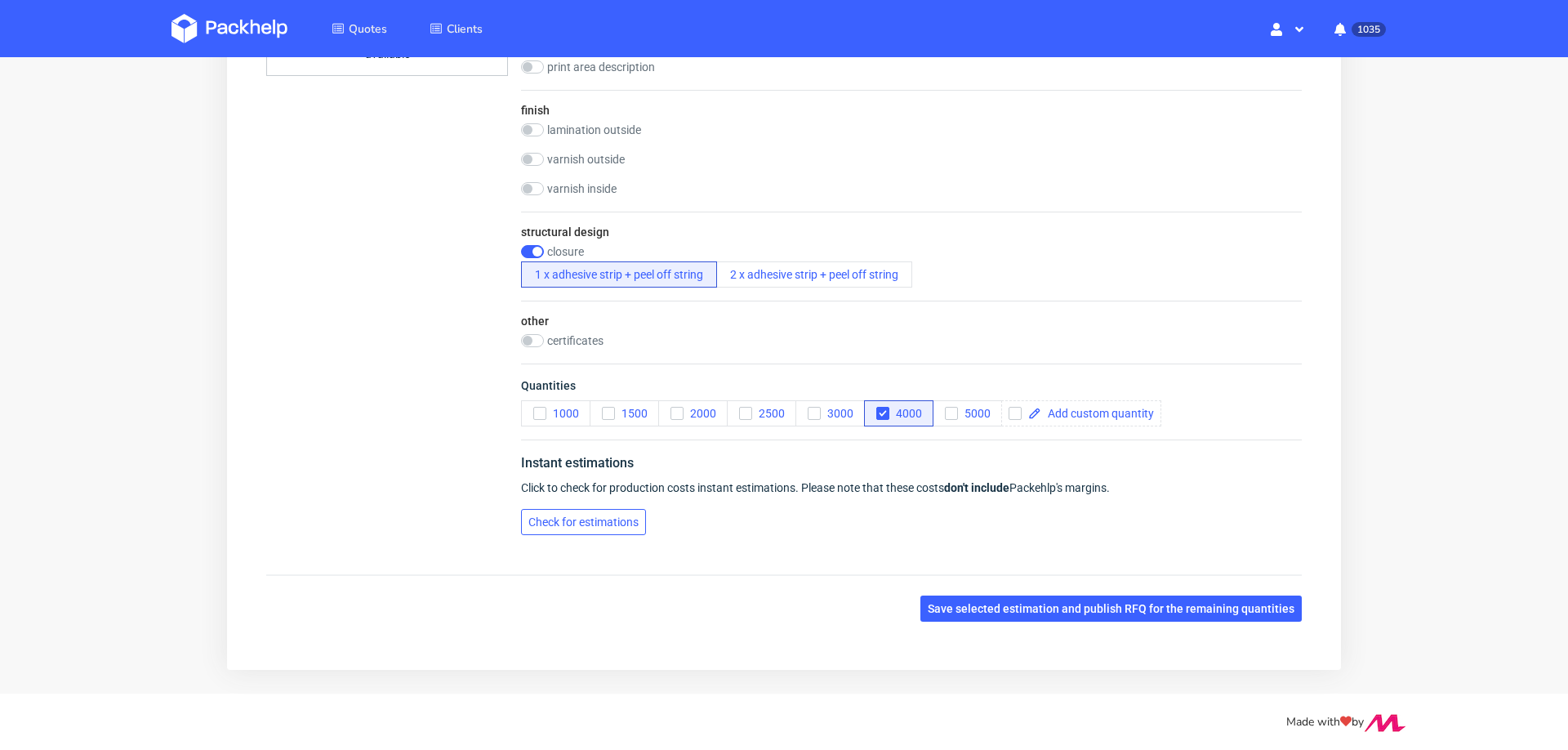
click at [621, 516] on span "Check for estimations" at bounding box center [583, 522] width 110 height 12
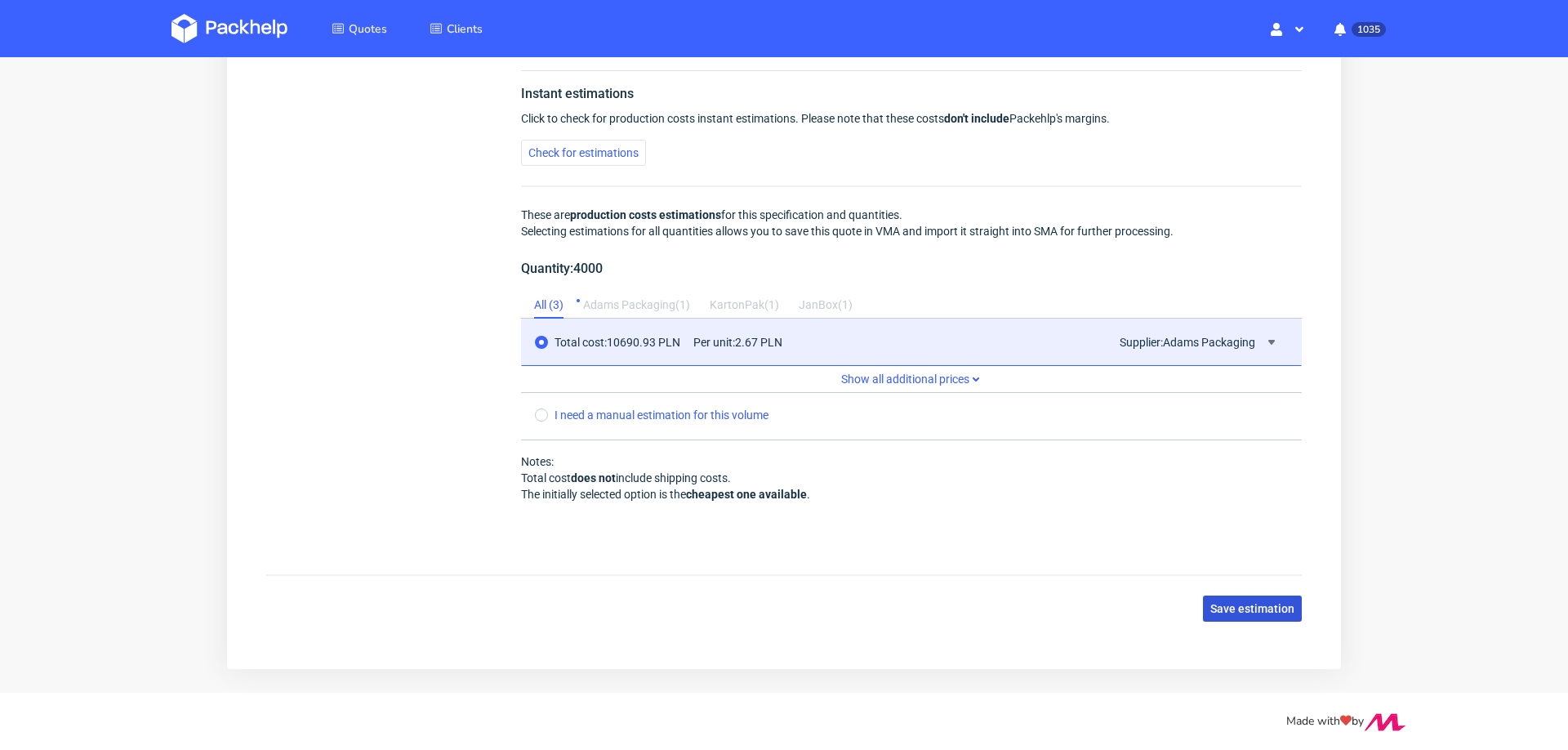
click at [1249, 605] on button "Save estimation" at bounding box center [1252, 608] width 99 height 26
